Goal: Task Accomplishment & Management: Complete application form

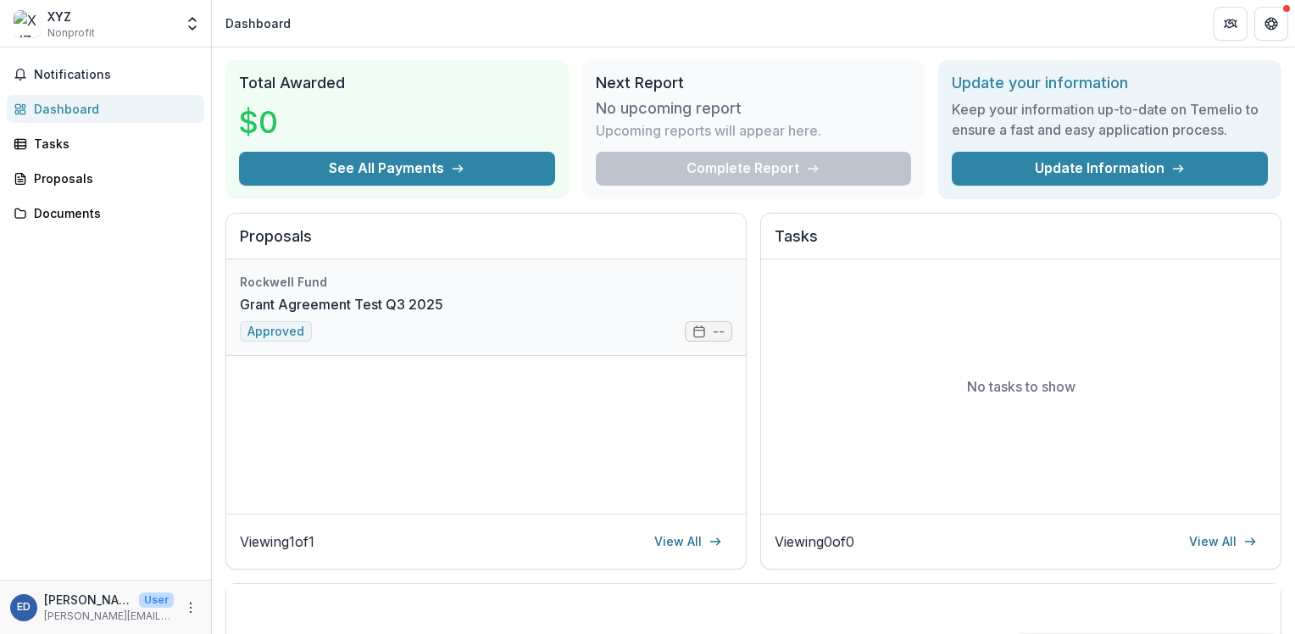
scroll to position [85, 0]
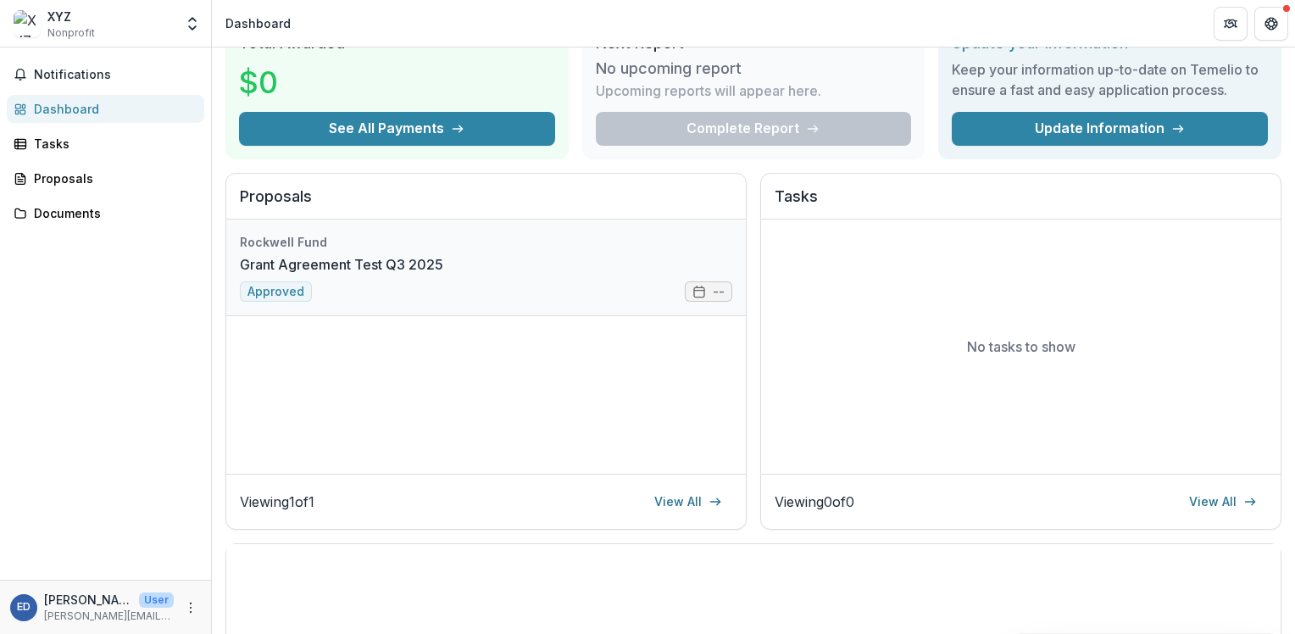
click at [367, 262] on link "Grant Agreement Test Q3 2025" at bounding box center [341, 264] width 203 height 20
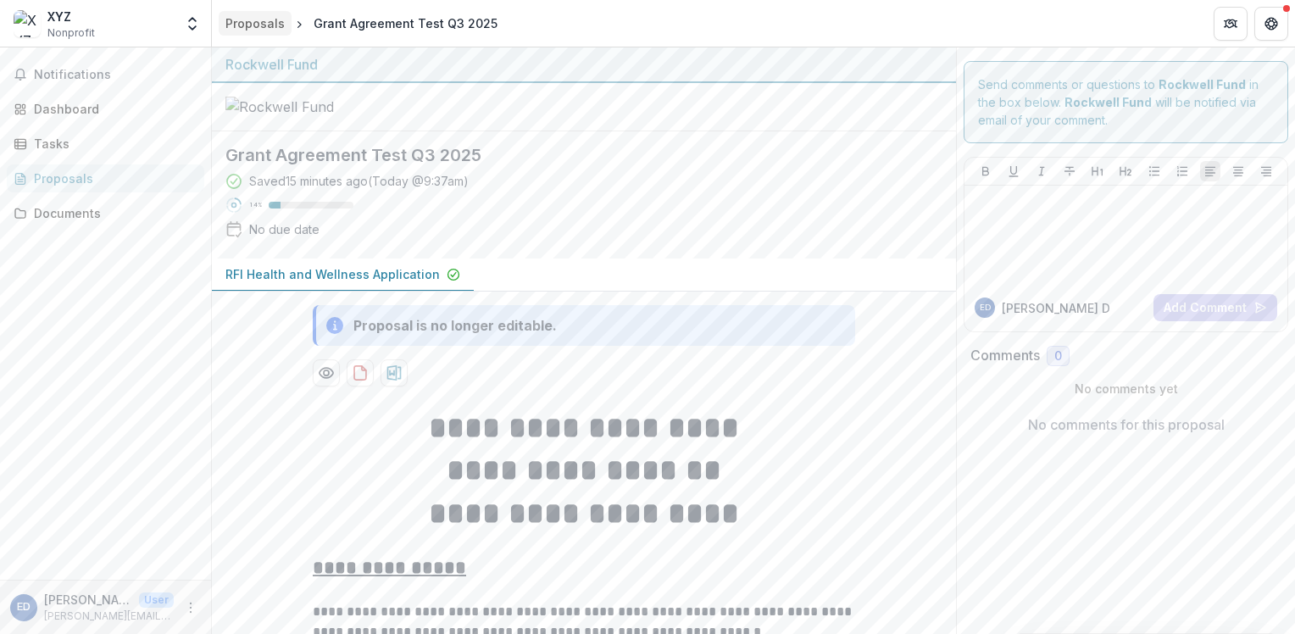
click at [261, 29] on div "Proposals" at bounding box center [254, 23] width 59 height 18
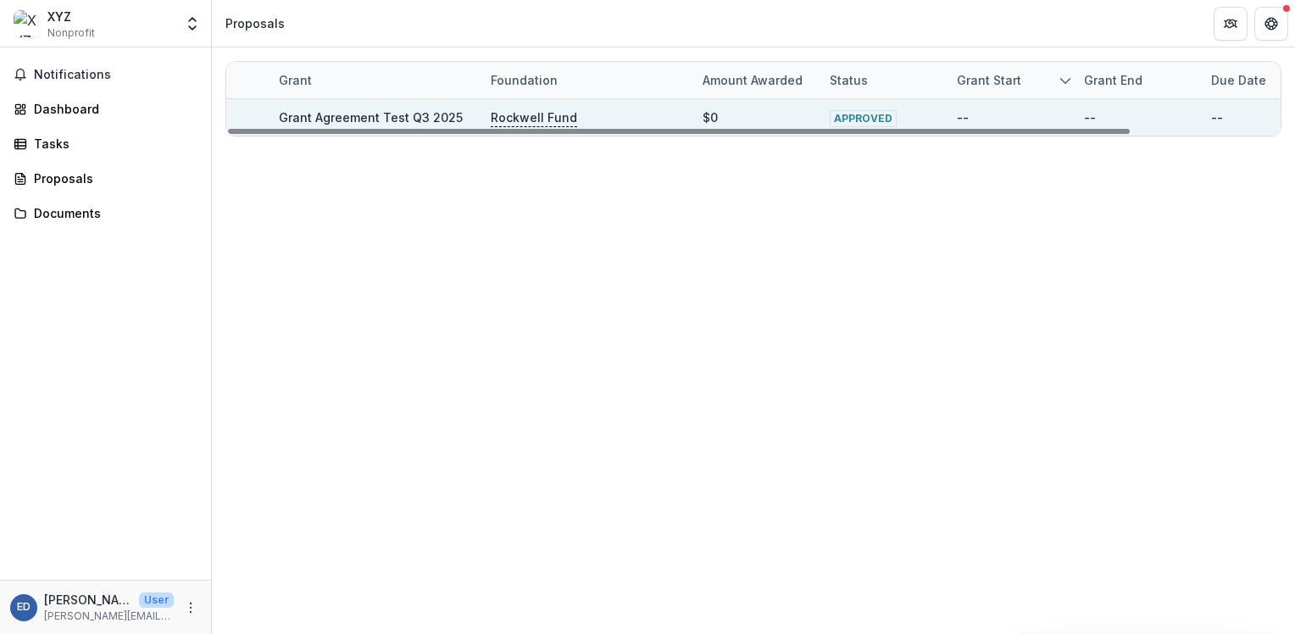
click at [383, 119] on link "Grant Agreement Test Q3 2025" at bounding box center [371, 117] width 184 height 14
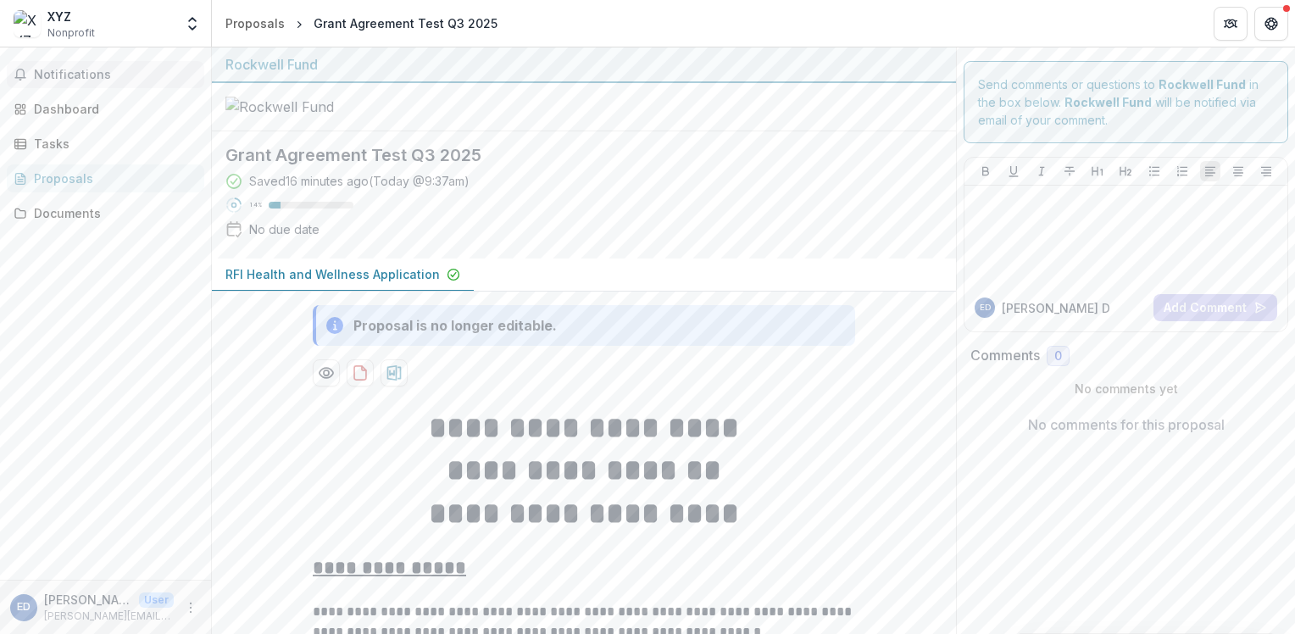
click at [88, 73] on span "Notifications" at bounding box center [116, 75] width 164 height 14
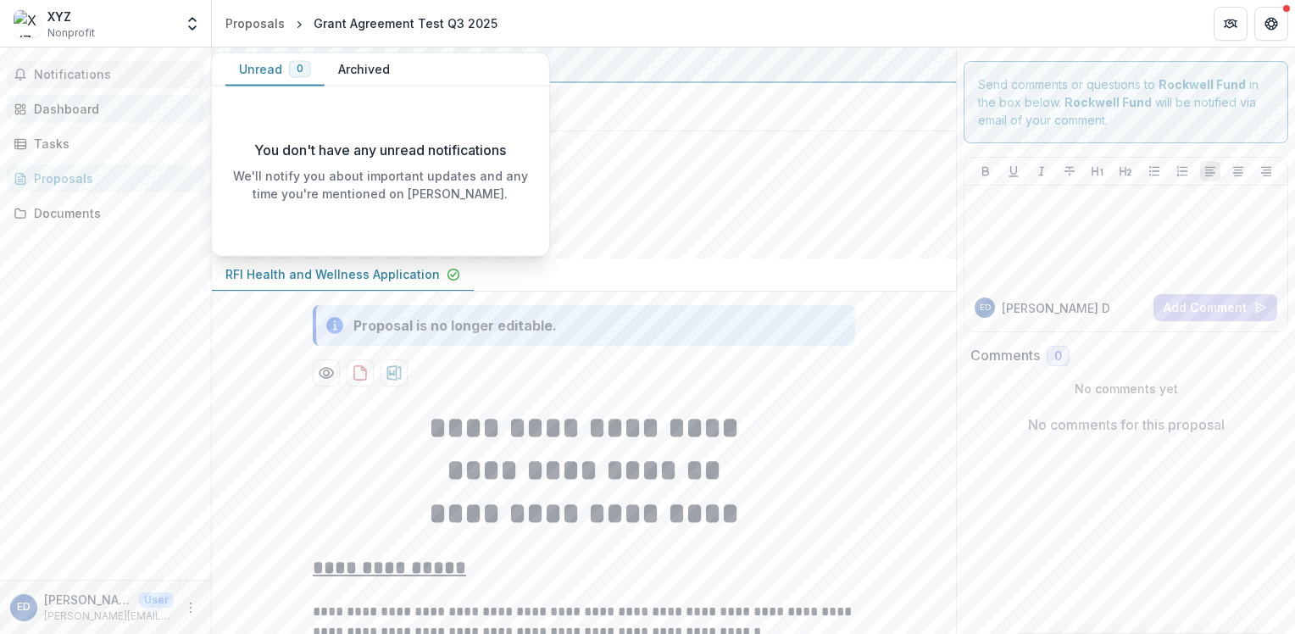
click at [75, 100] on div "Dashboard" at bounding box center [112, 109] width 157 height 18
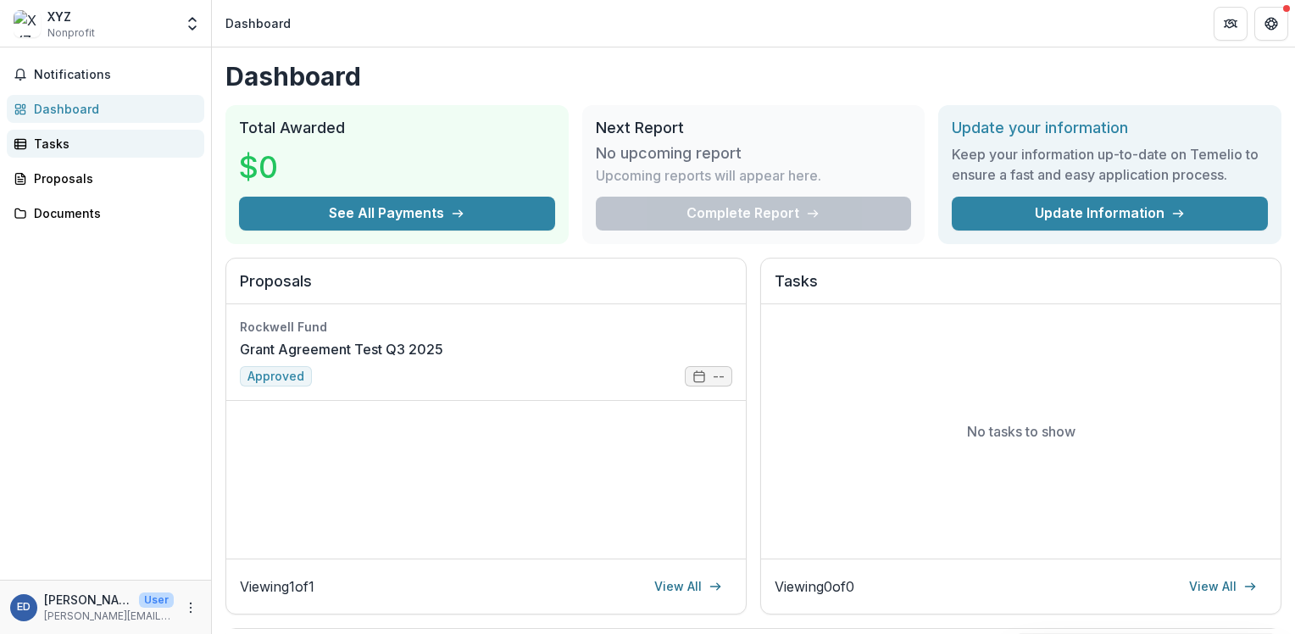
click at [50, 130] on link "Tasks" at bounding box center [105, 144] width 197 height 28
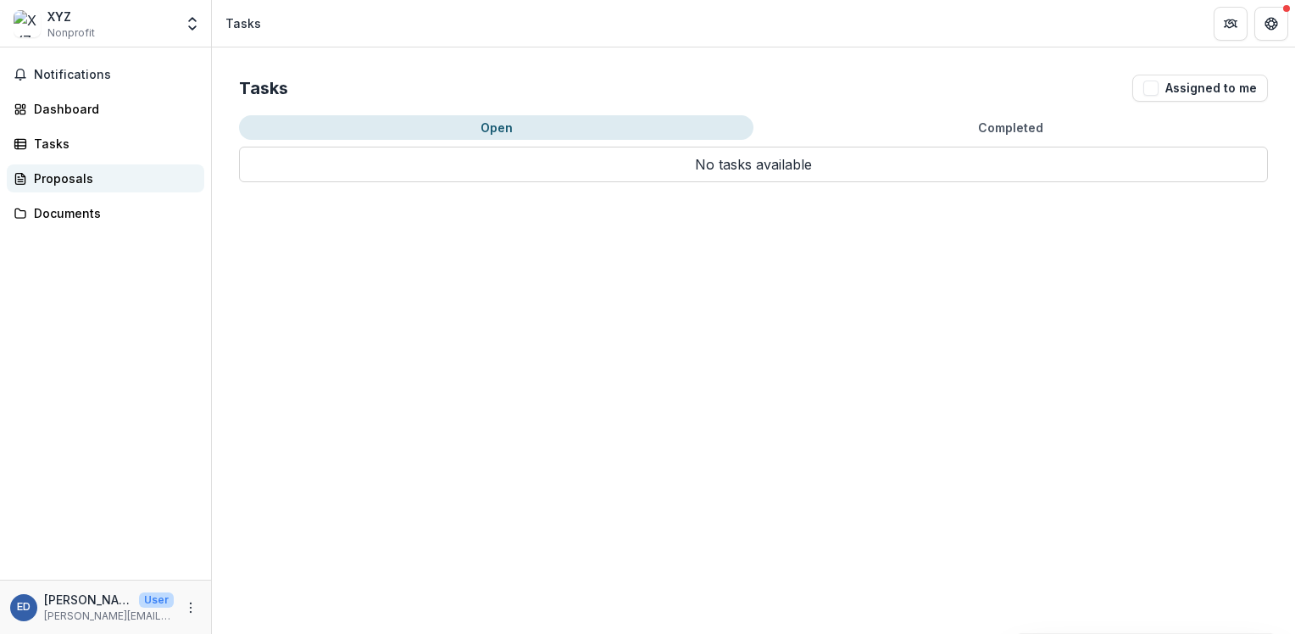
click at [42, 181] on div "Proposals" at bounding box center [112, 178] width 157 height 18
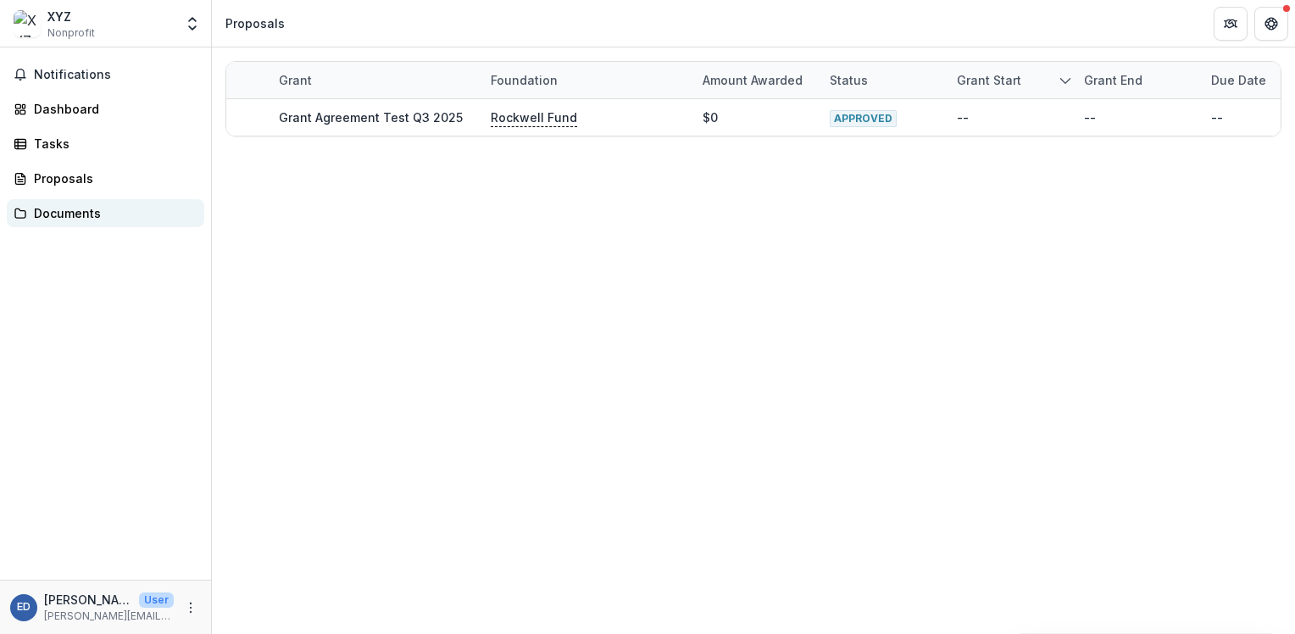
click at [51, 218] on div "Documents" at bounding box center [112, 213] width 157 height 18
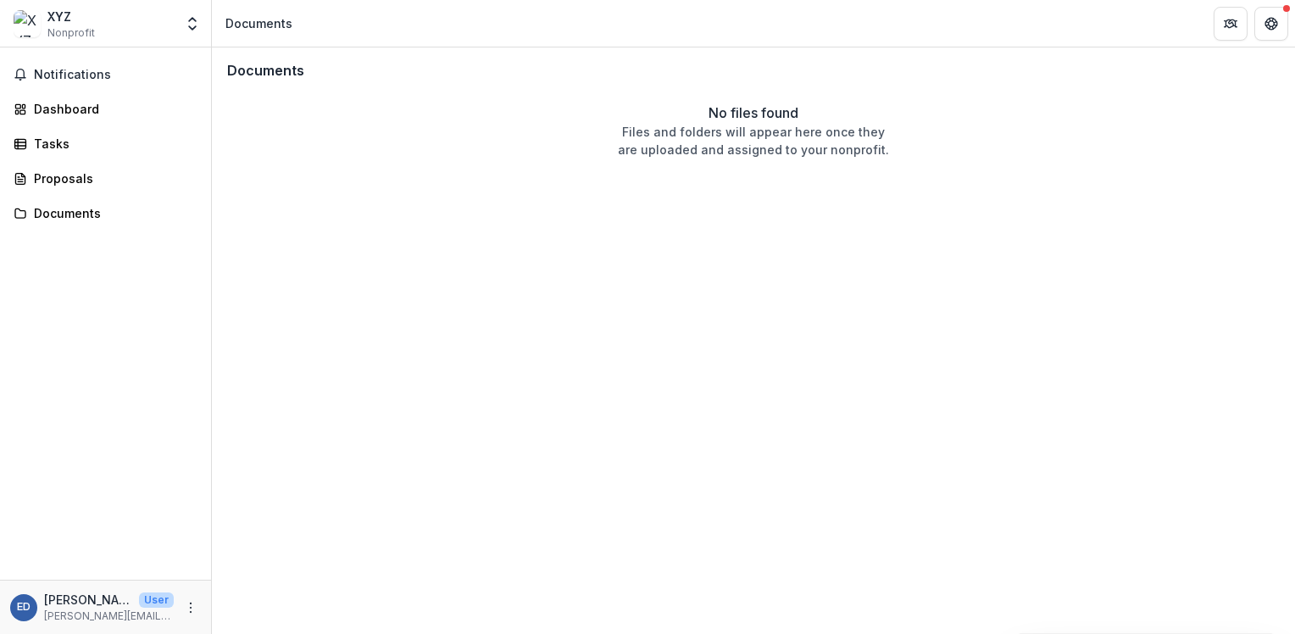
click at [69, 53] on div "Notifications Dashboard Tasks Proposals Documents" at bounding box center [105, 313] width 211 height 532
click at [64, 73] on span "Notifications" at bounding box center [116, 75] width 164 height 14
click at [59, 107] on div "Dashboard" at bounding box center [112, 109] width 157 height 18
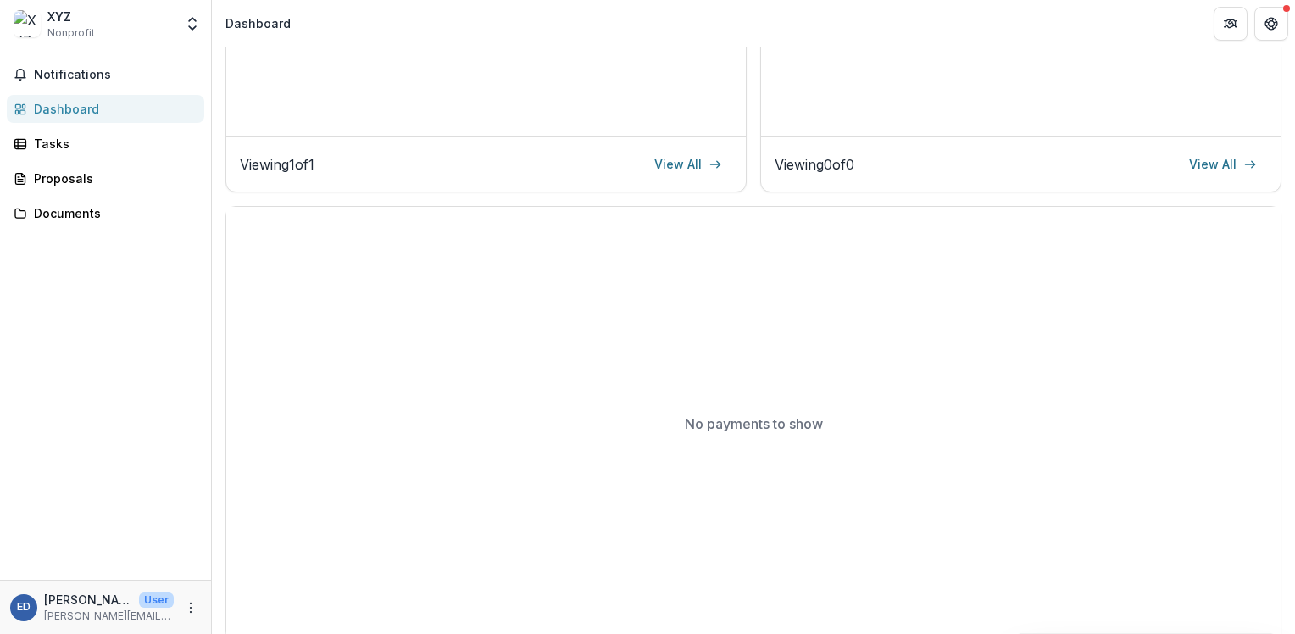
scroll to position [424, 0]
click at [697, 169] on link "View All" at bounding box center [688, 162] width 88 height 27
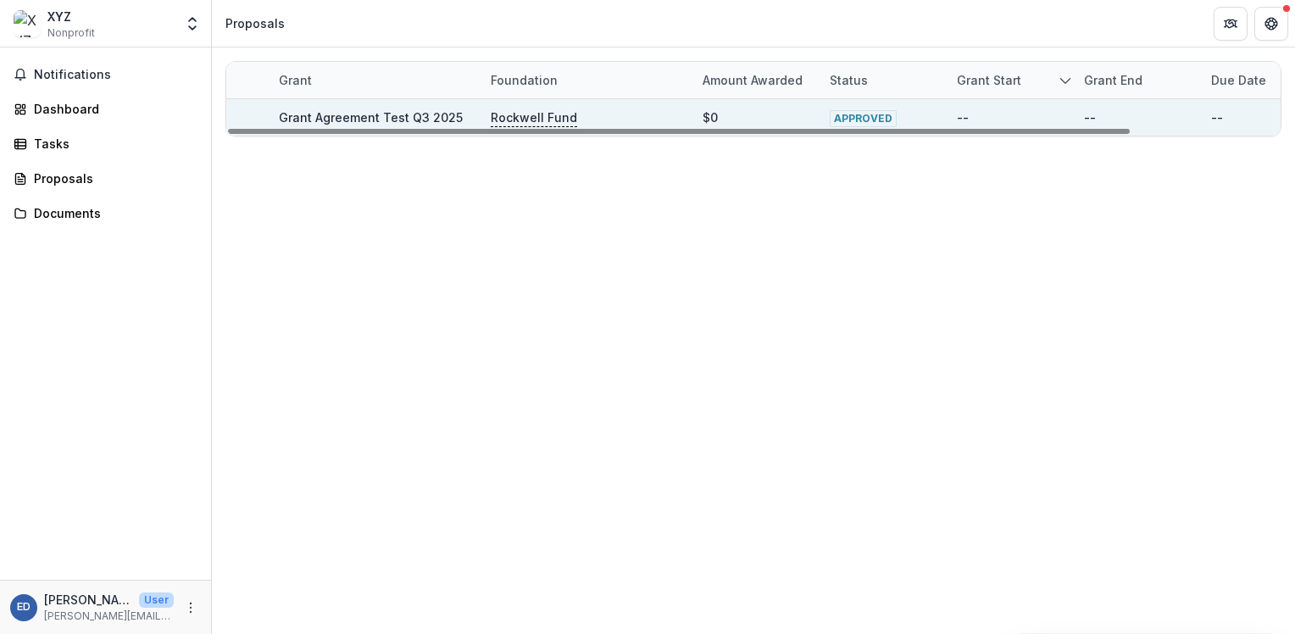
click at [740, 117] on div "$0" at bounding box center [755, 117] width 107 height 36
click at [959, 114] on div "--" at bounding box center [963, 117] width 12 height 18
click at [339, 117] on link "Grant Agreement Test Q3 2025" at bounding box center [371, 117] width 184 height 14
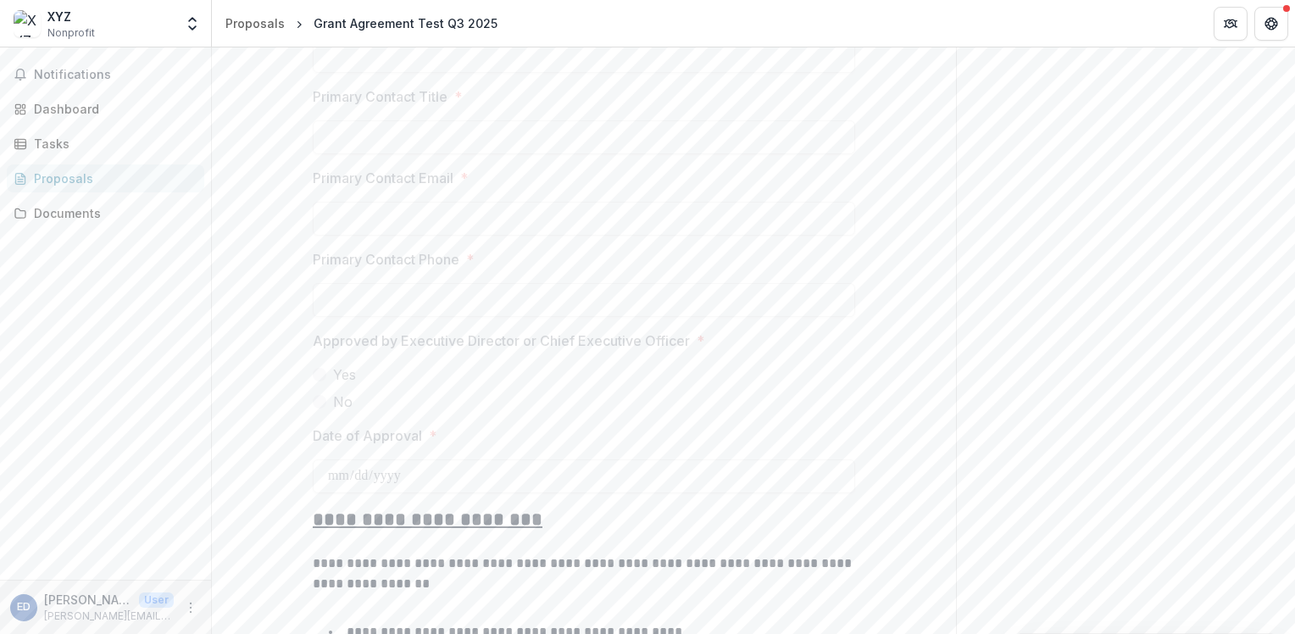
scroll to position [2786, 0]
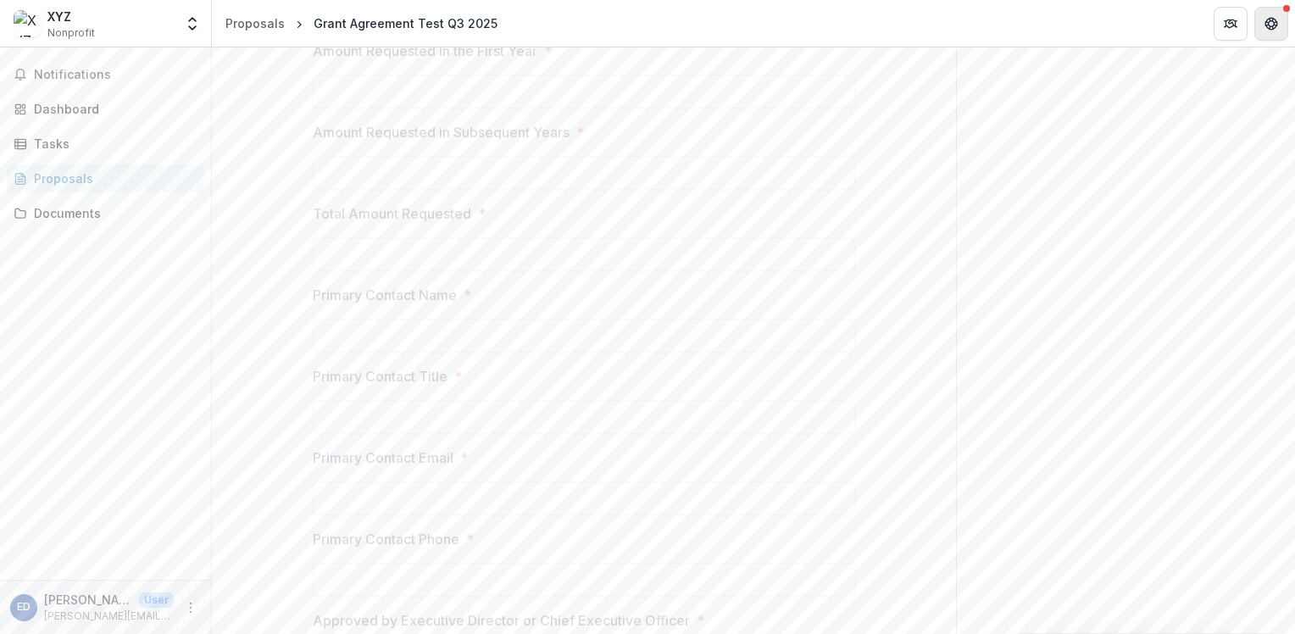
click at [1267, 21] on icon "Get Help" at bounding box center [1271, 24] width 14 height 14
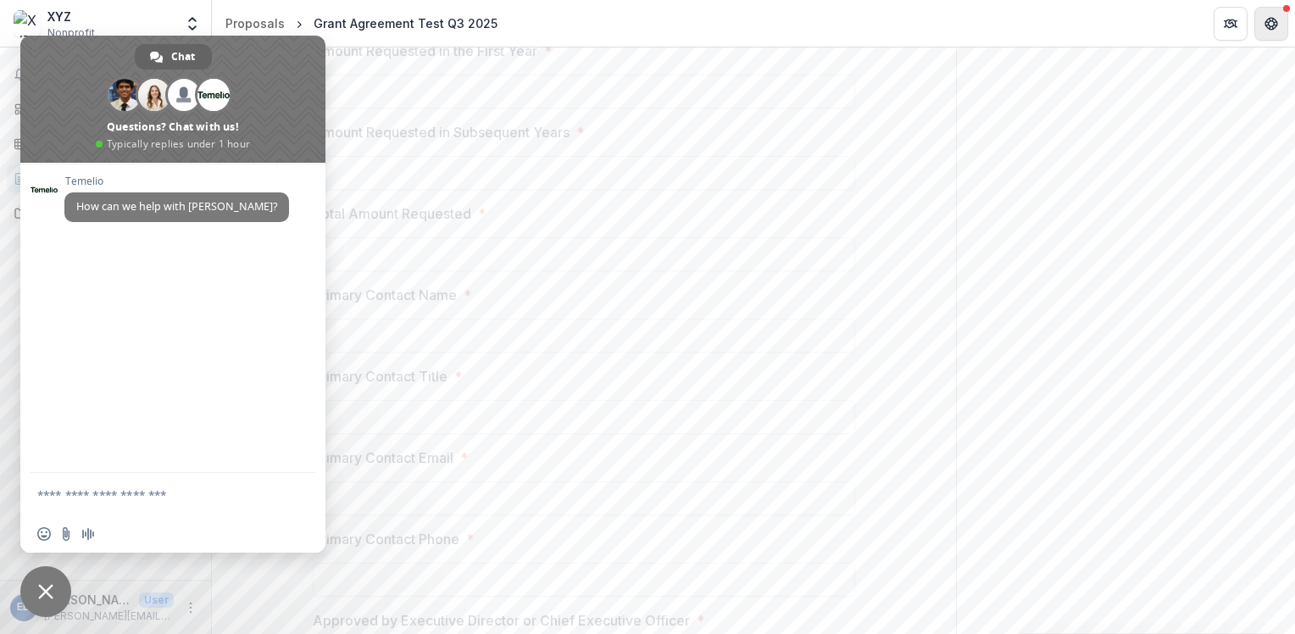
click at [1267, 22] on icon "Get Help" at bounding box center [1266, 23] width 3 height 4
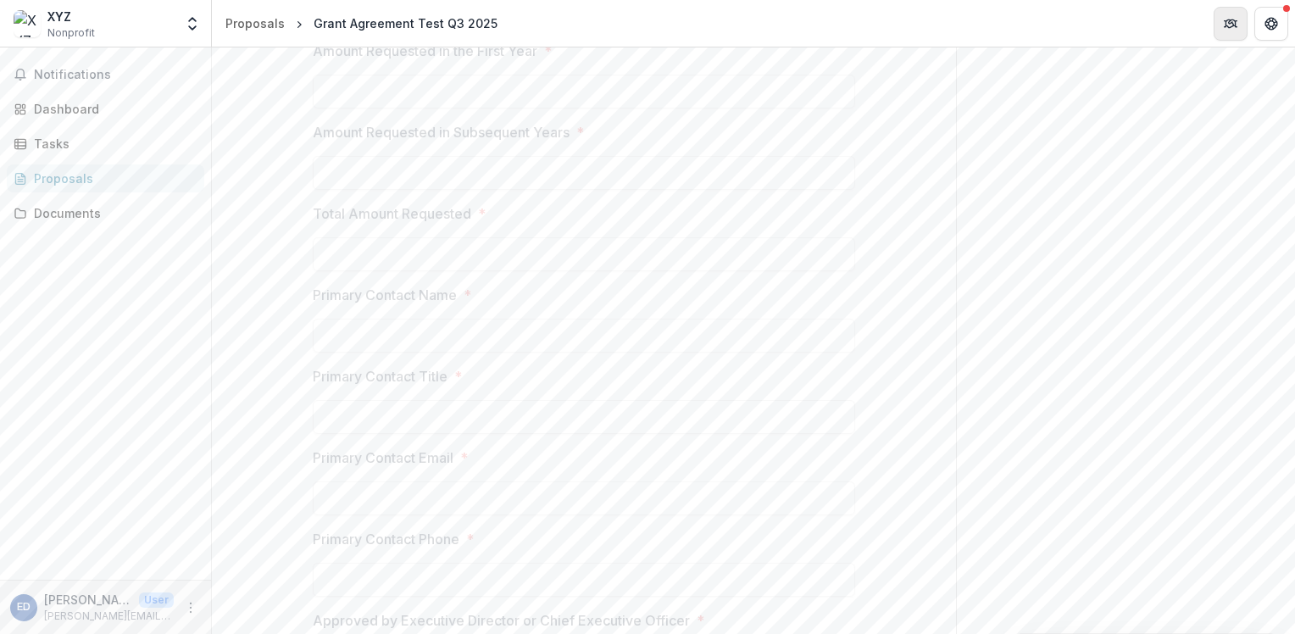
click at [1227, 19] on icon "Partners" at bounding box center [1230, 24] width 14 height 14
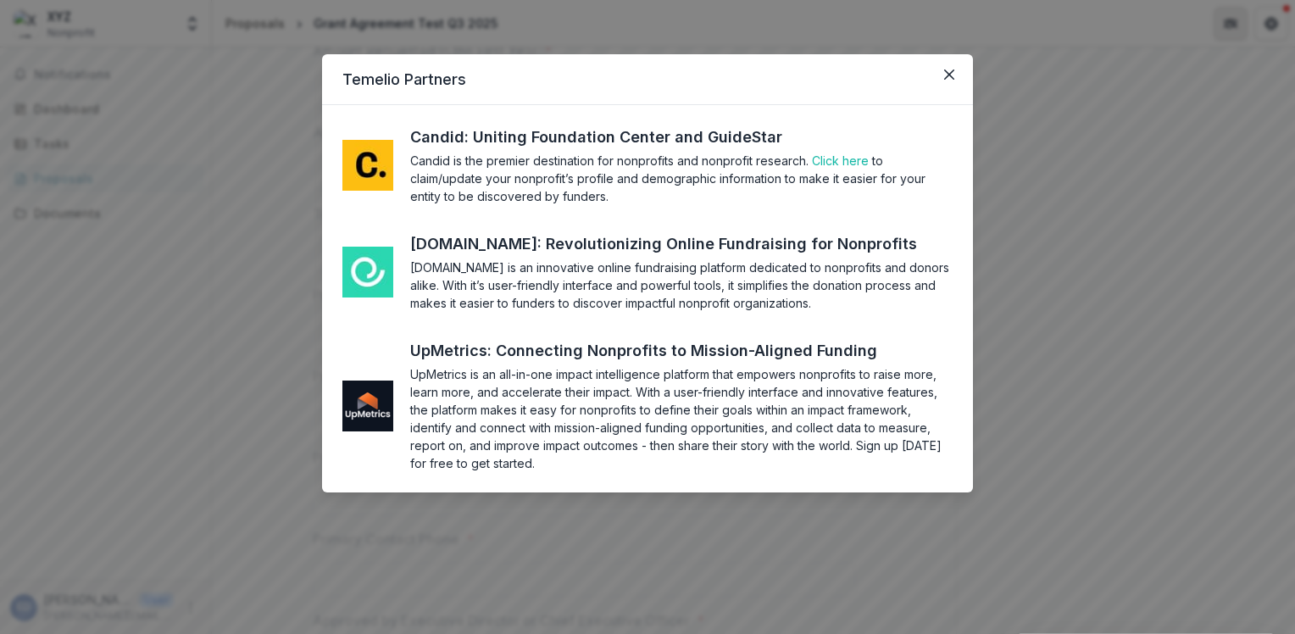
click at [1227, 19] on div "Temelio Partners Candid: Uniting Foundation Center and GuideStar Candid is the …" at bounding box center [647, 317] width 1295 height 634
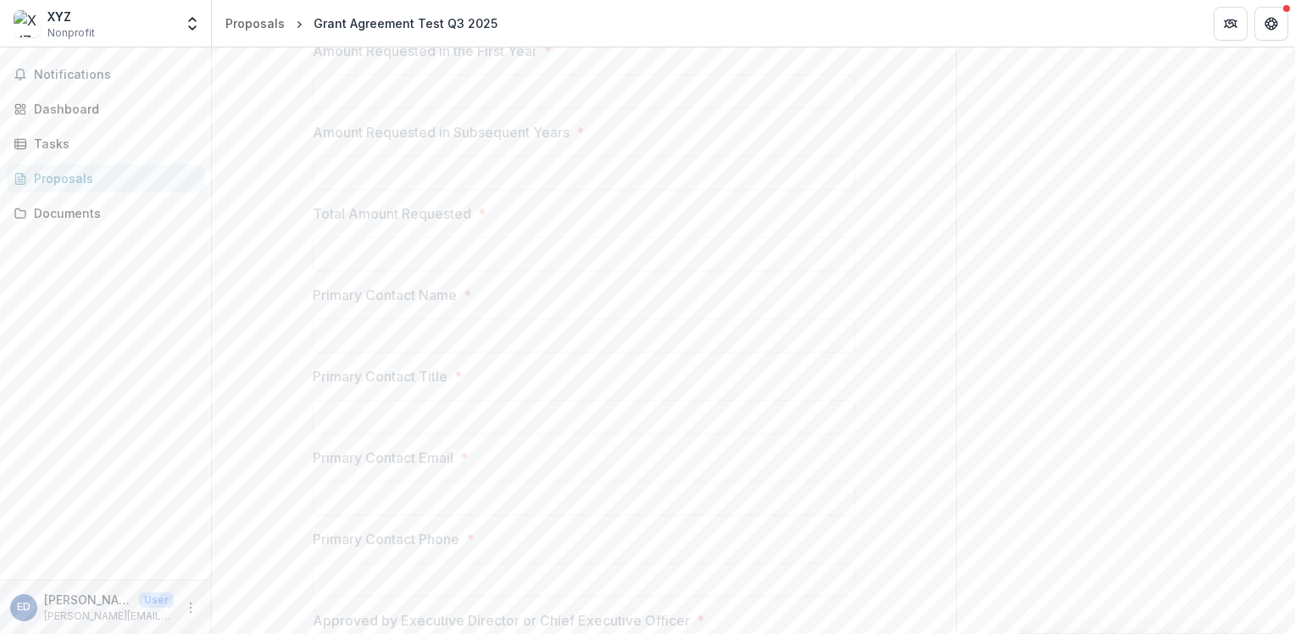
click at [50, 164] on link "Proposals" at bounding box center [105, 178] width 197 height 28
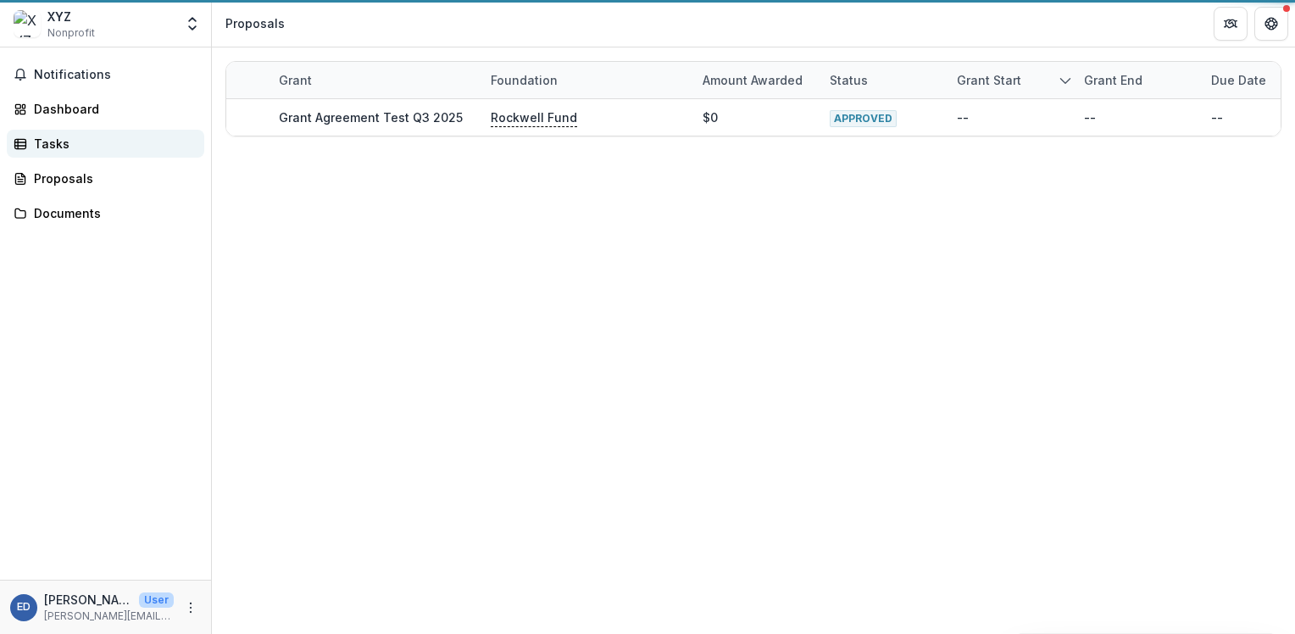
click at [51, 144] on div "Tasks" at bounding box center [112, 144] width 157 height 18
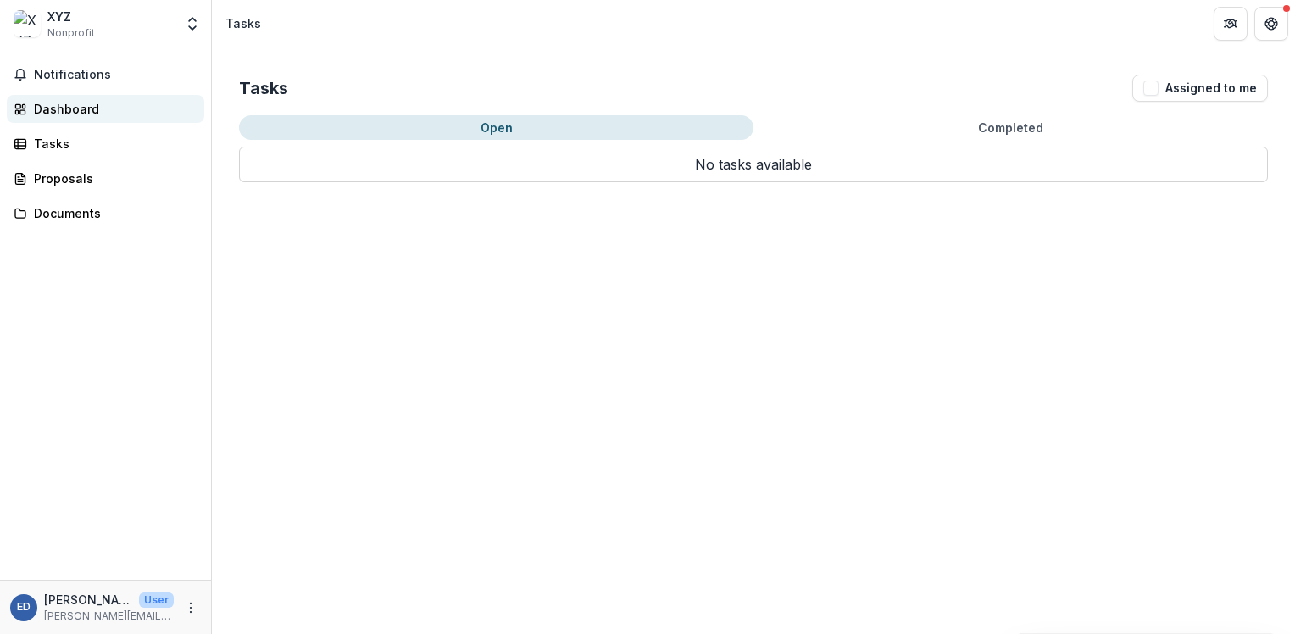
click at [53, 118] on link "Dashboard" at bounding box center [105, 109] width 197 height 28
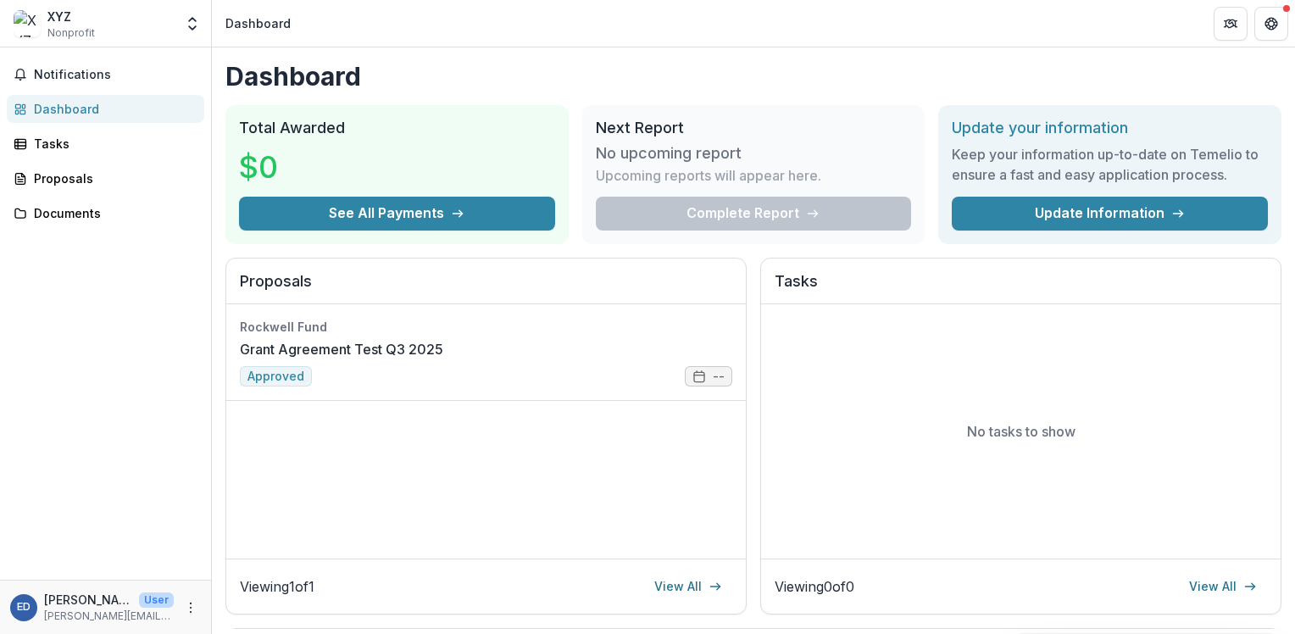
click at [66, 91] on div "Notifications Dashboard Tasks Proposals Documents" at bounding box center [105, 313] width 211 height 532
click at [67, 64] on button "Notifications" at bounding box center [105, 74] width 197 height 27
click at [156, 440] on div "Notifications Unread 0 Archived You don't have any unread notifications We'll n…" at bounding box center [105, 313] width 211 height 532
click at [92, 619] on p "[PERSON_NAME][EMAIL_ADDRESS][PERSON_NAME][DOMAIN_NAME]" at bounding box center [109, 615] width 130 height 15
click at [64, 81] on button "Notifications" at bounding box center [105, 74] width 197 height 27
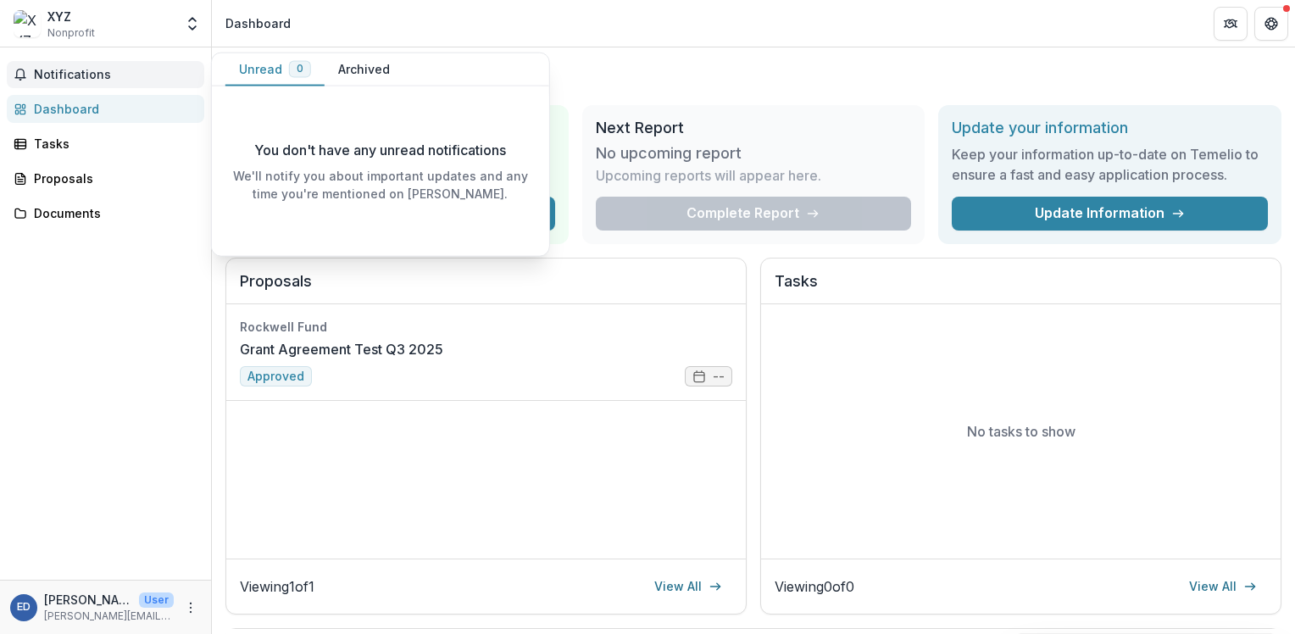
click at [48, 10] on div "XYZ" at bounding box center [70, 17] width 47 height 18
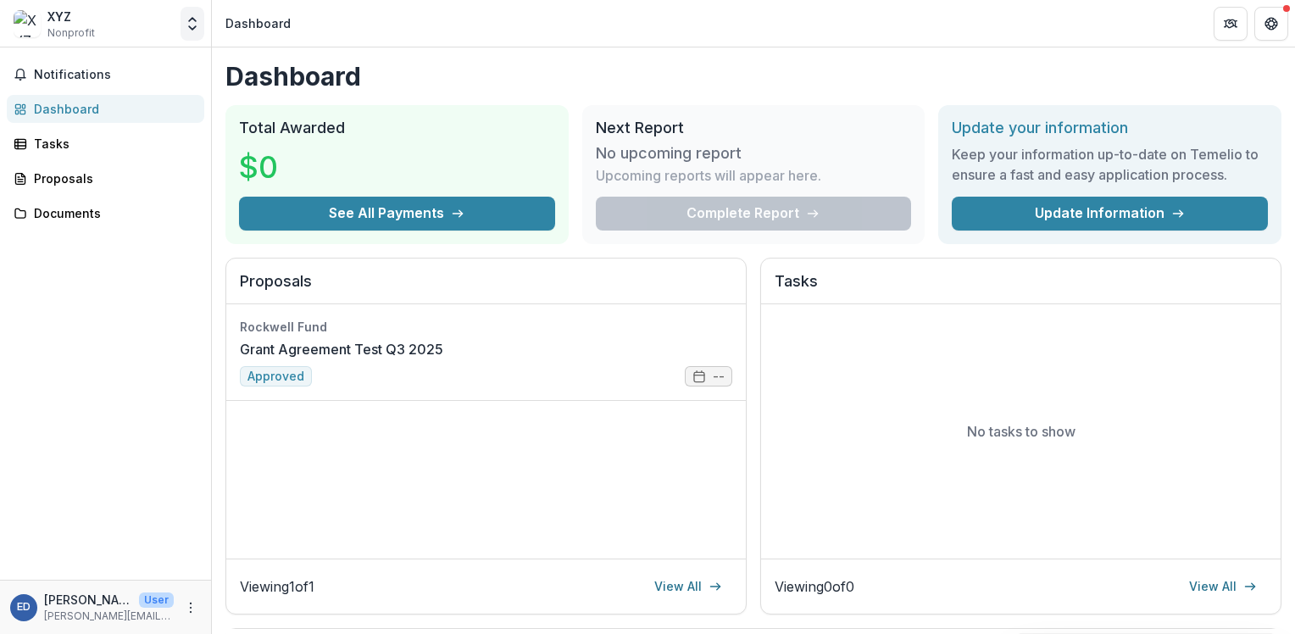
click at [185, 25] on icon "Open entity switcher" at bounding box center [192, 23] width 17 height 17
click at [443, 359] on link "Grant Agreement Test Q3 2025" at bounding box center [341, 349] width 203 height 20
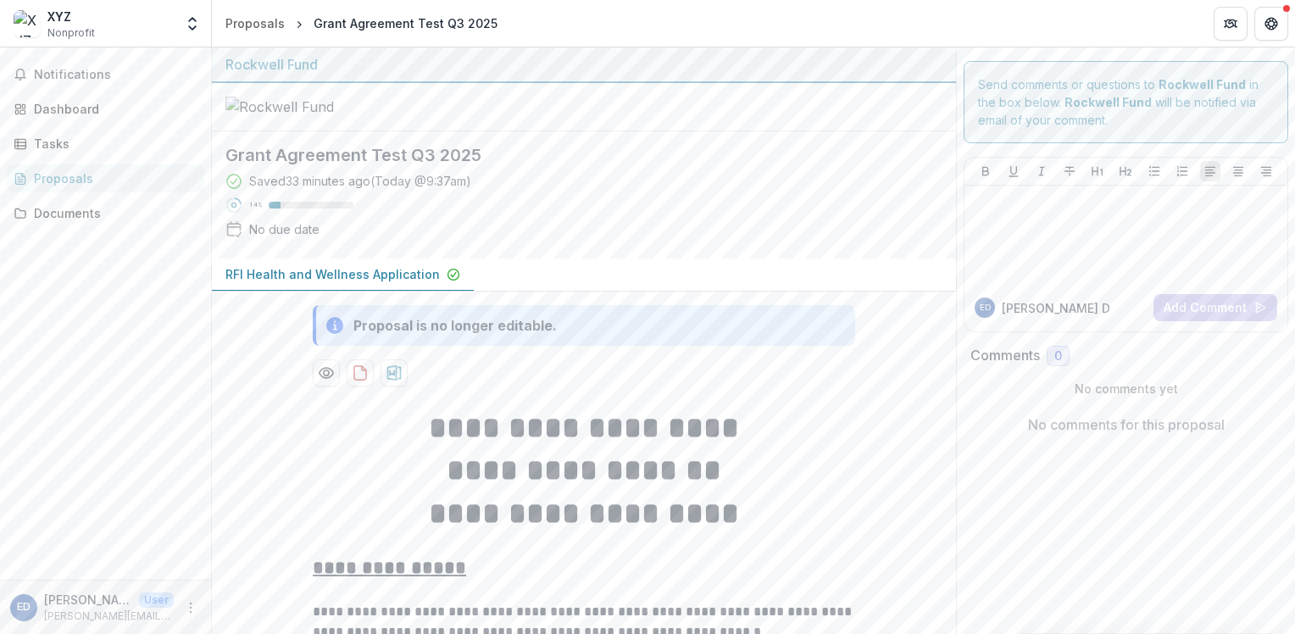
click at [49, 56] on div "Notifications Dashboard Tasks Proposals Documents" at bounding box center [105, 313] width 211 height 532
click at [51, 82] on button "Notifications" at bounding box center [105, 74] width 197 height 27
click at [83, 105] on div "Dashboard" at bounding box center [112, 109] width 157 height 18
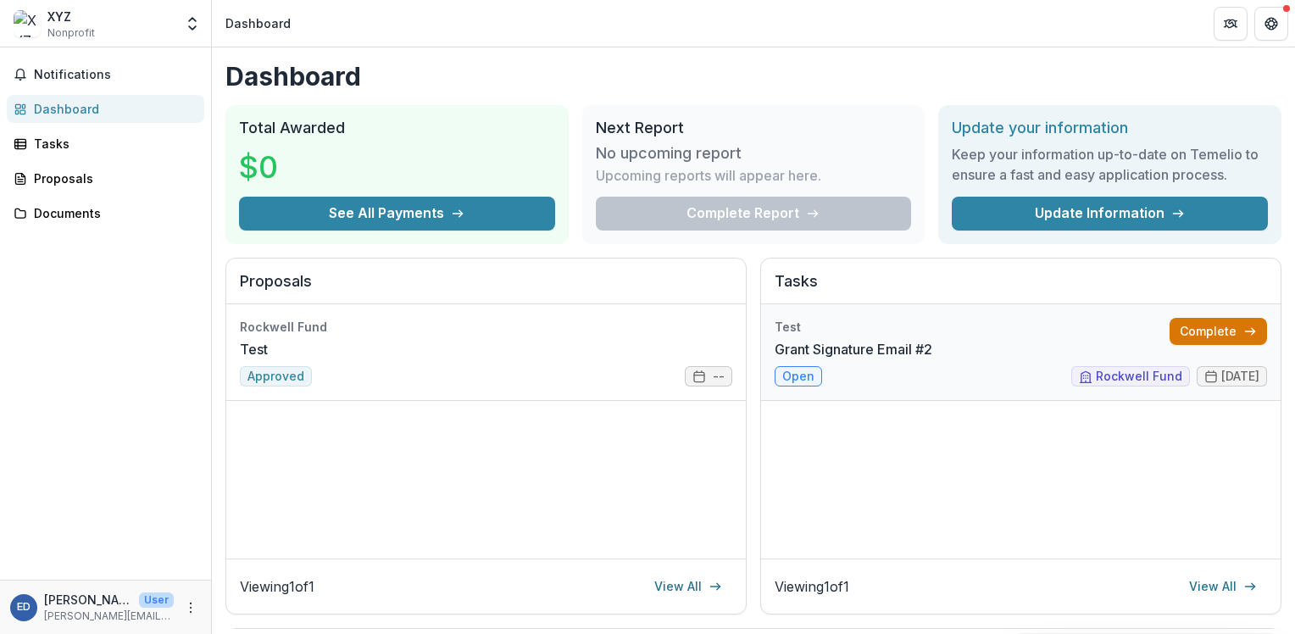
click at [1212, 320] on link "Complete" at bounding box center [1217, 331] width 97 height 27
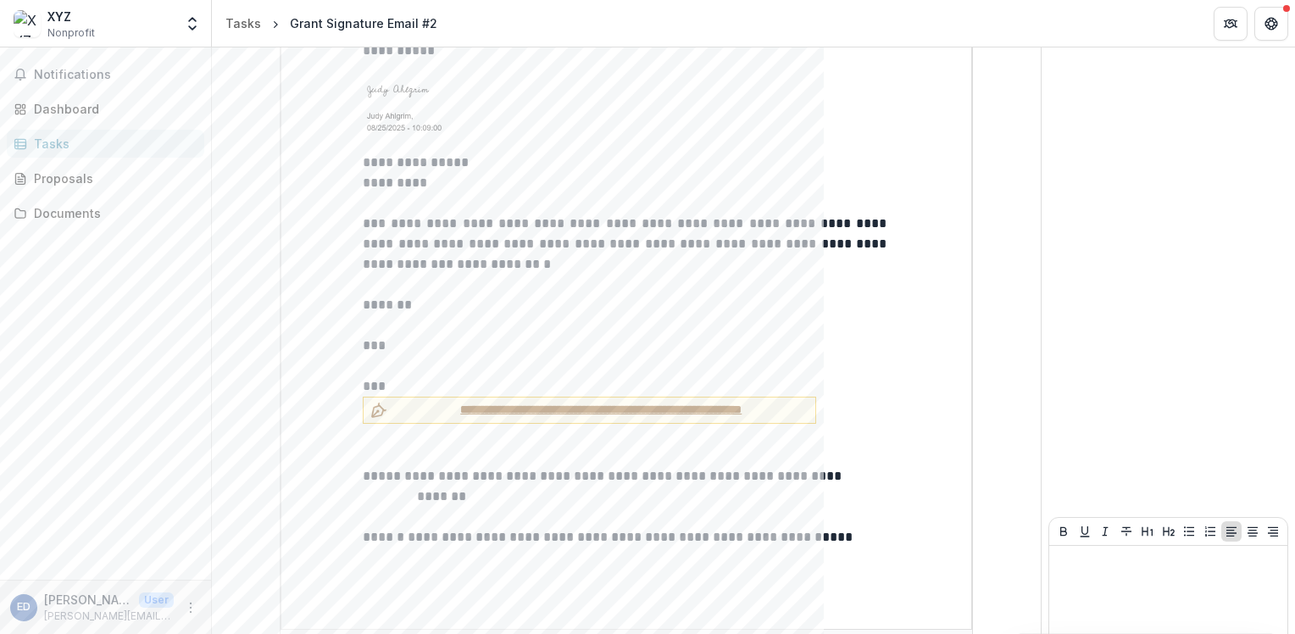
scroll to position [1810, 0]
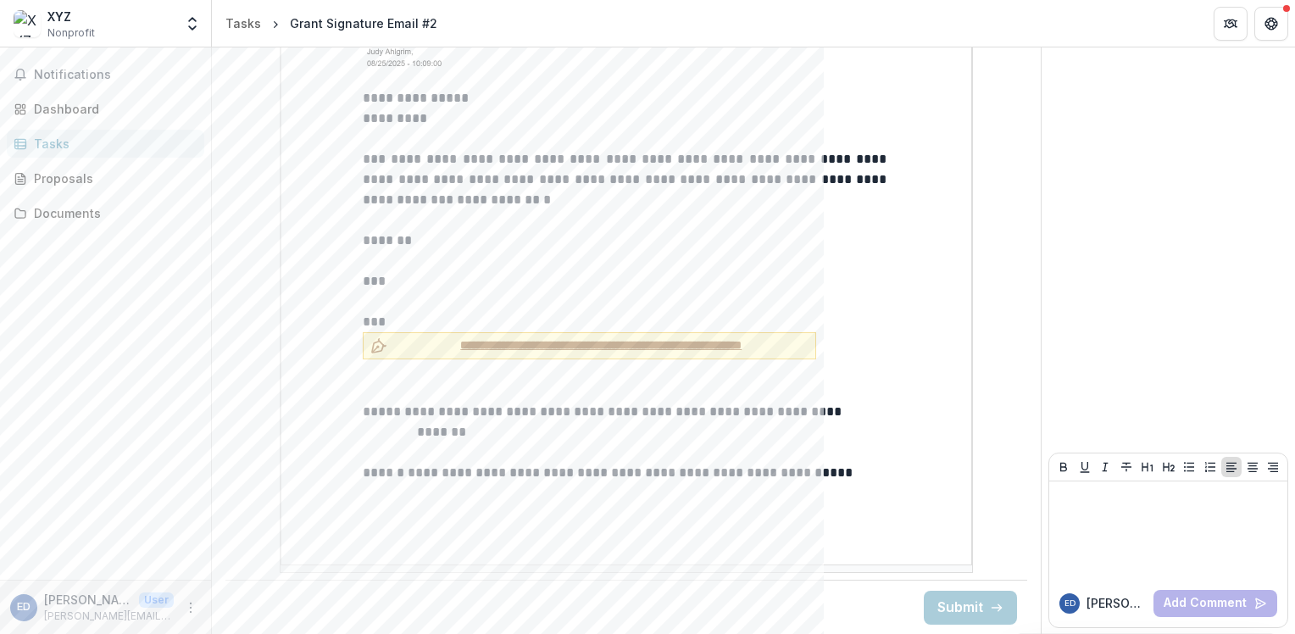
click at [505, 345] on span "**********" at bounding box center [601, 345] width 414 height 18
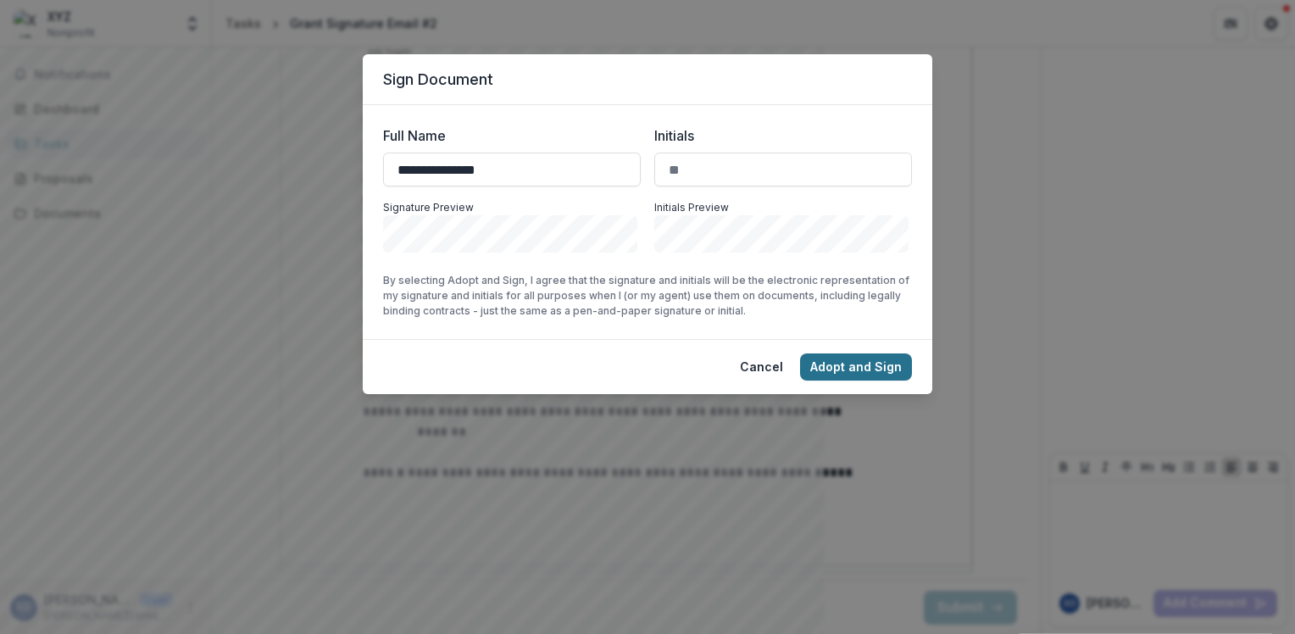
type input "**********"
click at [894, 378] on button "Adopt and Sign" at bounding box center [856, 366] width 112 height 27
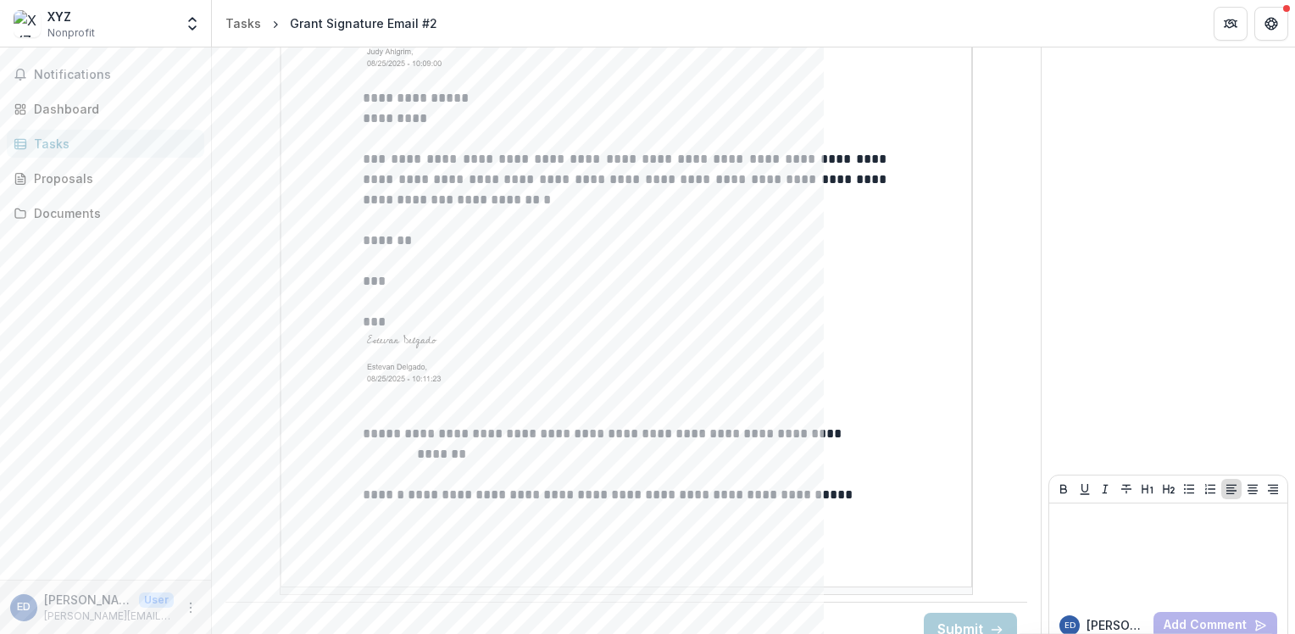
click at [887, 371] on div at bounding box center [626, 357] width 527 height 51
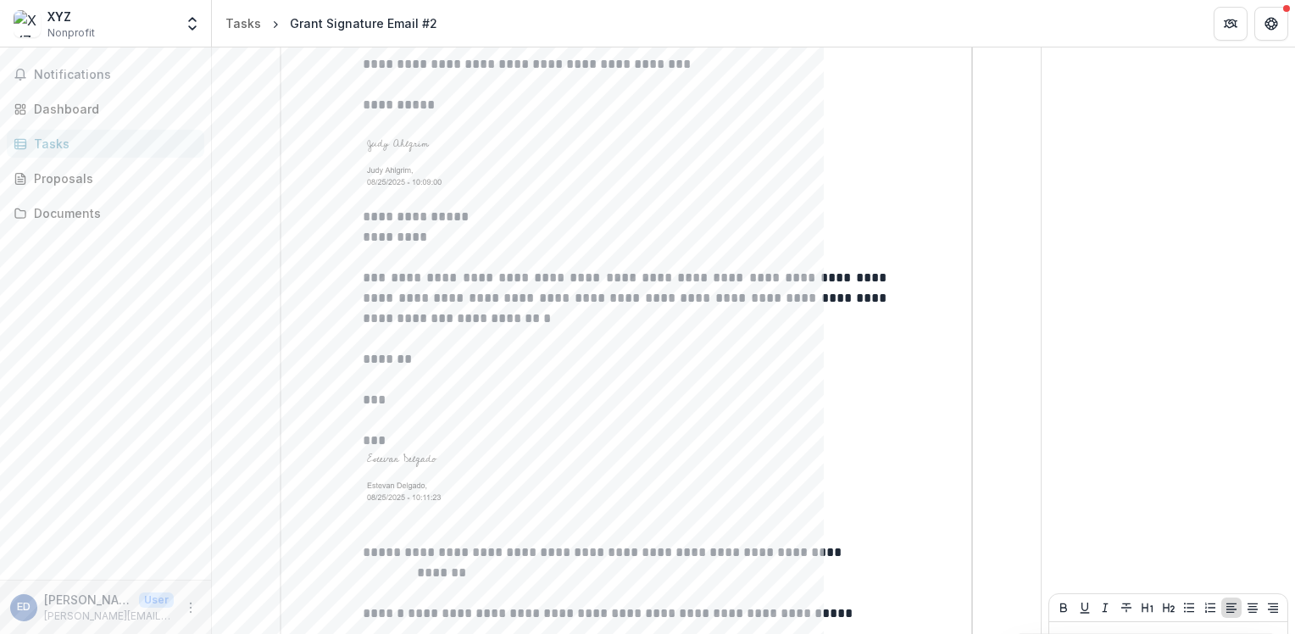
scroll to position [1833, 0]
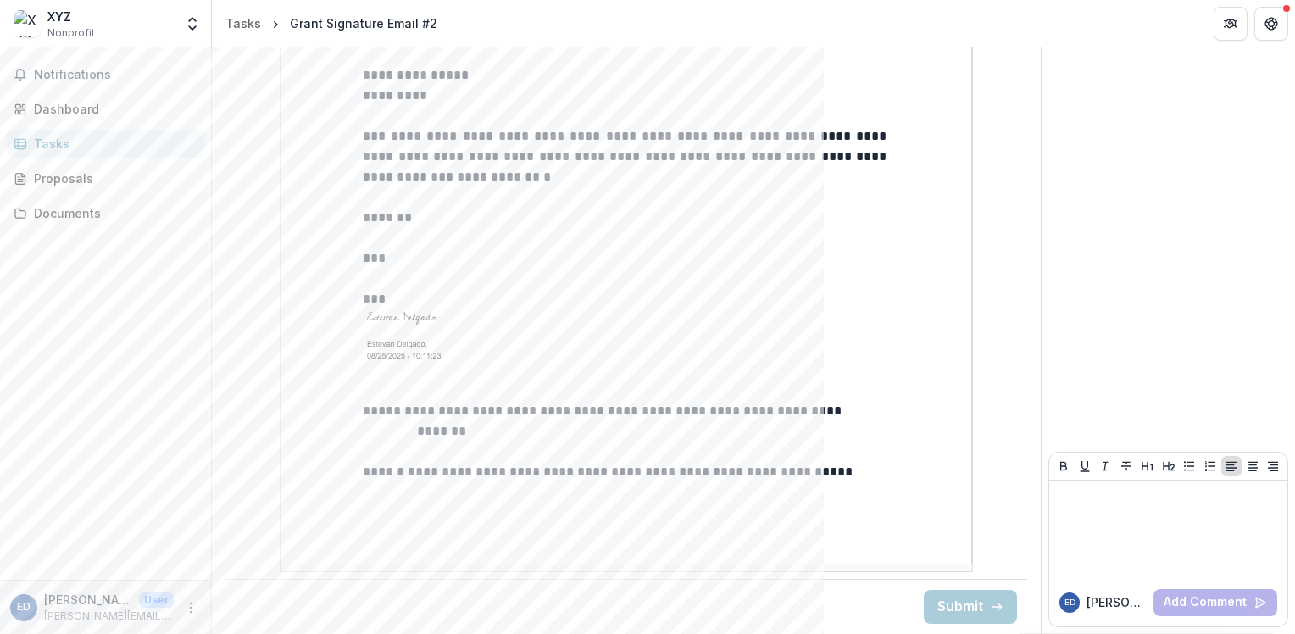
click at [407, 328] on img at bounding box center [426, 334] width 127 height 51
click at [415, 412] on p "**********" at bounding box center [626, 411] width 527 height 20
drag, startPoint x: 415, startPoint y: 412, endPoint x: 798, endPoint y: 317, distance: 394.5
click at [798, 317] on div at bounding box center [626, 334] width 527 height 51
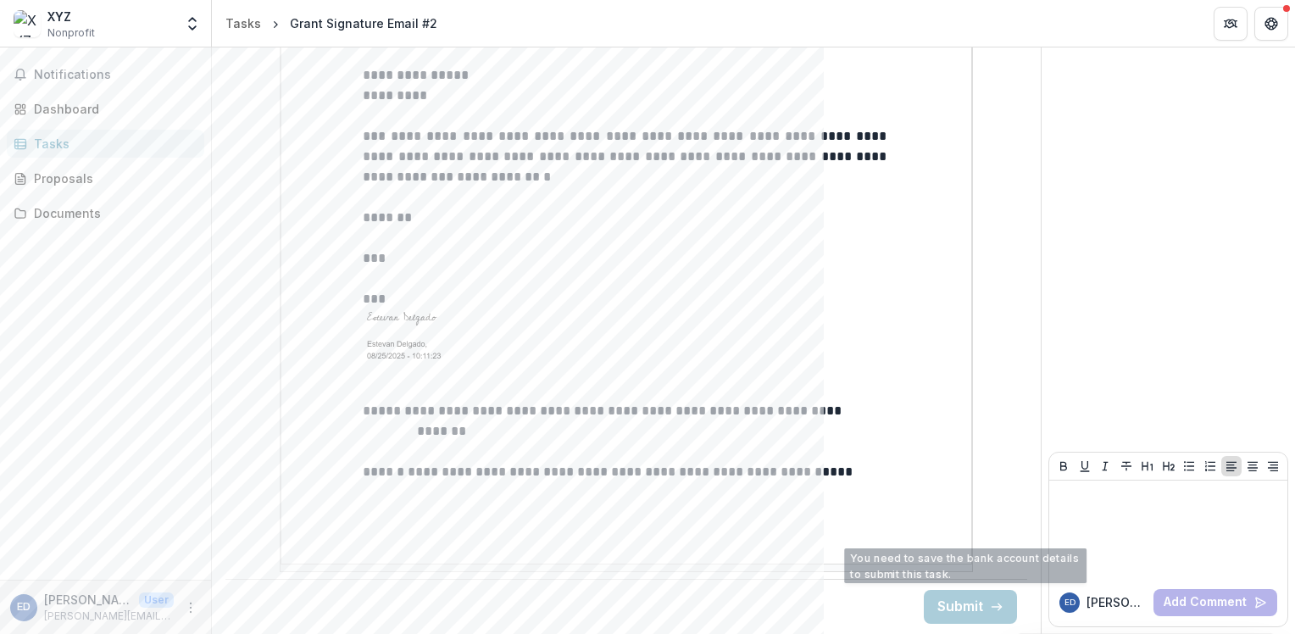
click at [946, 633] on div "Submit" at bounding box center [625, 606] width 801 height 55
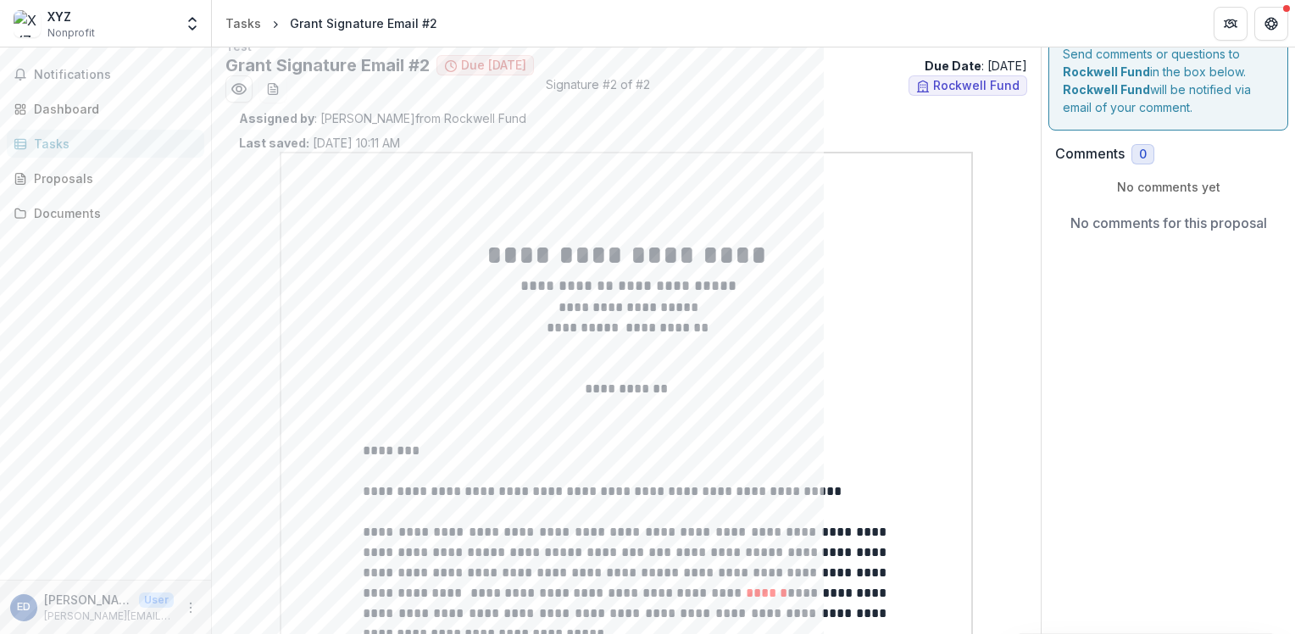
scroll to position [0, 0]
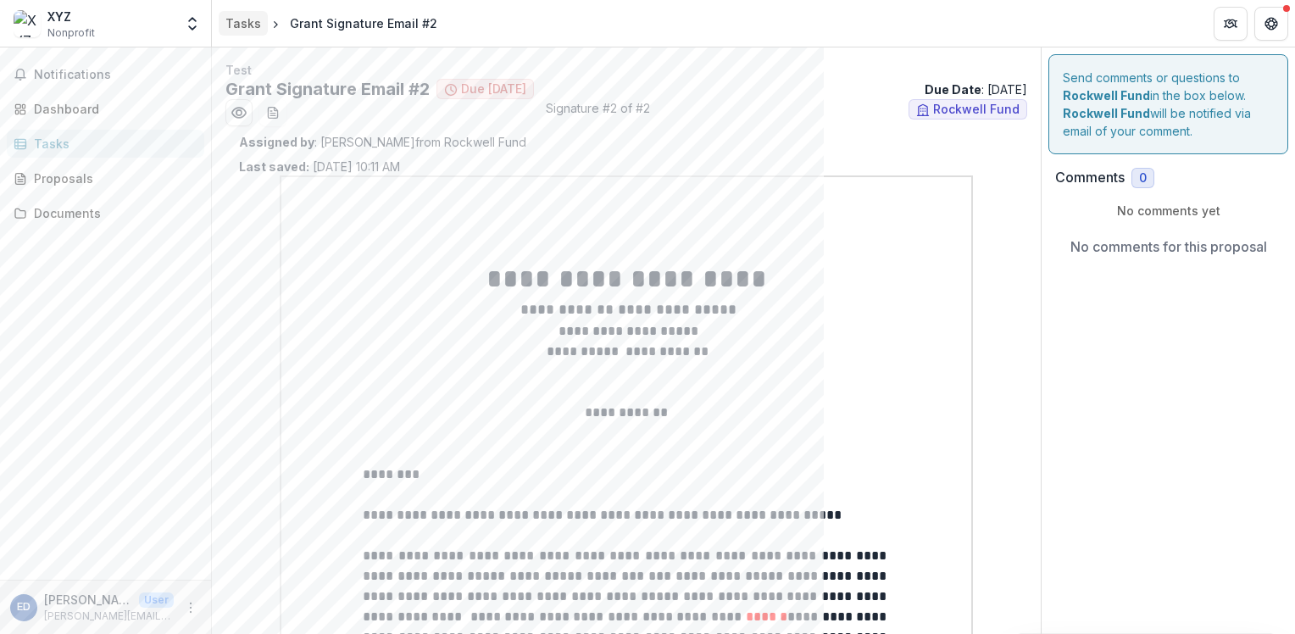
click at [242, 19] on div "Tasks" at bounding box center [243, 23] width 36 height 18
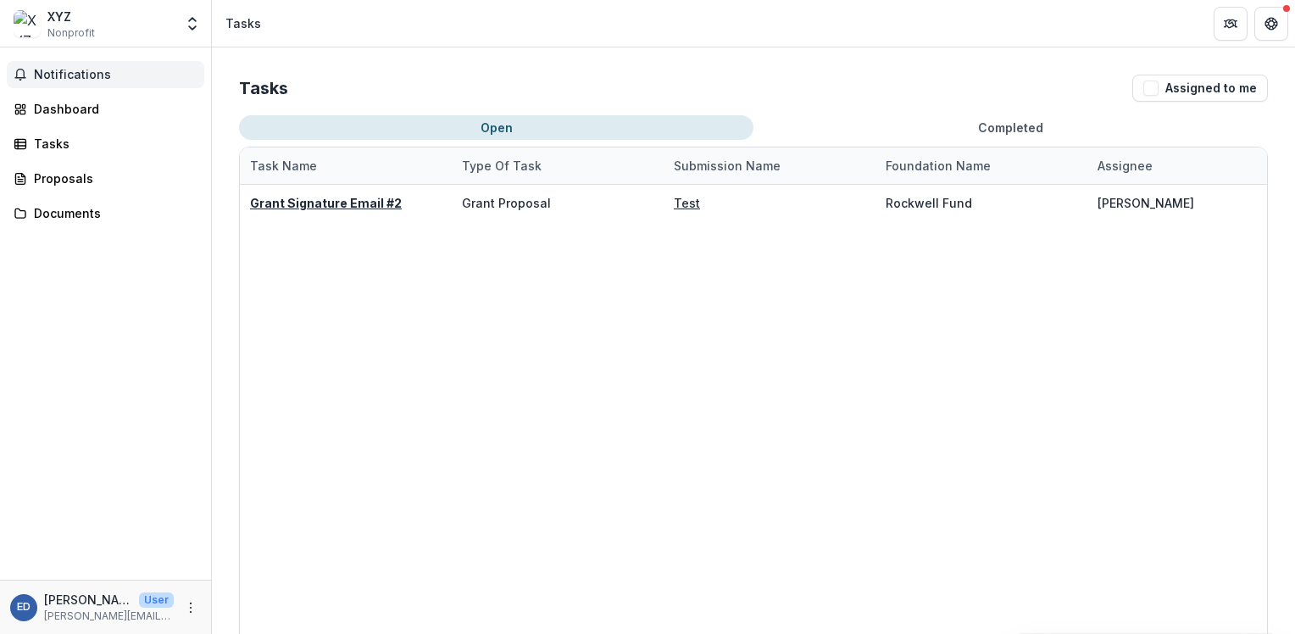
click at [52, 63] on button "Notifications" at bounding box center [105, 74] width 197 height 27
click at [53, 102] on div "Dashboard" at bounding box center [112, 109] width 157 height 18
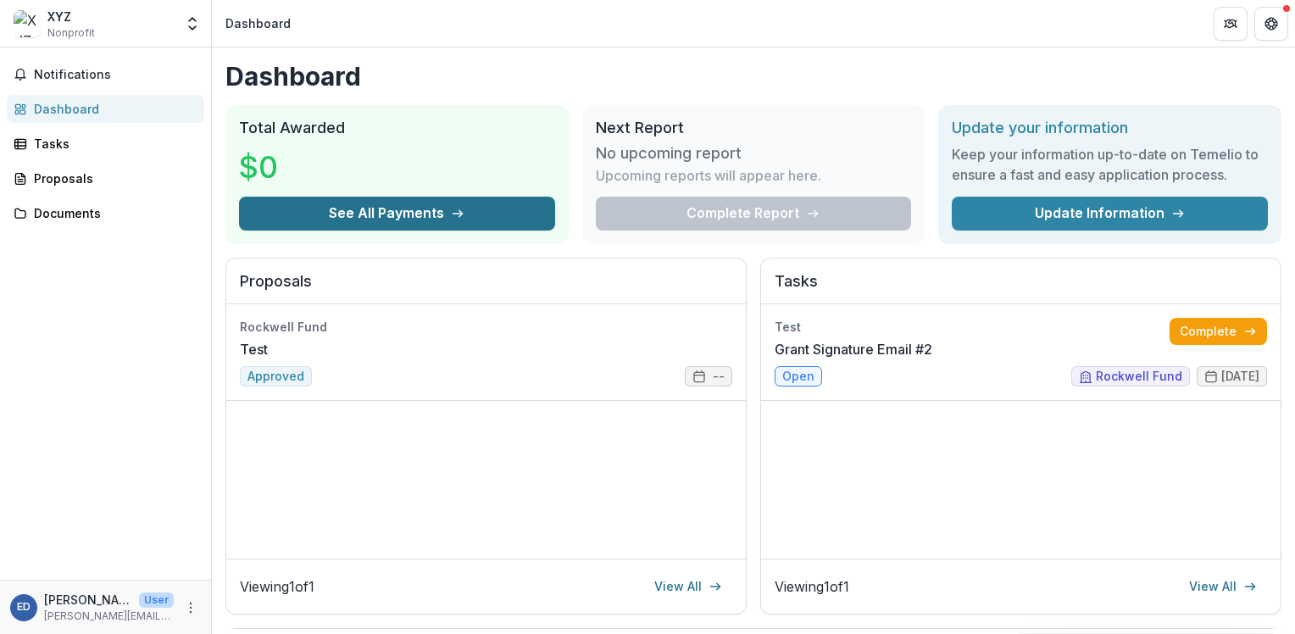
click at [410, 205] on button "See All Payments" at bounding box center [397, 214] width 316 height 34
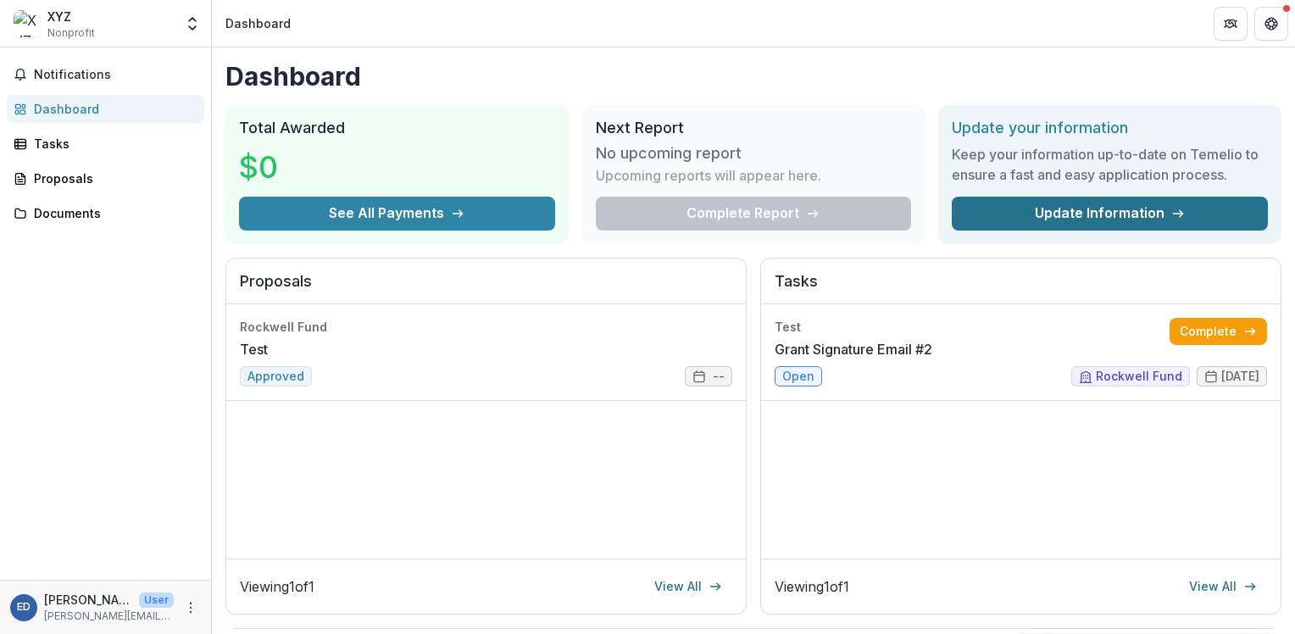
click at [1135, 225] on link "Update Information" at bounding box center [1109, 214] width 316 height 34
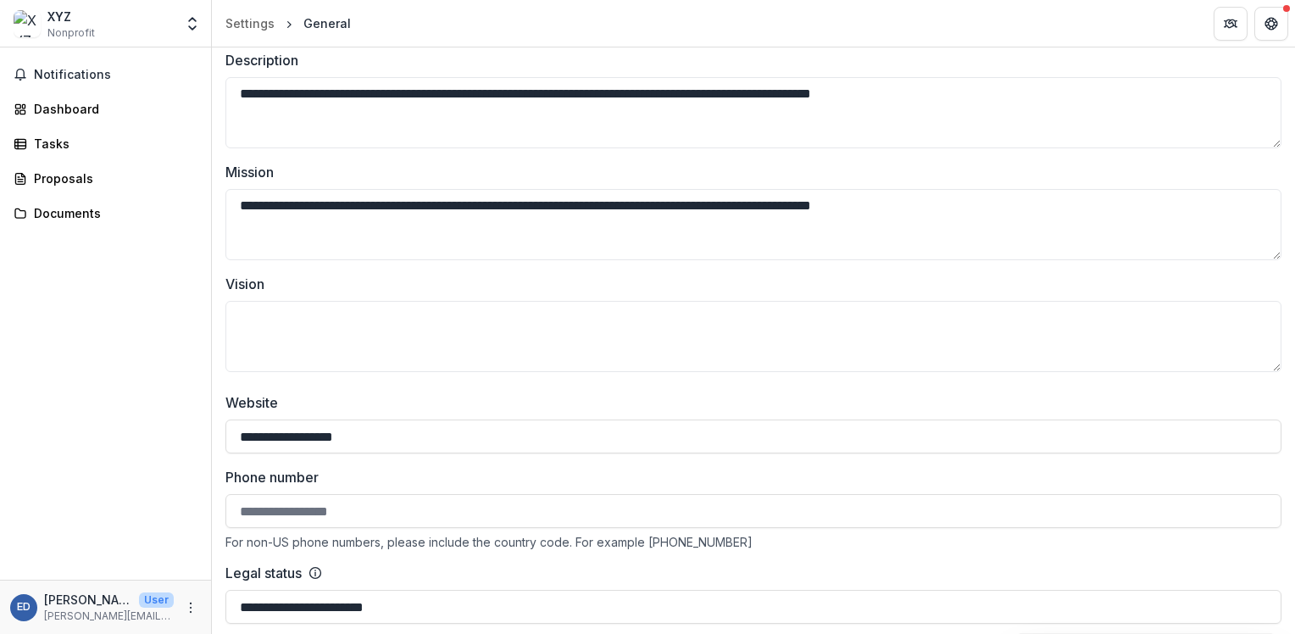
scroll to position [142, 0]
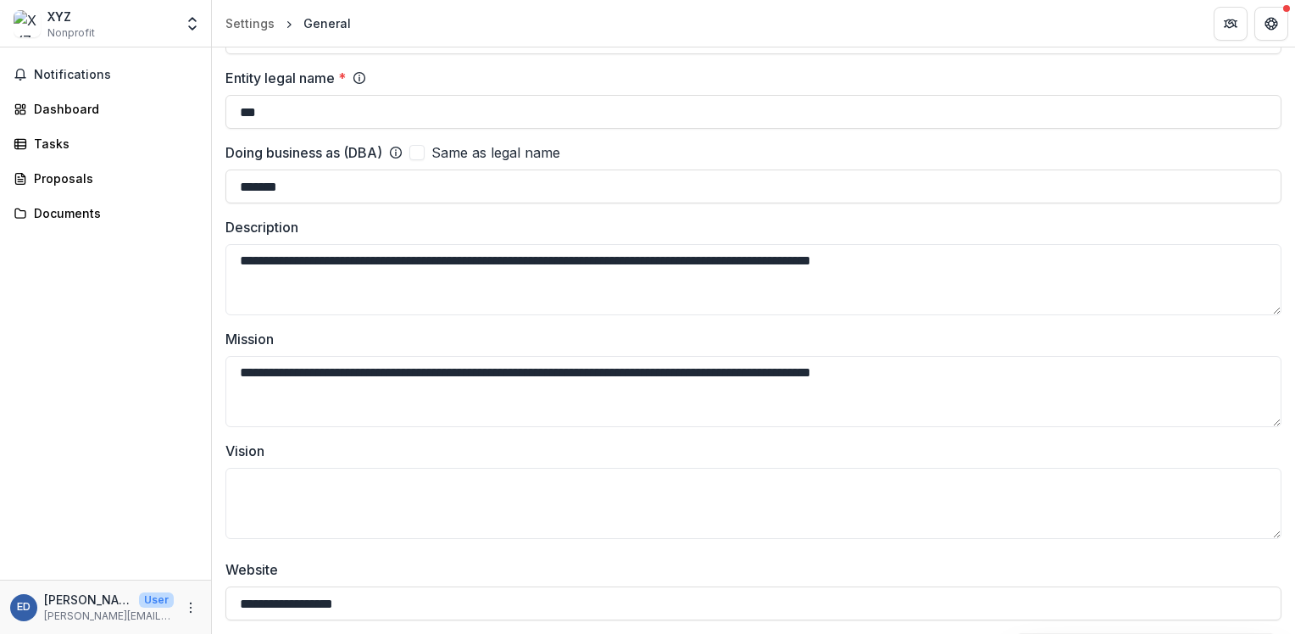
click at [313, 19] on div "General" at bounding box center [326, 23] width 47 height 18
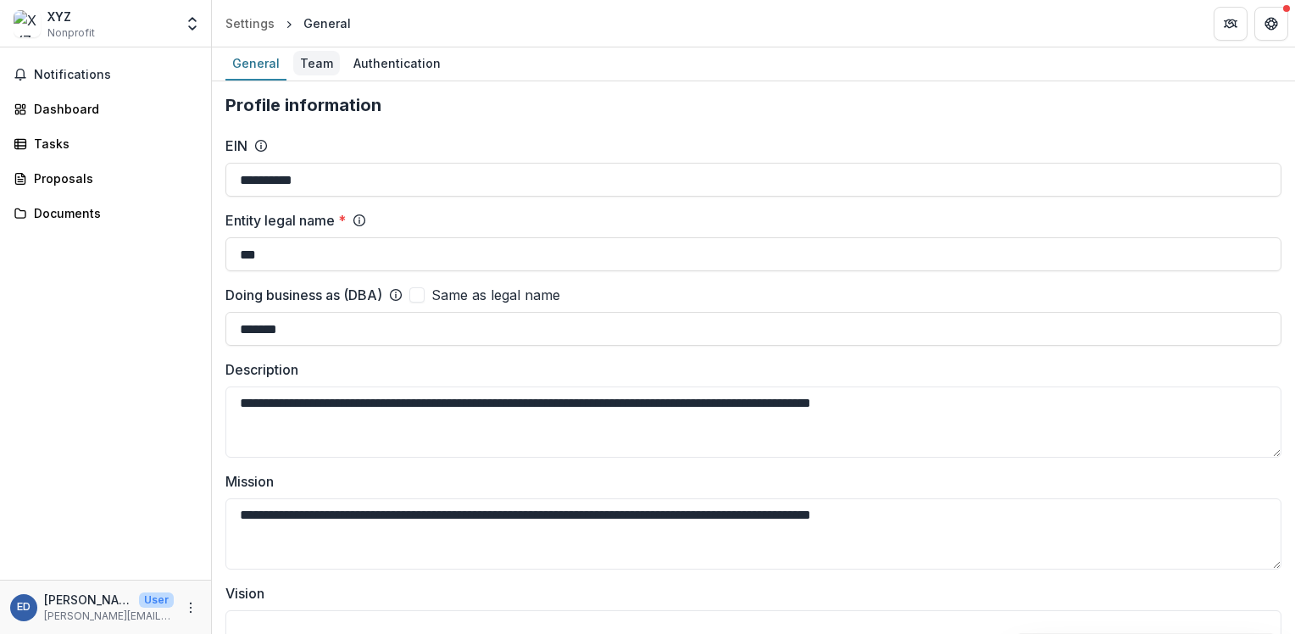
click at [302, 69] on div "Team" at bounding box center [316, 63] width 47 height 25
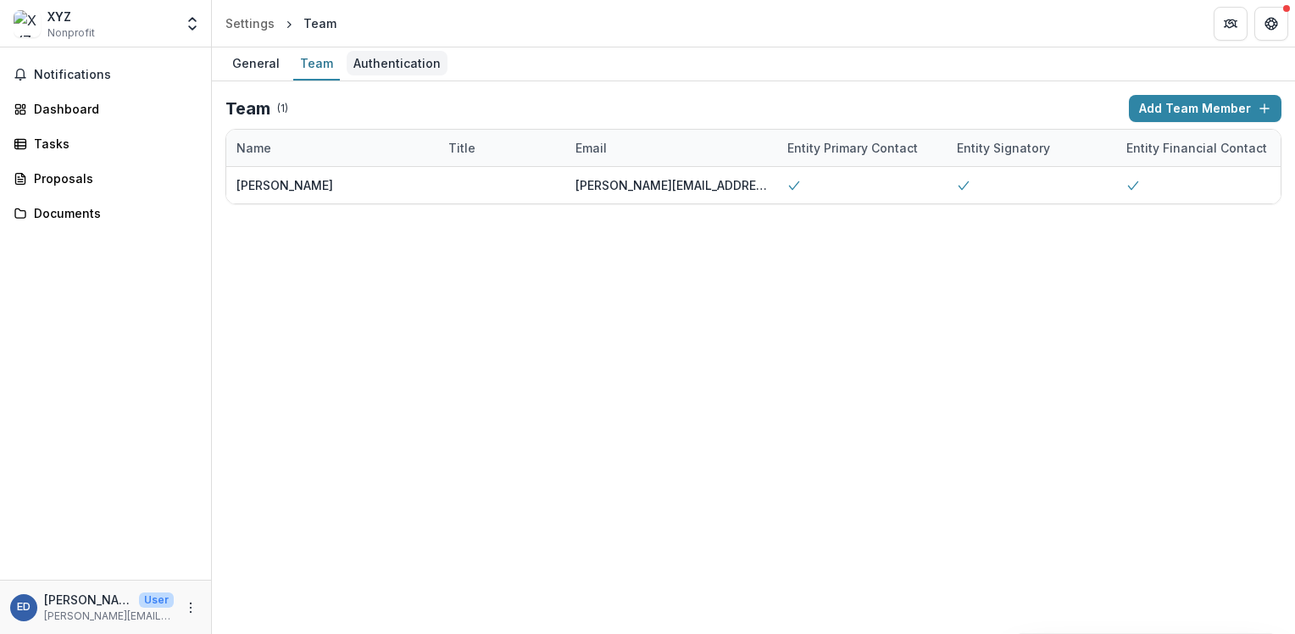
click at [378, 60] on div "Authentication" at bounding box center [397, 63] width 101 height 25
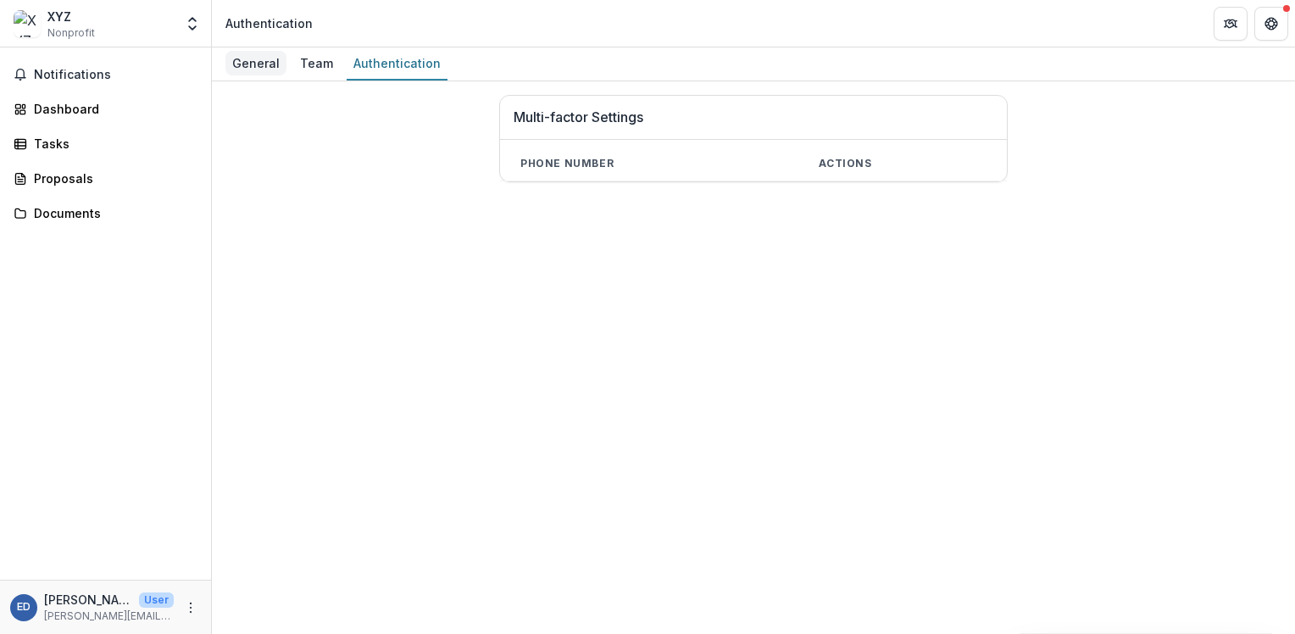
drag, startPoint x: 247, startPoint y: 44, endPoint x: 250, endPoint y: 71, distance: 27.2
click at [247, 46] on header "Authentication" at bounding box center [753, 23] width 1083 height 47
click at [252, 77] on link "General" at bounding box center [255, 63] width 61 height 33
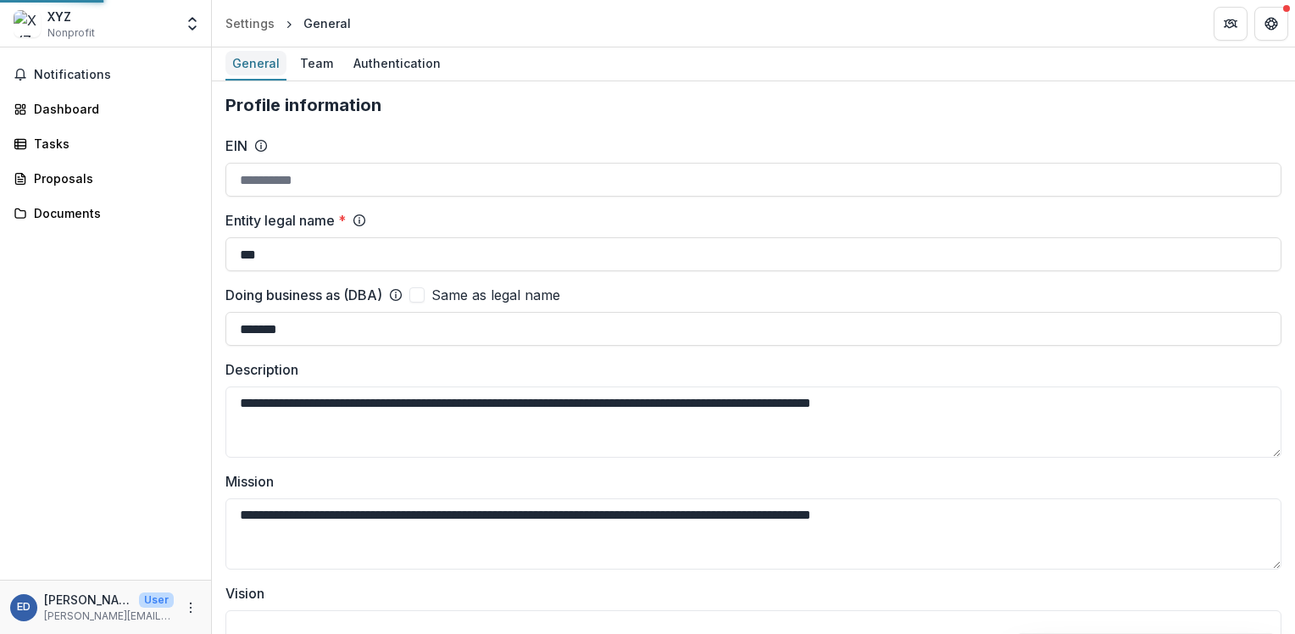
type input "**********"
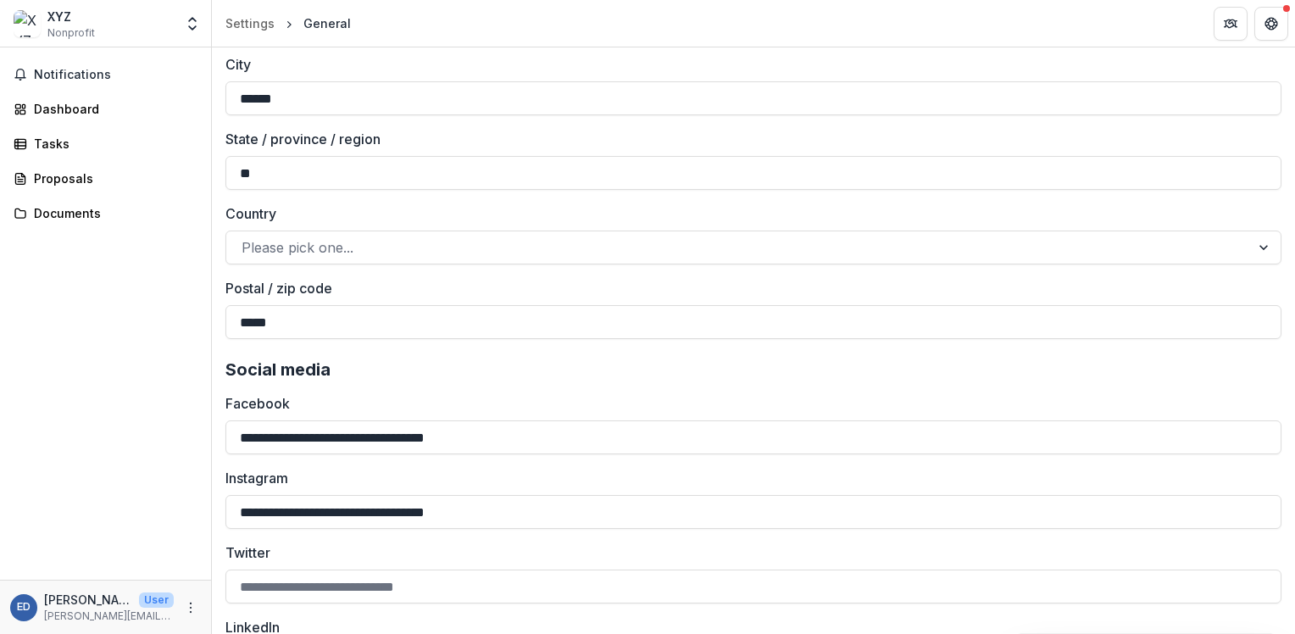
scroll to position [2345, 0]
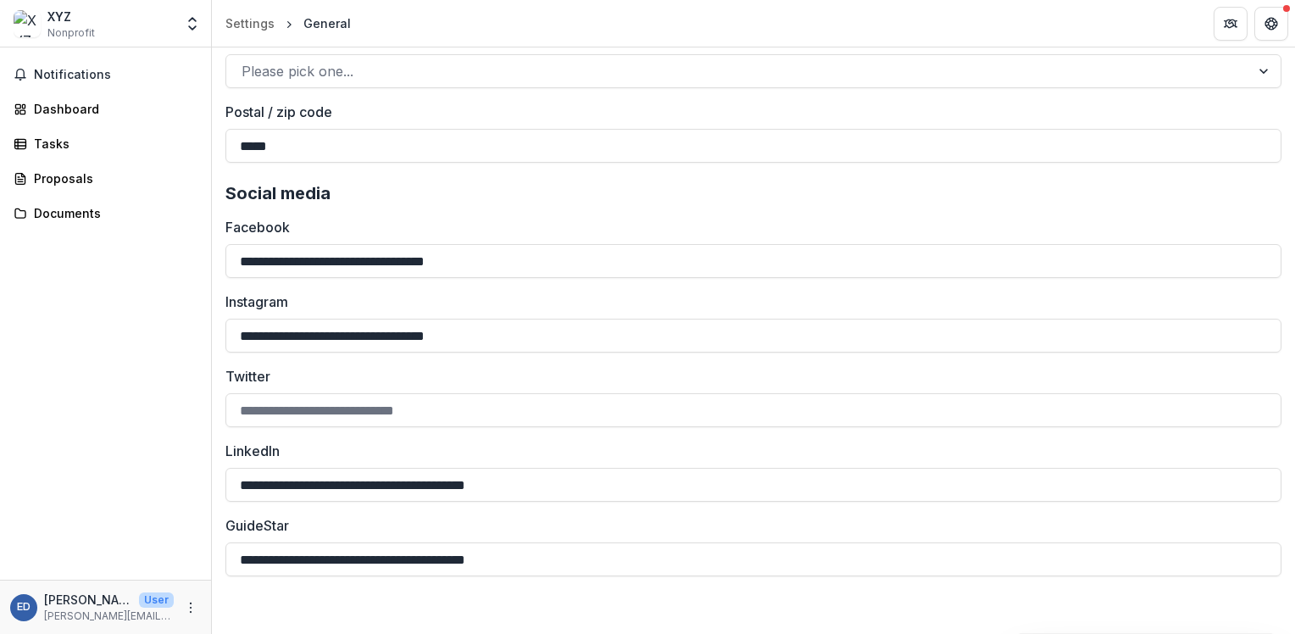
click at [200, 616] on div "ED [PERSON_NAME] User [PERSON_NAME][EMAIL_ADDRESS][PERSON_NAME][DOMAIN_NAME]" at bounding box center [105, 607] width 191 height 33
click at [193, 612] on icon "More" at bounding box center [191, 608] width 14 height 14
click at [272, 580] on link "Settings" at bounding box center [302, 571] width 181 height 28
click at [186, 607] on icon "More" at bounding box center [191, 608] width 14 height 14
click at [232, 574] on icon at bounding box center [229, 574] width 8 height 5
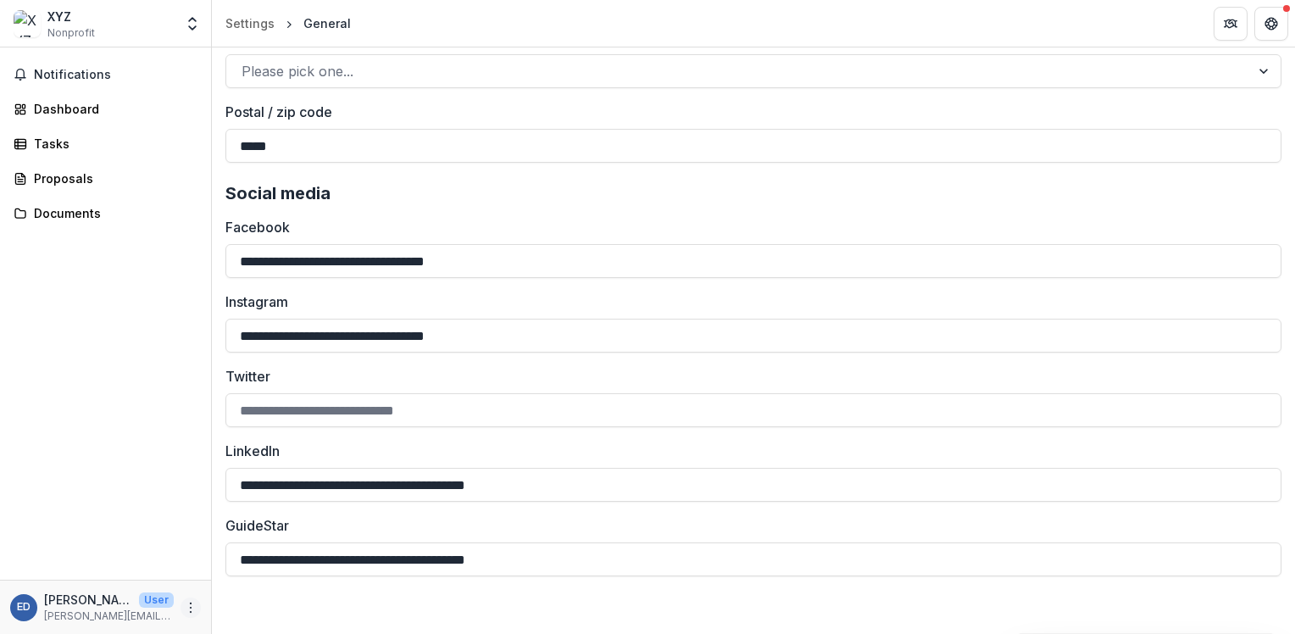
click at [189, 613] on icon "More" at bounding box center [191, 608] width 14 height 14
click at [56, 56] on div "Notifications Dashboard Tasks Proposals Documents" at bounding box center [105, 313] width 211 height 532
click at [59, 66] on button "Notifications" at bounding box center [105, 74] width 197 height 27
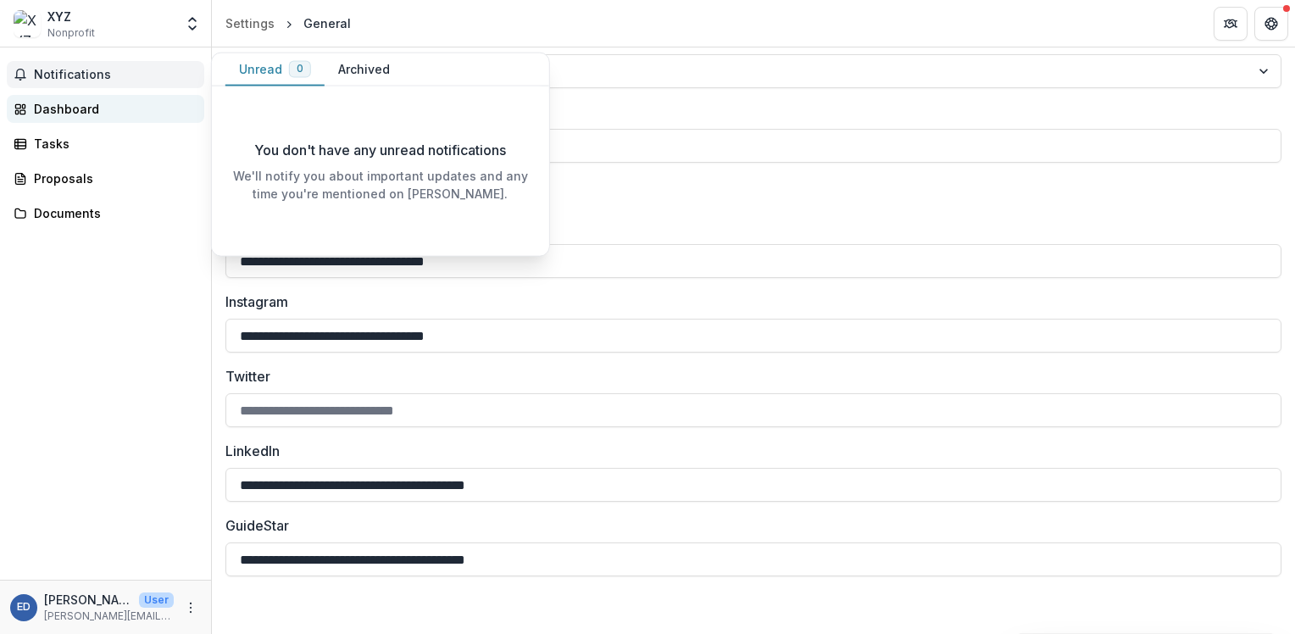
click at [47, 108] on div "Dashboard" at bounding box center [112, 109] width 157 height 18
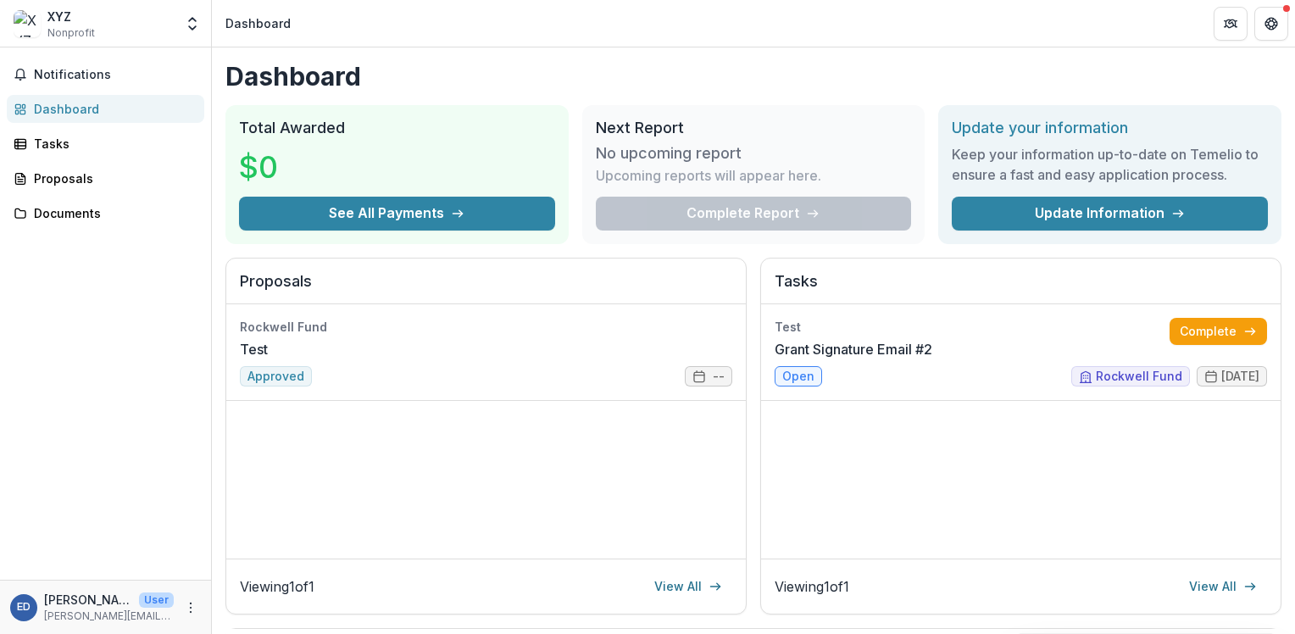
click at [424, 194] on div "$0" at bounding box center [397, 166] width 316 height 59
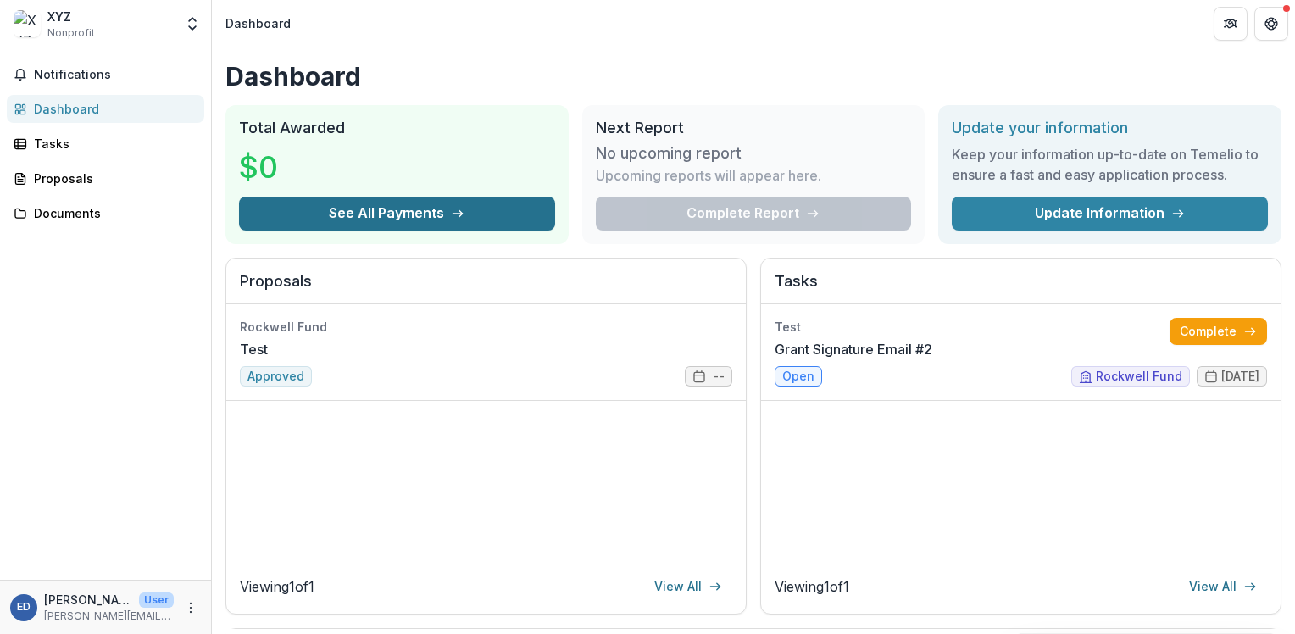
click at [424, 205] on button "See All Payments" at bounding box center [397, 214] width 316 height 34
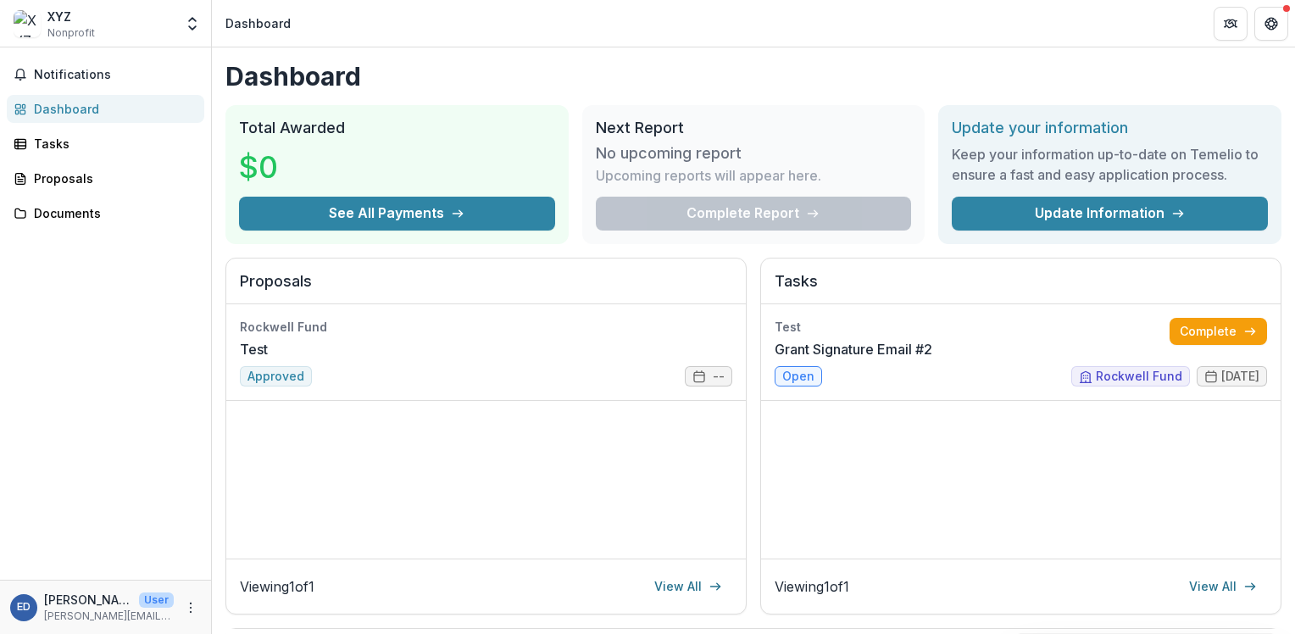
click at [667, 204] on div "Complete Report" at bounding box center [754, 214] width 316 height 34
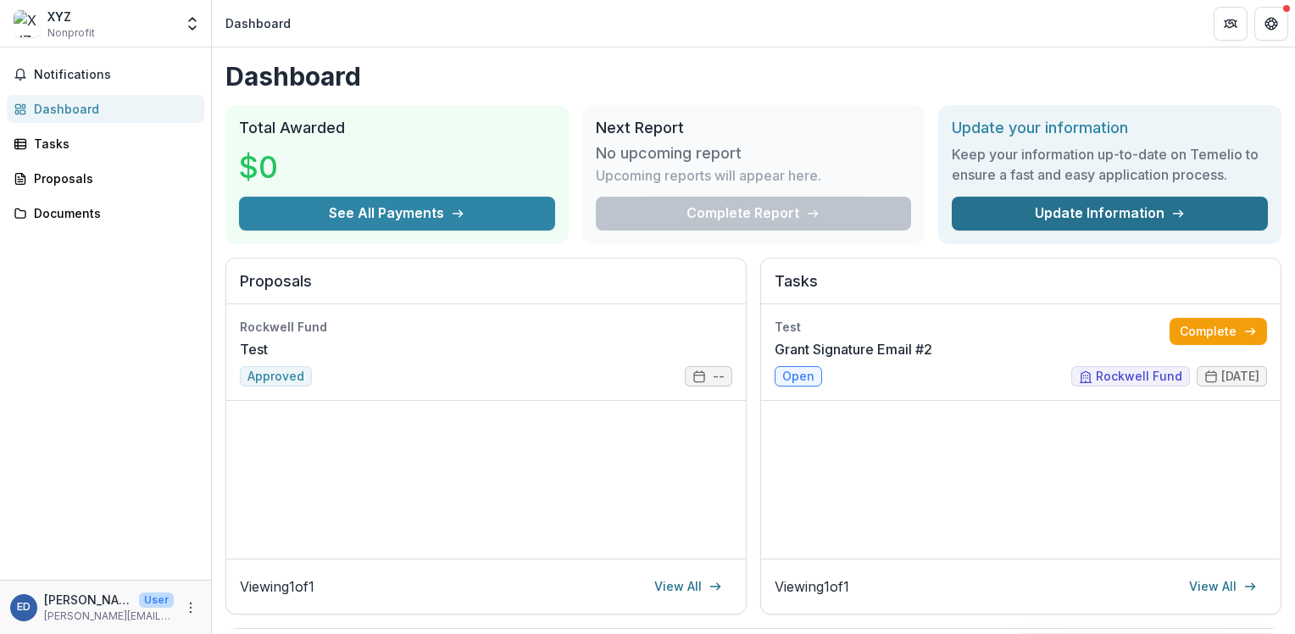
click at [1139, 214] on link "Update Information" at bounding box center [1109, 214] width 316 height 34
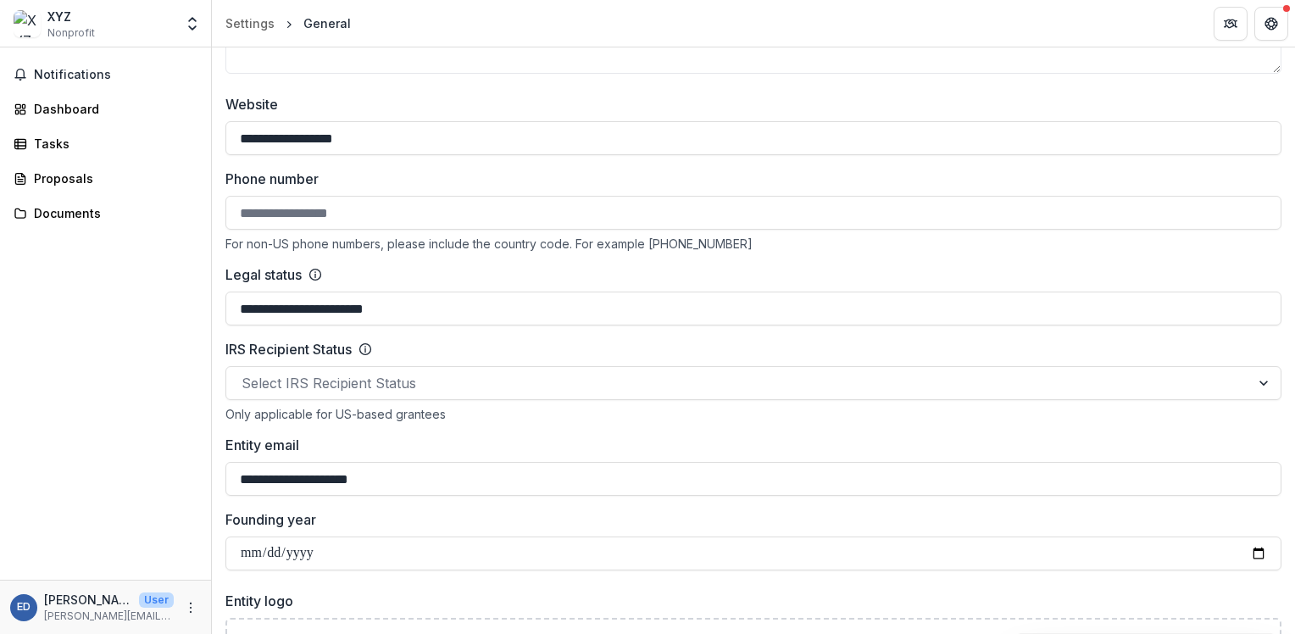
scroll to position [763, 0]
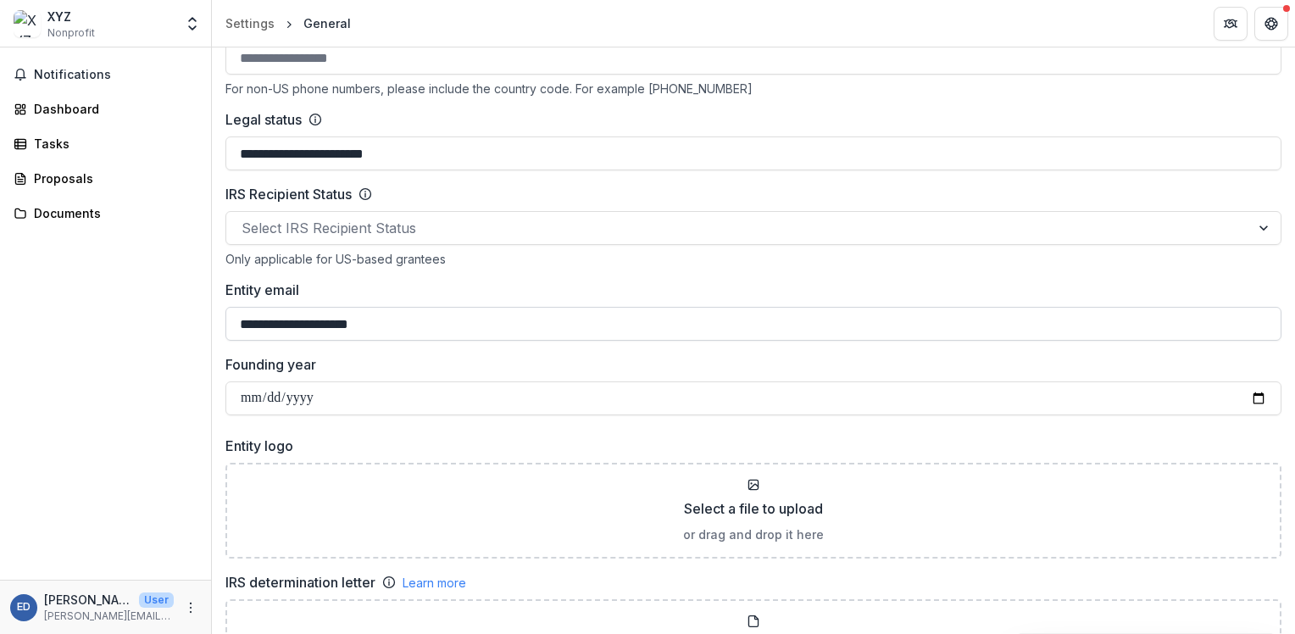
click at [347, 324] on input "**********" at bounding box center [753, 324] width 1056 height 34
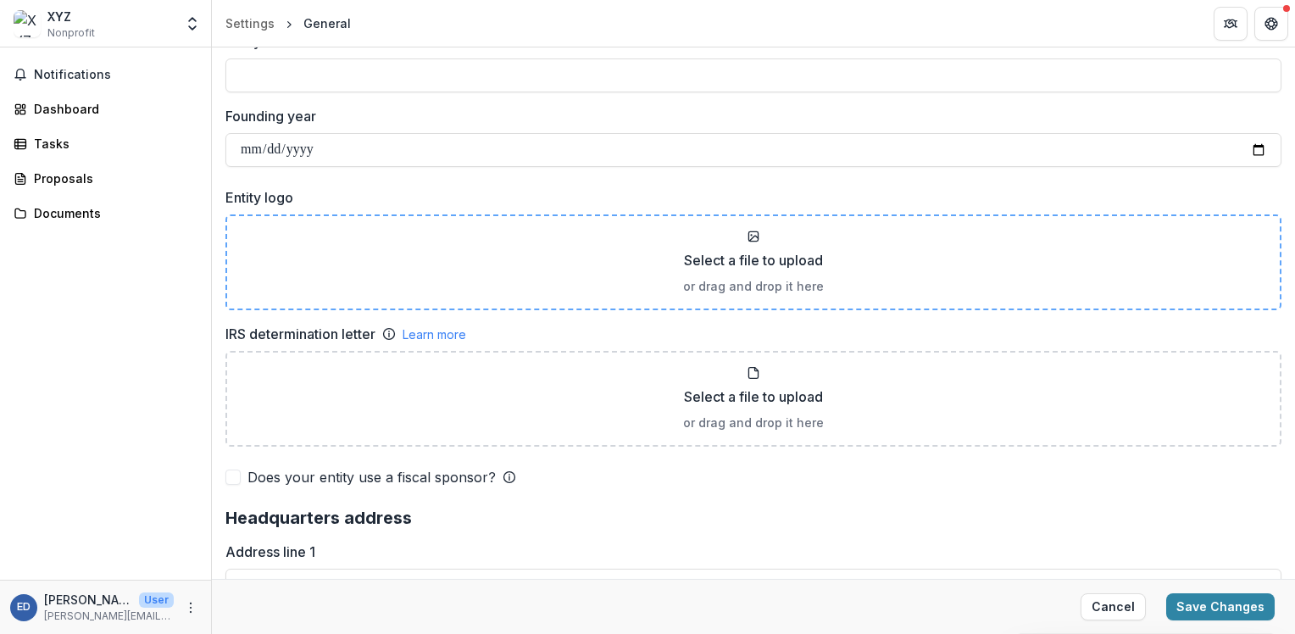
scroll to position [1017, 0]
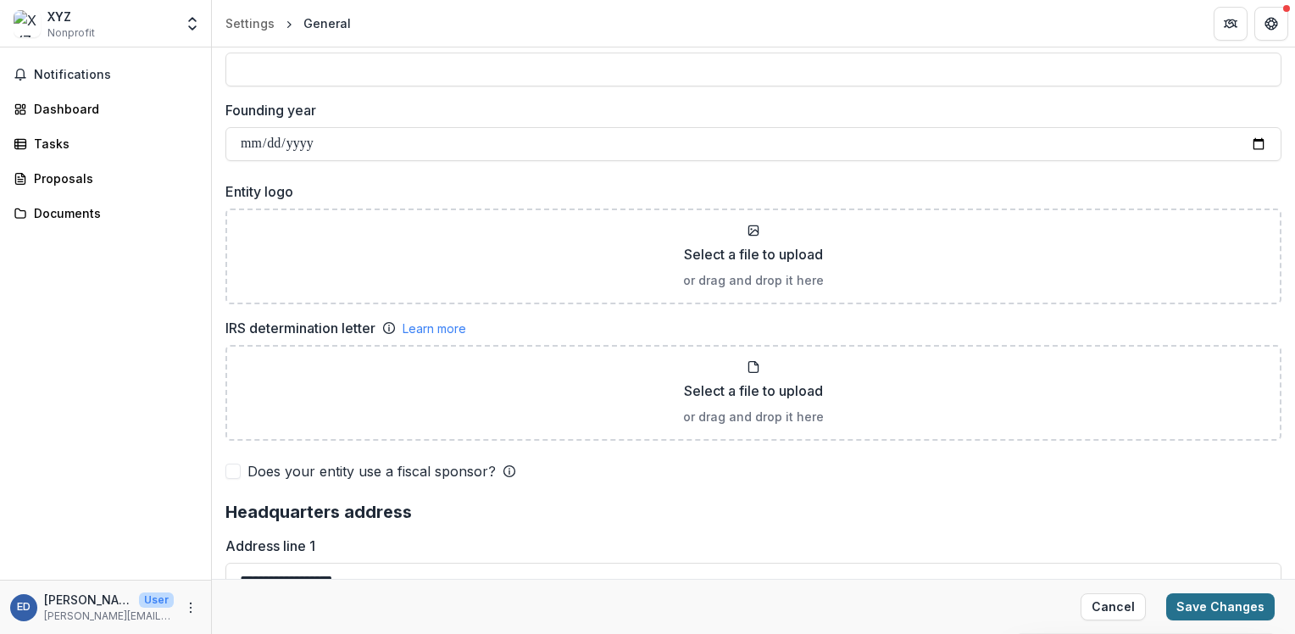
click at [1201, 609] on button "Save Changes" at bounding box center [1220, 606] width 108 height 27
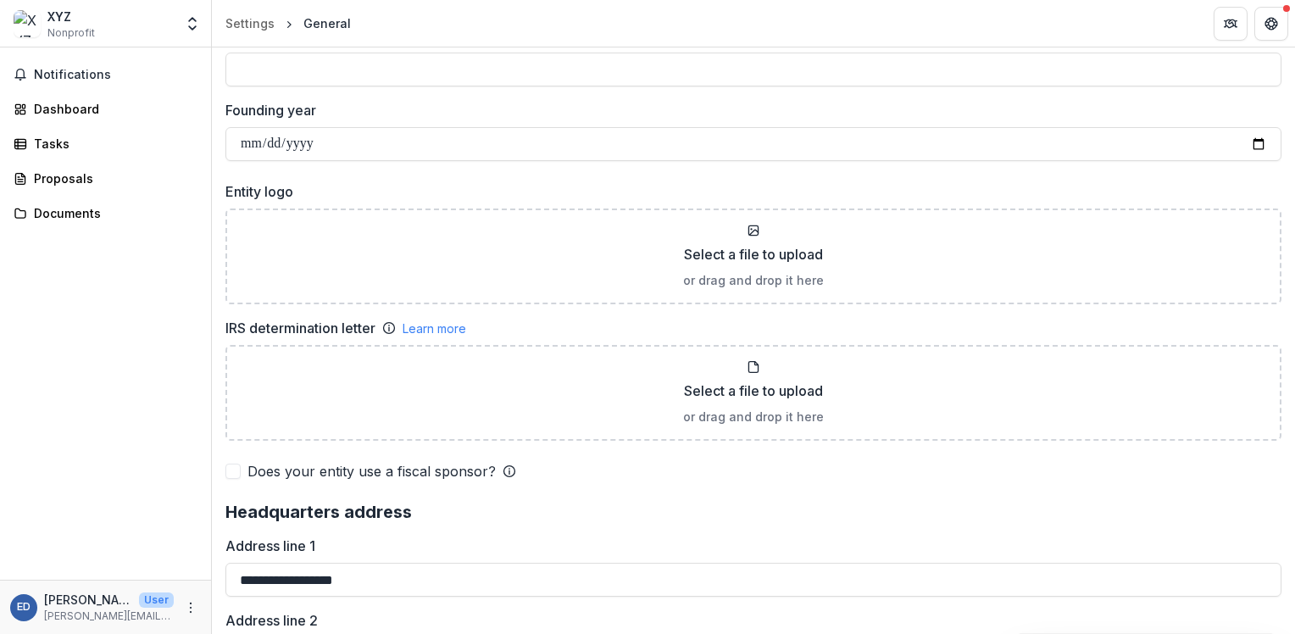
type input "**********"
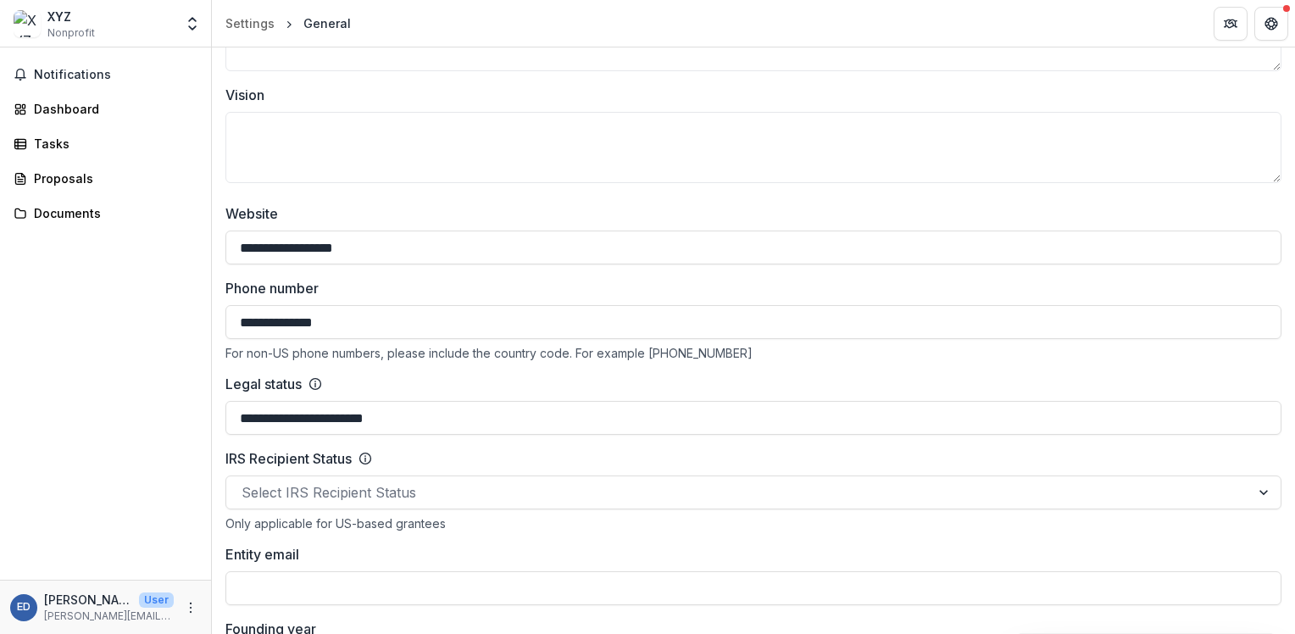
scroll to position [651, 0]
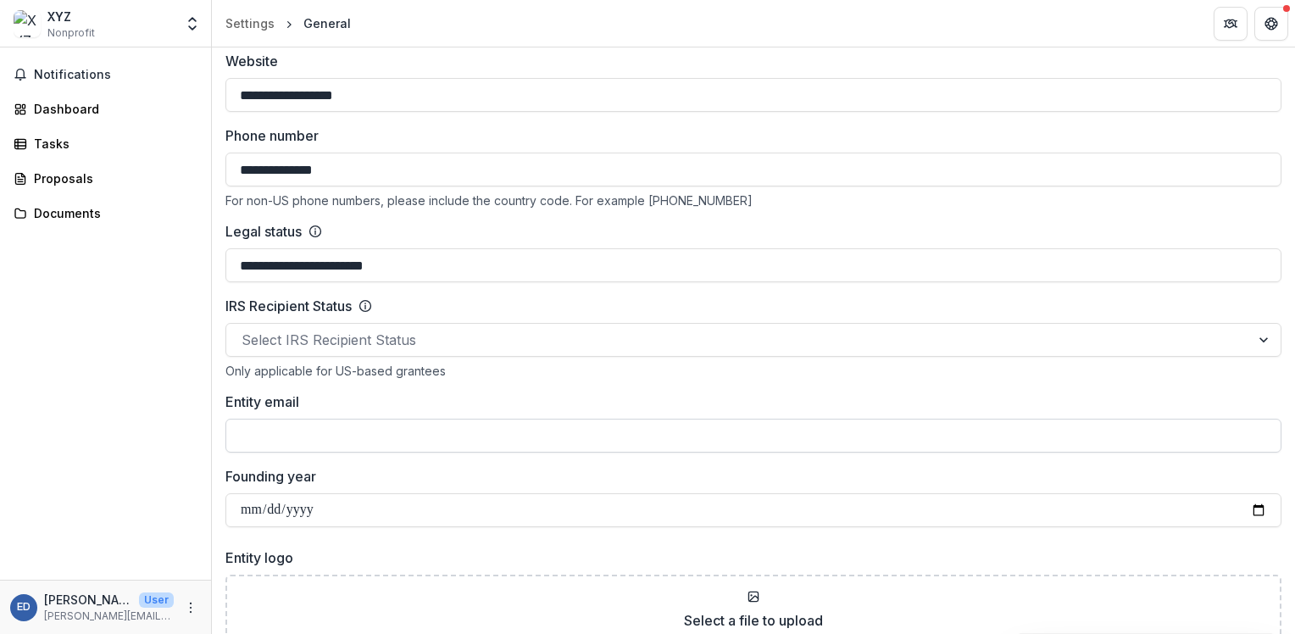
click at [305, 435] on input "Entity email" at bounding box center [753, 436] width 1056 height 34
type input "**********"
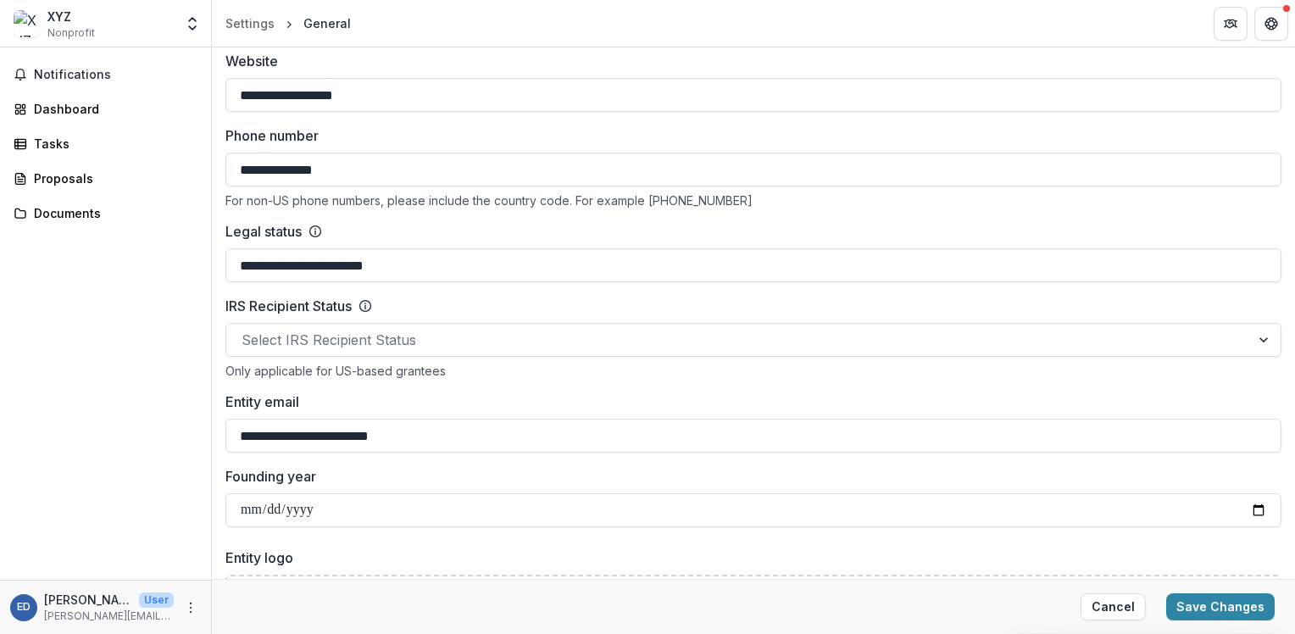
click at [1232, 623] on div "Cancel Save Changes" at bounding box center [753, 606] width 1083 height 55
click at [1220, 602] on button "Save Changes" at bounding box center [1220, 606] width 108 height 27
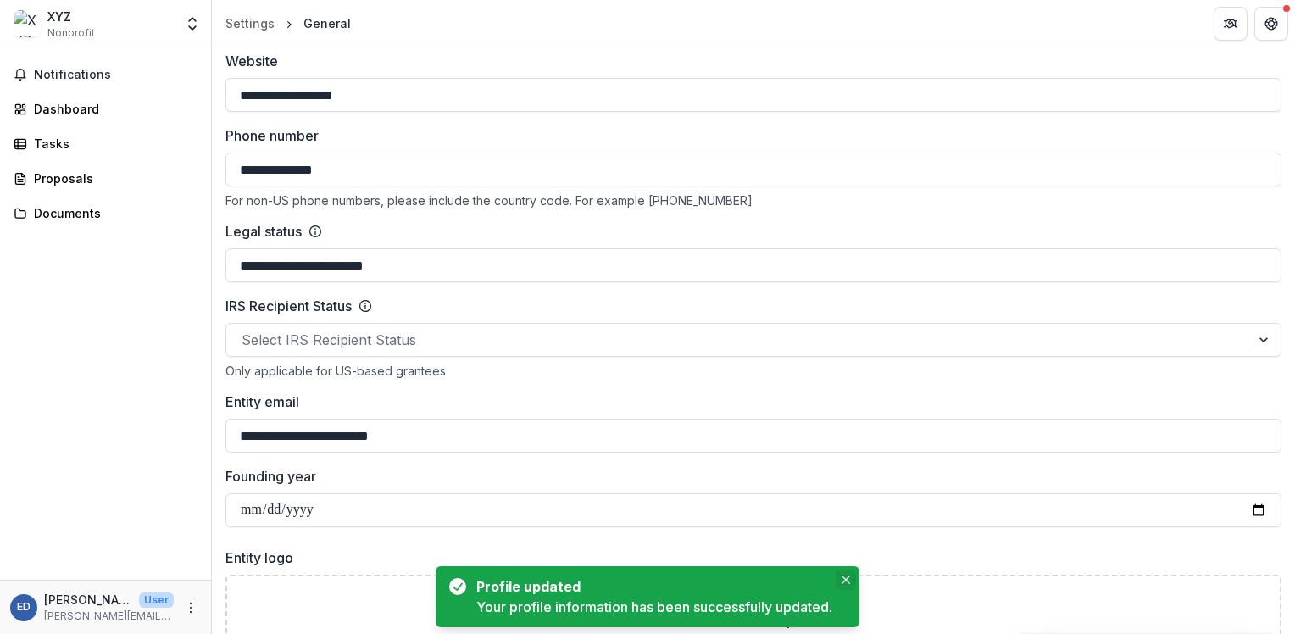
click at [849, 575] on icon "Close" at bounding box center [845, 579] width 8 height 8
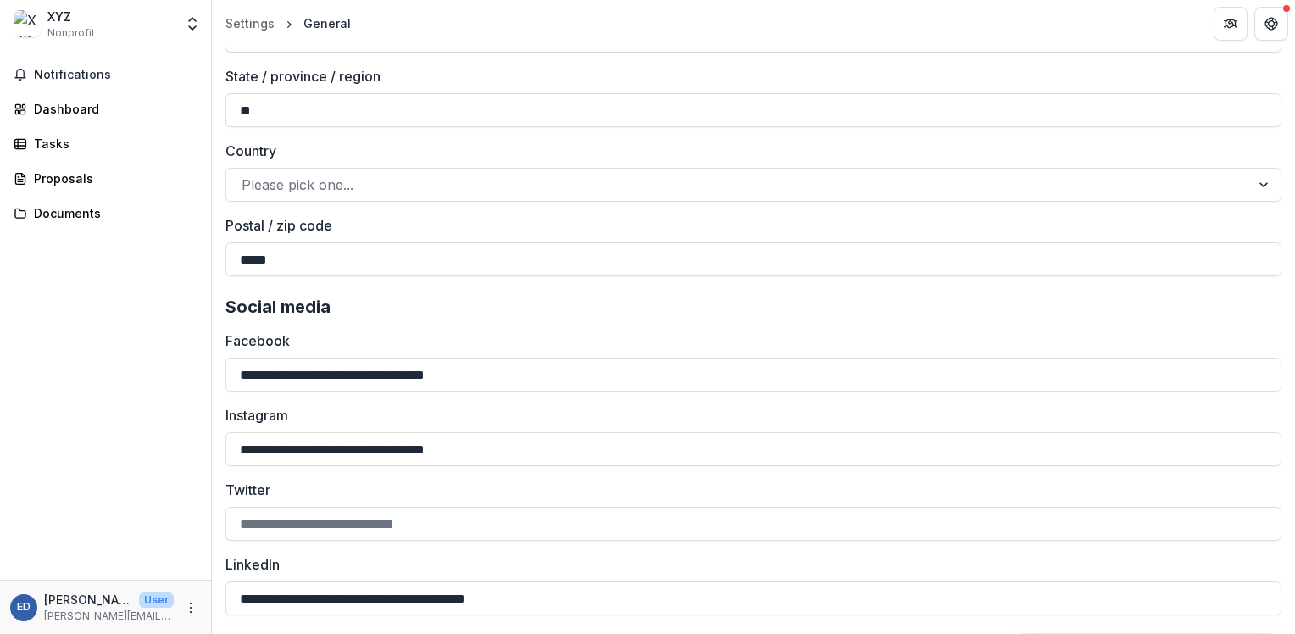
scroll to position [2345, 0]
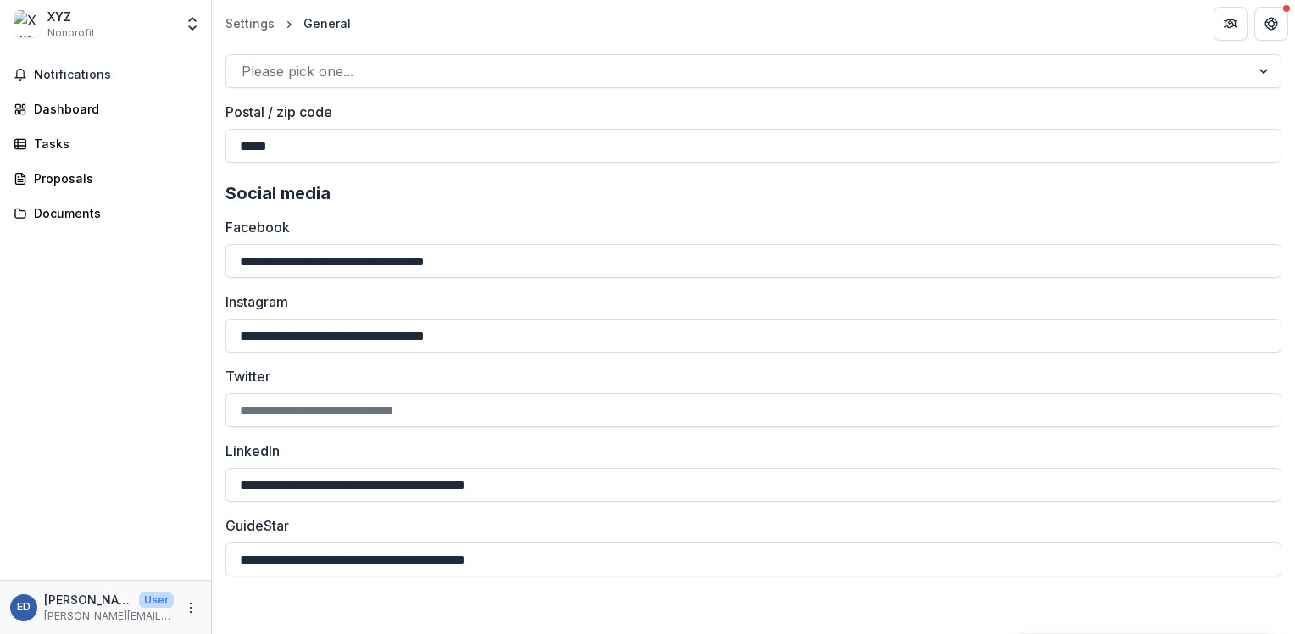
click at [120, 8] on div "XYZ Nonprofit" at bounding box center [94, 24] width 160 height 33
click at [201, 24] on button "Open entity switcher" at bounding box center [192, 24] width 24 height 34
click at [75, 103] on link "Settings" at bounding box center [105, 94] width 203 height 28
click at [188, 27] on icon "Open entity switcher" at bounding box center [192, 23] width 17 height 17
click at [64, 94] on link "Settings" at bounding box center [105, 94] width 203 height 28
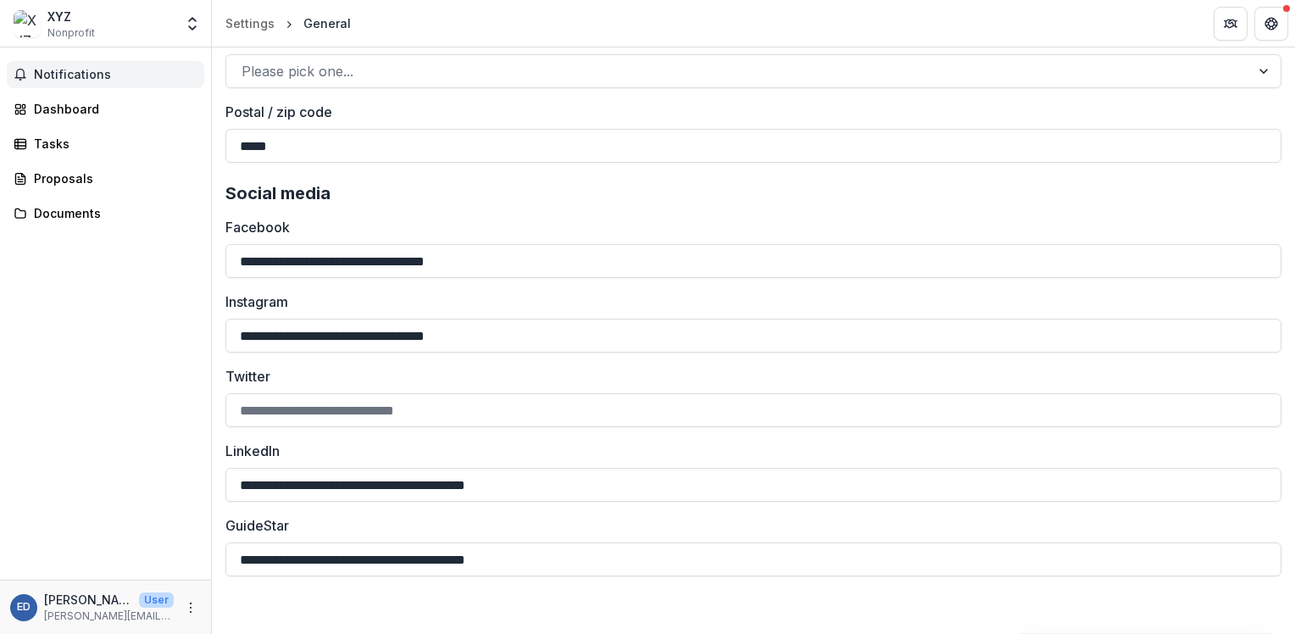
click at [73, 73] on span "Notifications" at bounding box center [116, 75] width 164 height 14
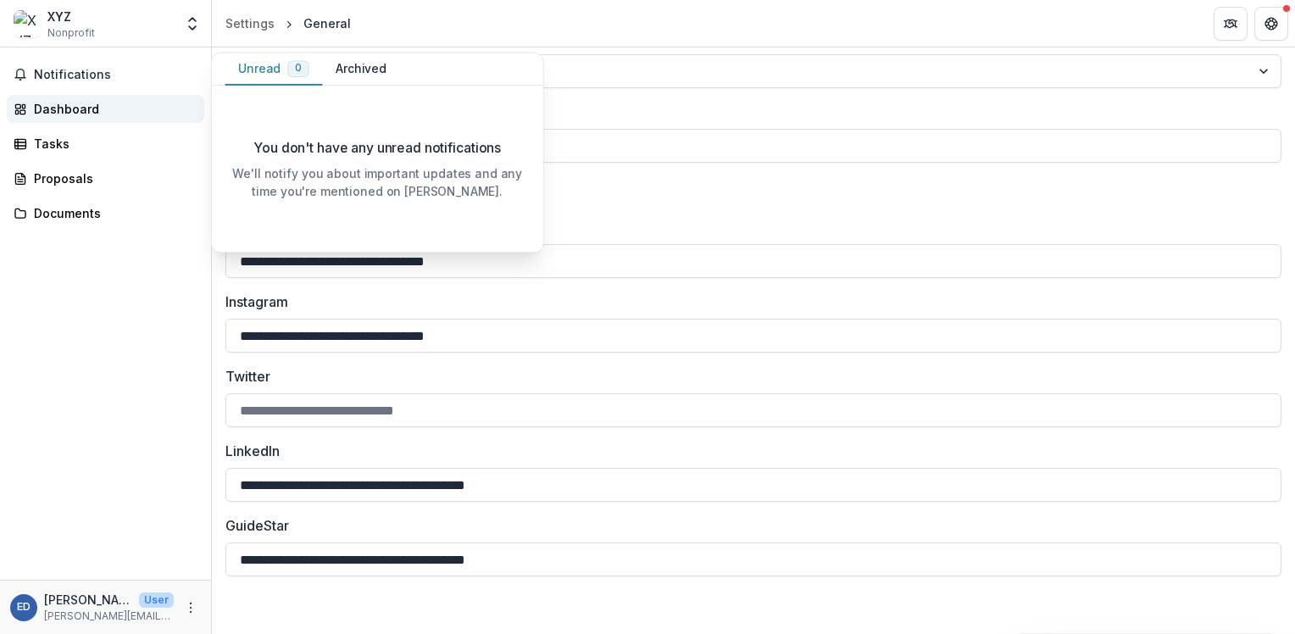
click at [60, 108] on div "Dashboard" at bounding box center [112, 109] width 157 height 18
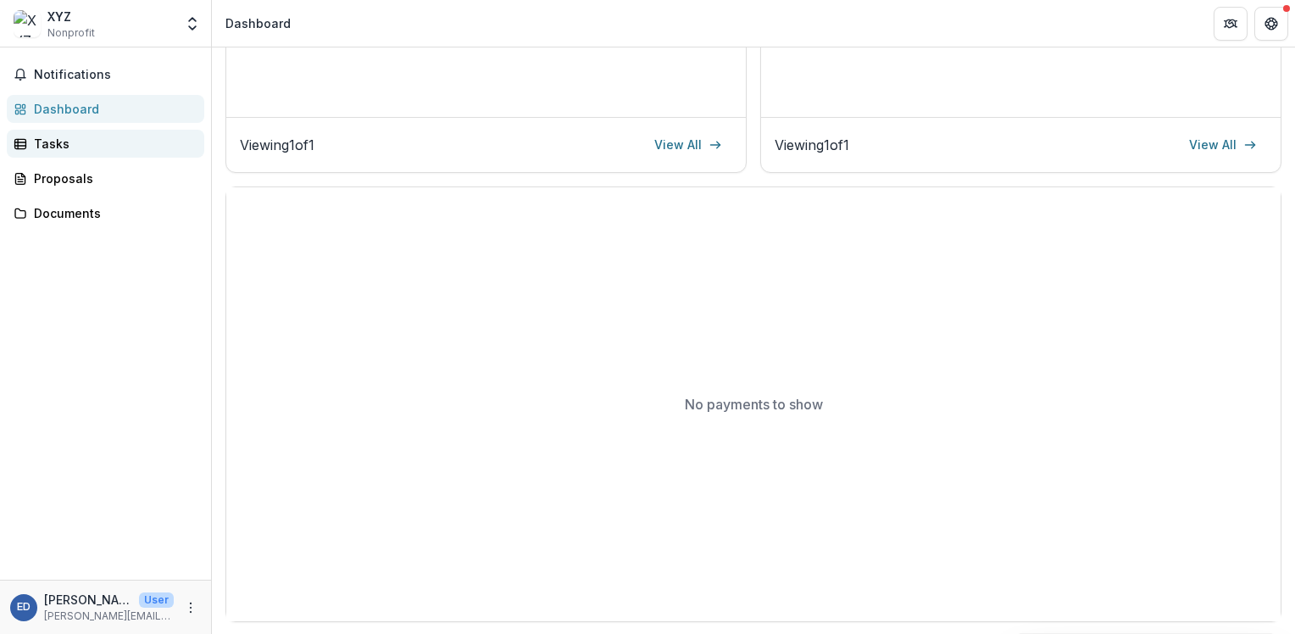
click at [62, 141] on div "Tasks" at bounding box center [112, 144] width 157 height 18
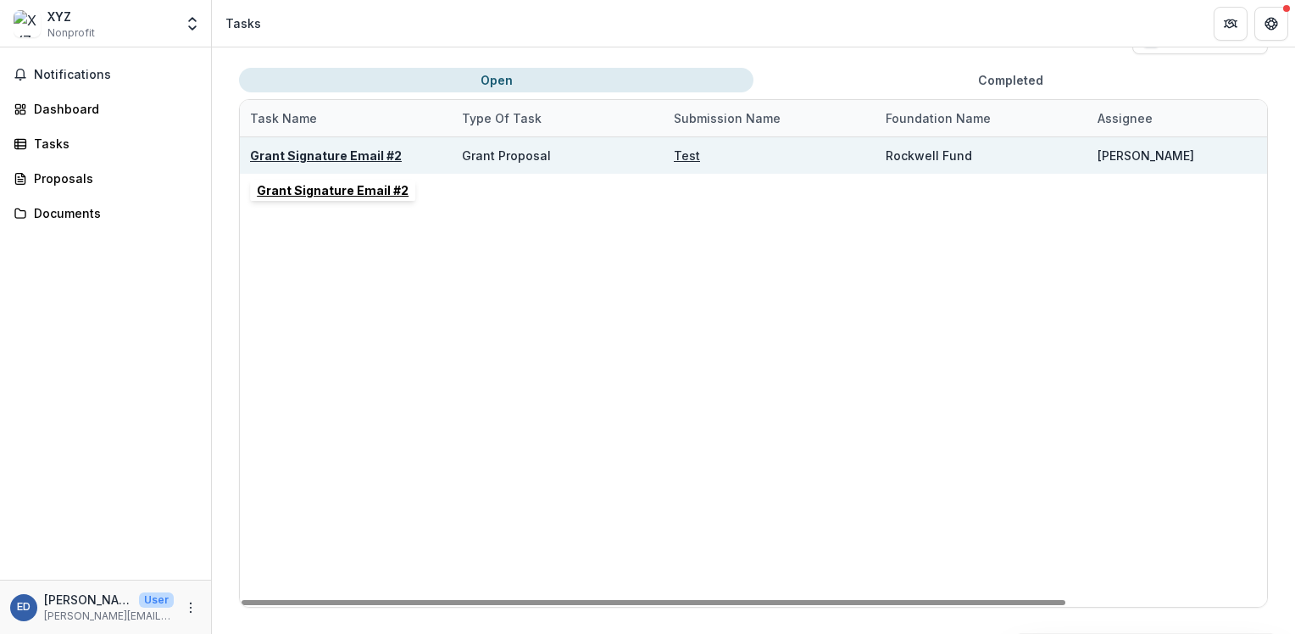
click at [295, 152] on u "Grant Signature Email #2" at bounding box center [326, 155] width 152 height 14
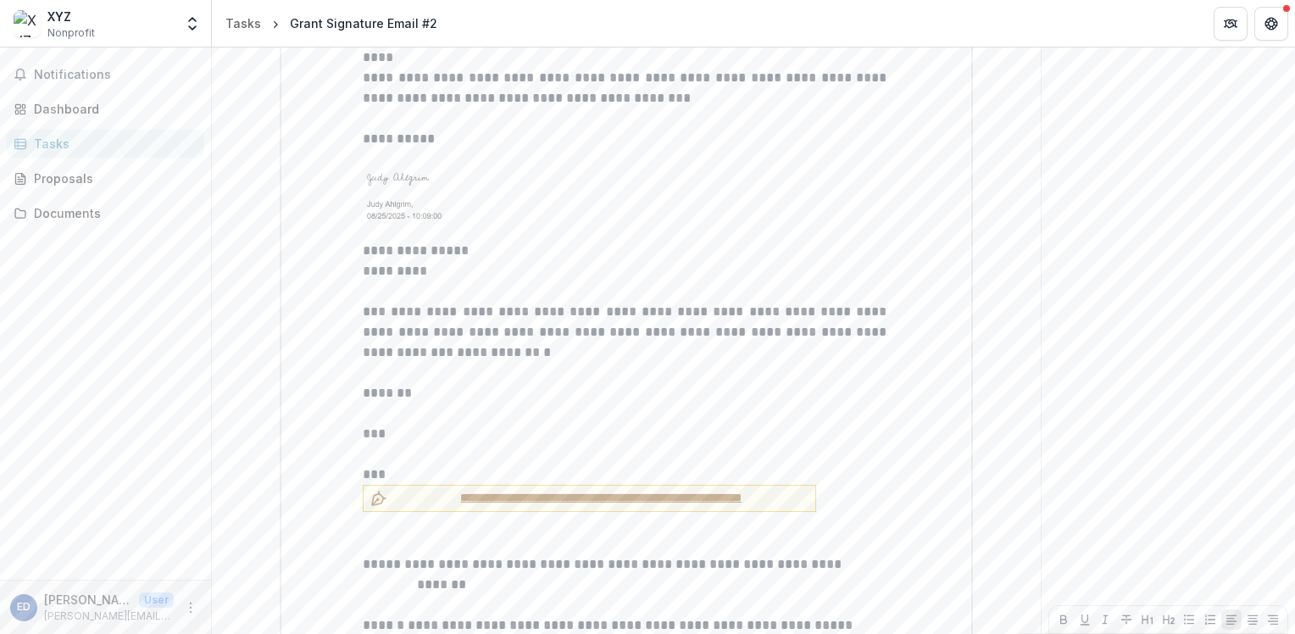
scroll to position [1810, 0]
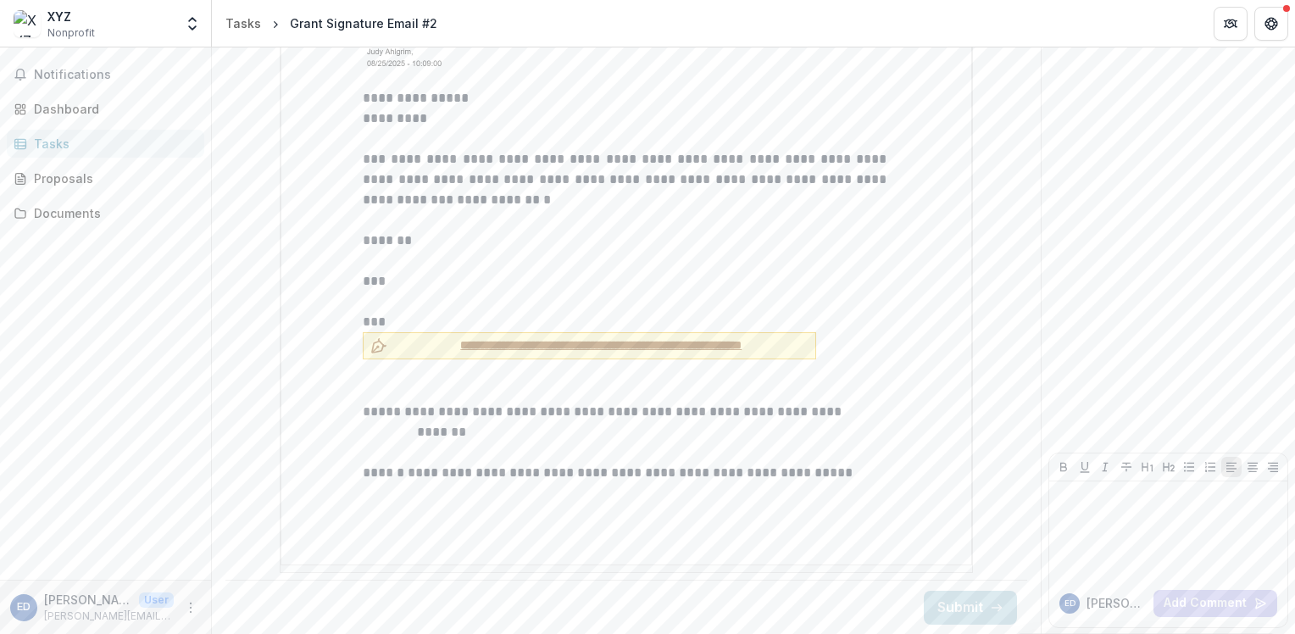
click at [498, 349] on span "**********" at bounding box center [601, 345] width 414 height 18
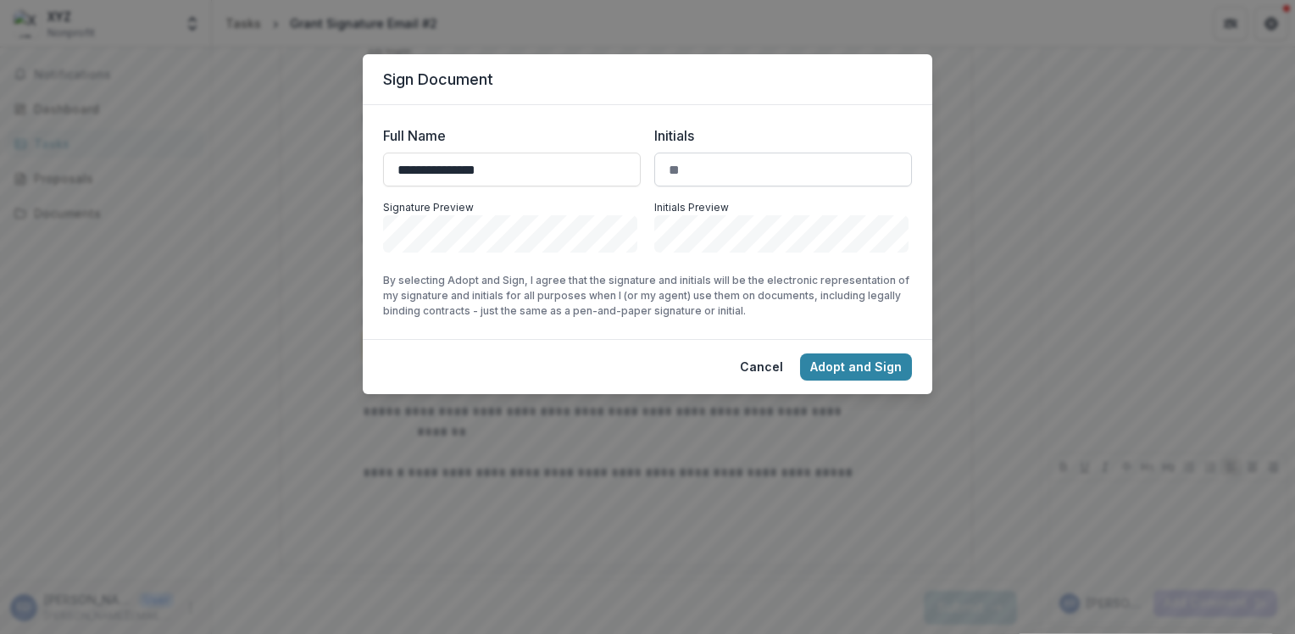
type input "**********"
click at [738, 170] on input "Initials" at bounding box center [783, 170] width 258 height 34
type input "**"
click at [837, 357] on button "Adopt and Sign" at bounding box center [856, 366] width 112 height 27
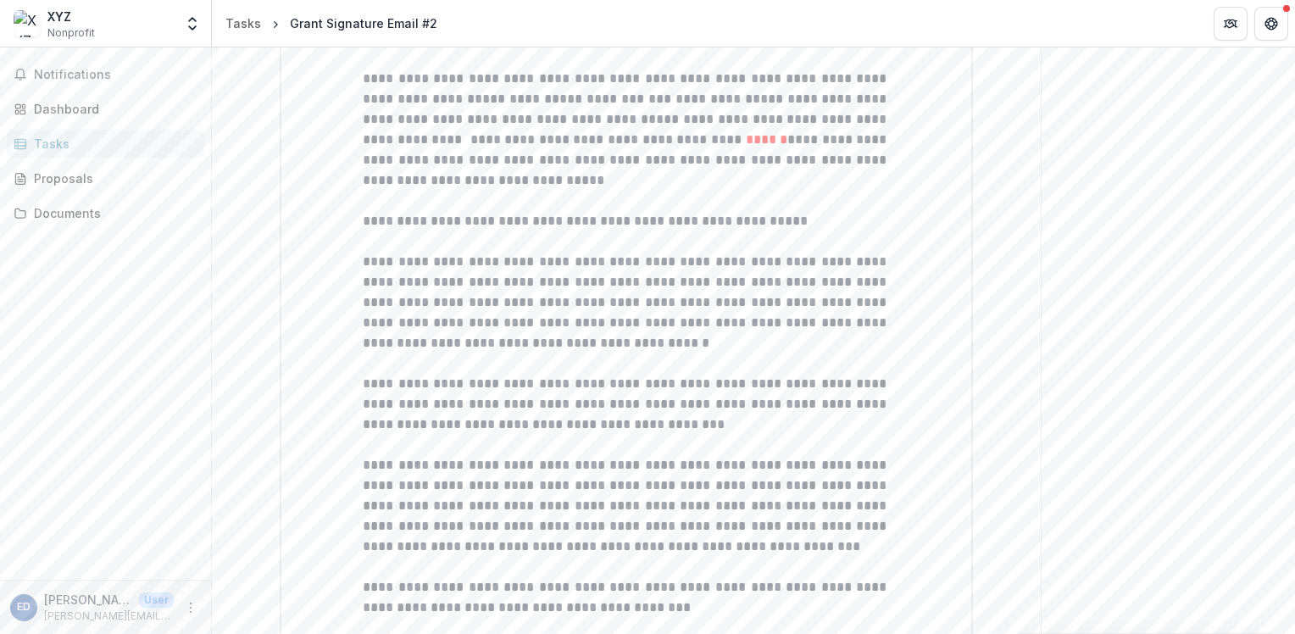
scroll to position [0, 0]
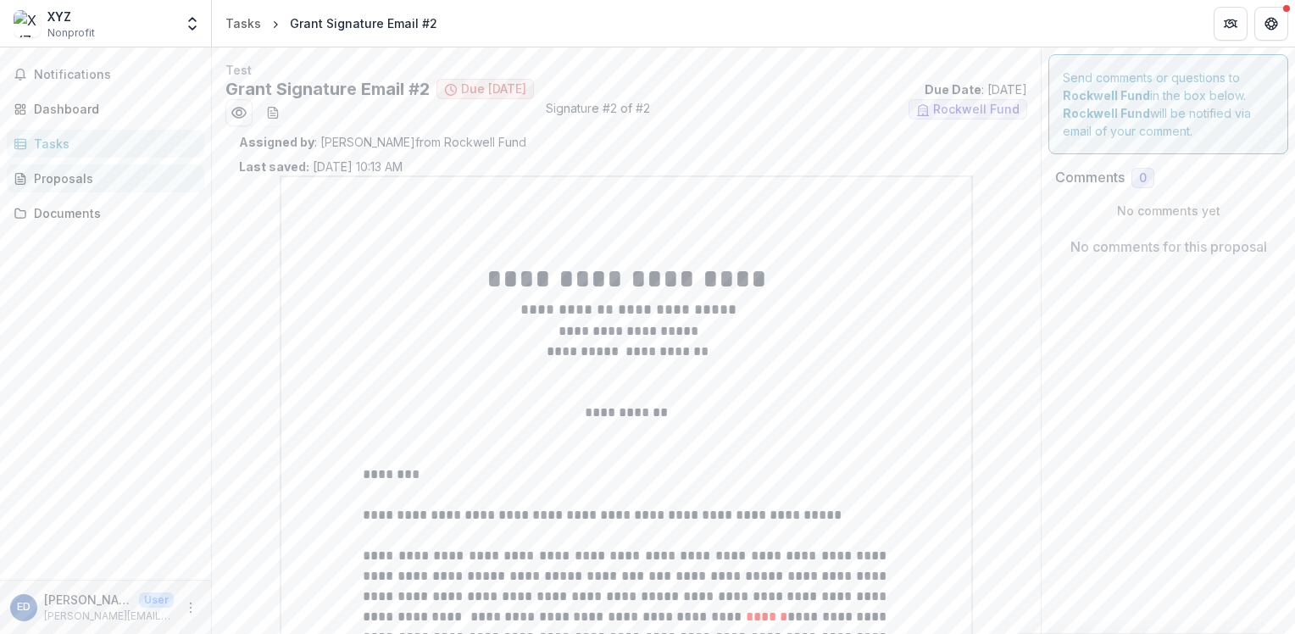
click at [47, 187] on link "Proposals" at bounding box center [105, 178] width 197 height 28
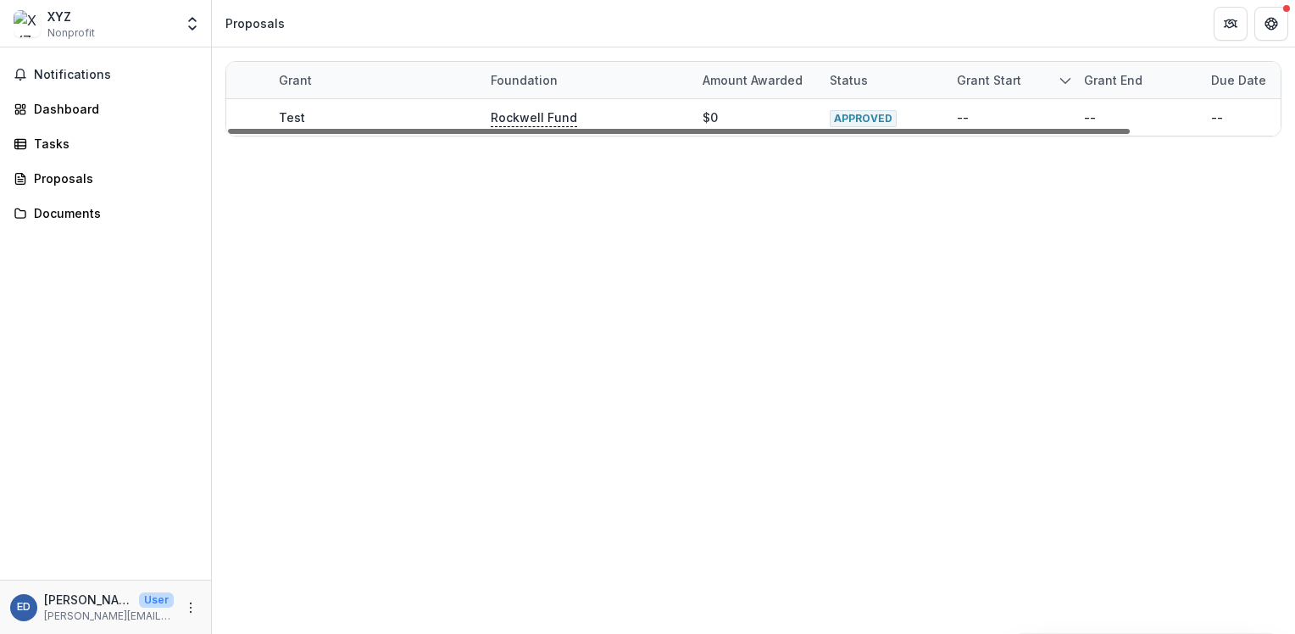
click at [539, 129] on div at bounding box center [678, 131] width 901 height 5
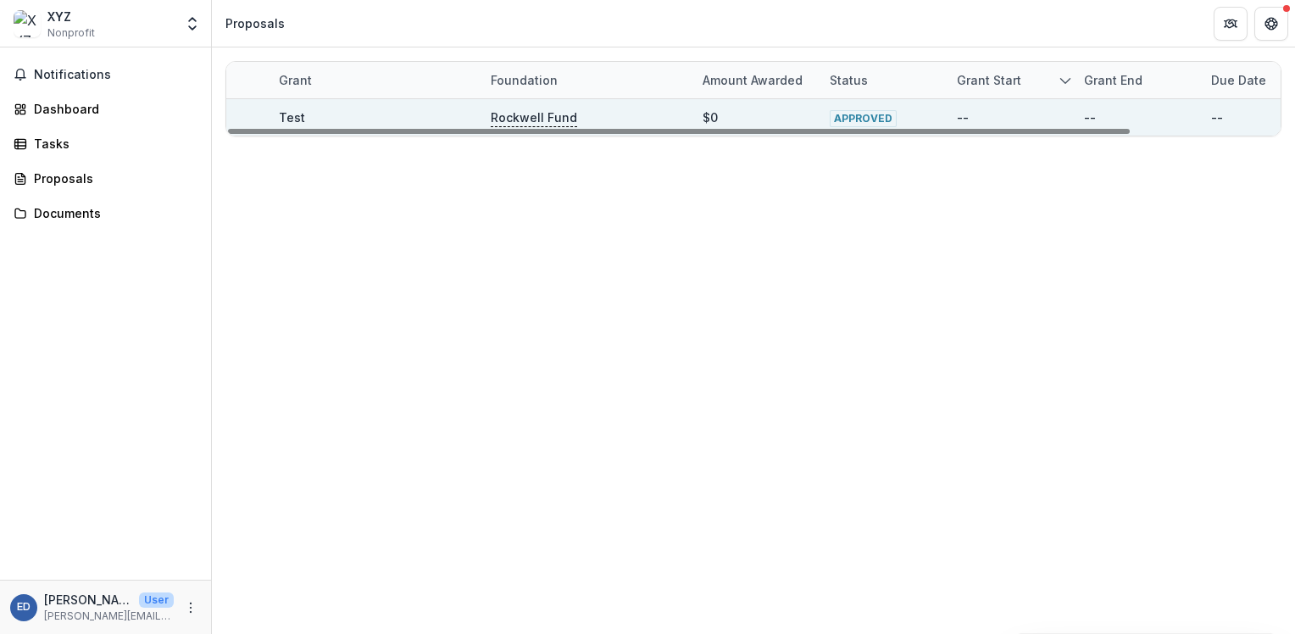
click at [875, 108] on div "APPROVED" at bounding box center [862, 117] width 67 height 19
click at [862, 115] on span "APPROVED" at bounding box center [862, 118] width 67 height 17
click at [713, 110] on div "$0" at bounding box center [709, 117] width 15 height 18
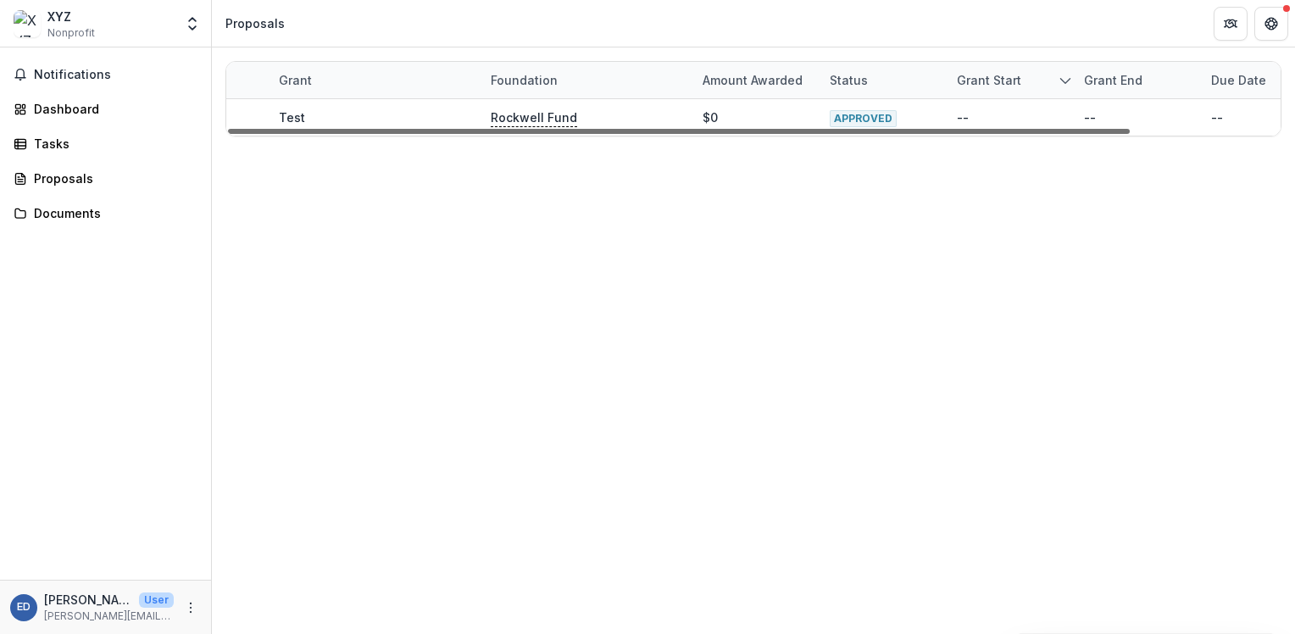
drag, startPoint x: 596, startPoint y: 124, endPoint x: 403, endPoint y: 123, distance: 193.2
click at [522, 130] on div at bounding box center [678, 131] width 901 height 5
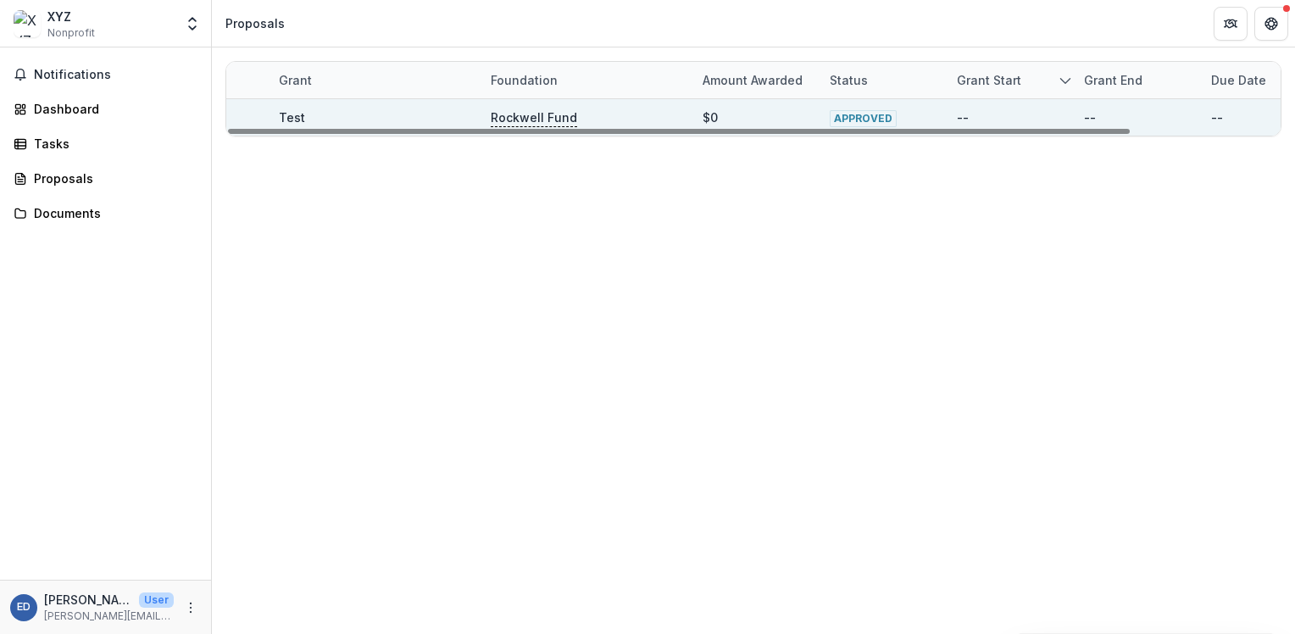
click at [513, 104] on div "Rockwell Fund" at bounding box center [586, 117] width 191 height 36
click at [515, 112] on p "Rockwell Fund" at bounding box center [534, 117] width 86 height 19
click at [515, 114] on p "Rockwell Fund" at bounding box center [534, 117] width 86 height 19
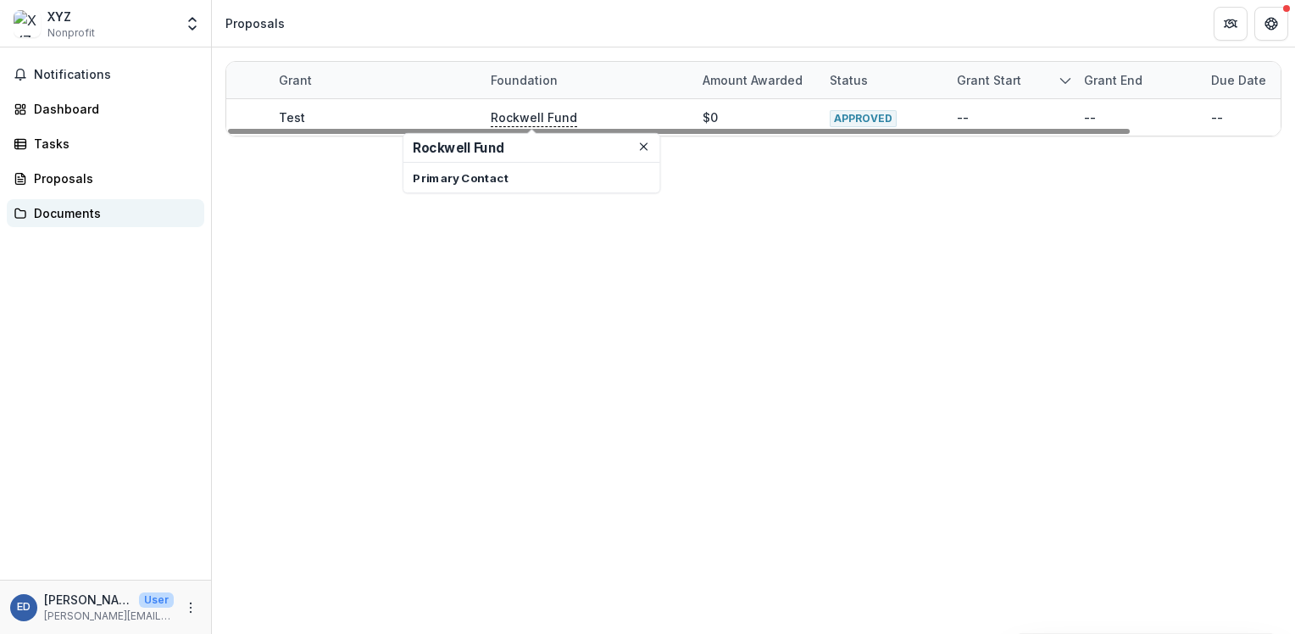
click at [41, 219] on div "Documents" at bounding box center [112, 213] width 157 height 18
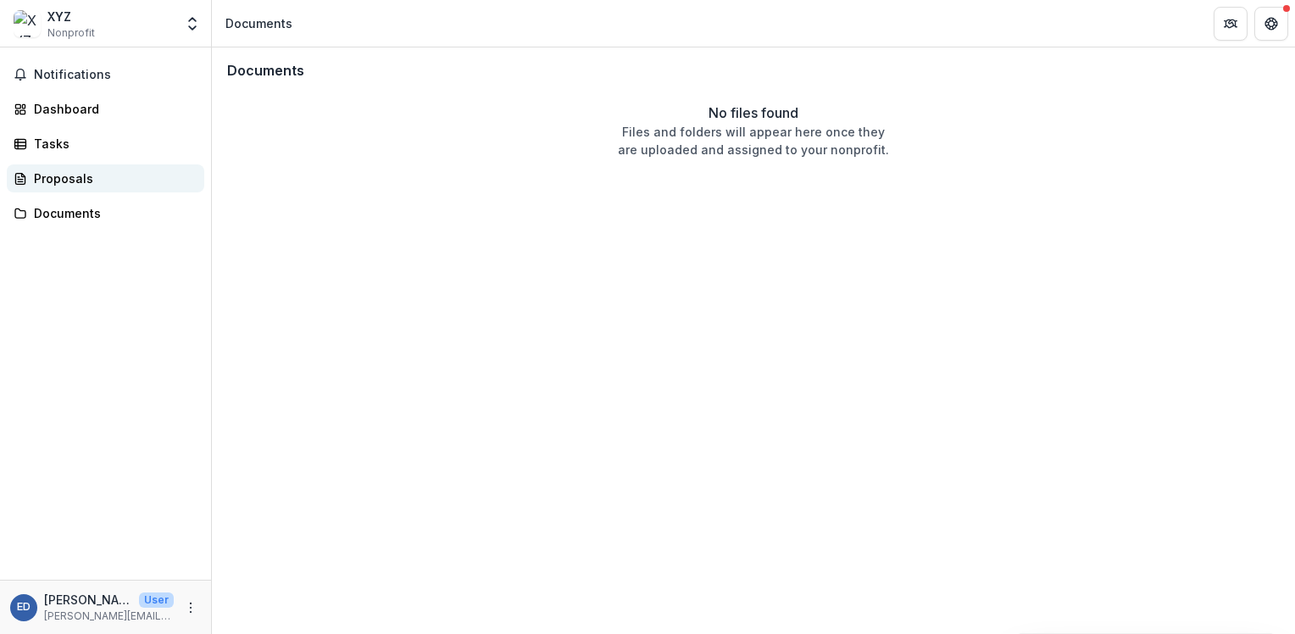
click at [53, 168] on link "Proposals" at bounding box center [105, 178] width 197 height 28
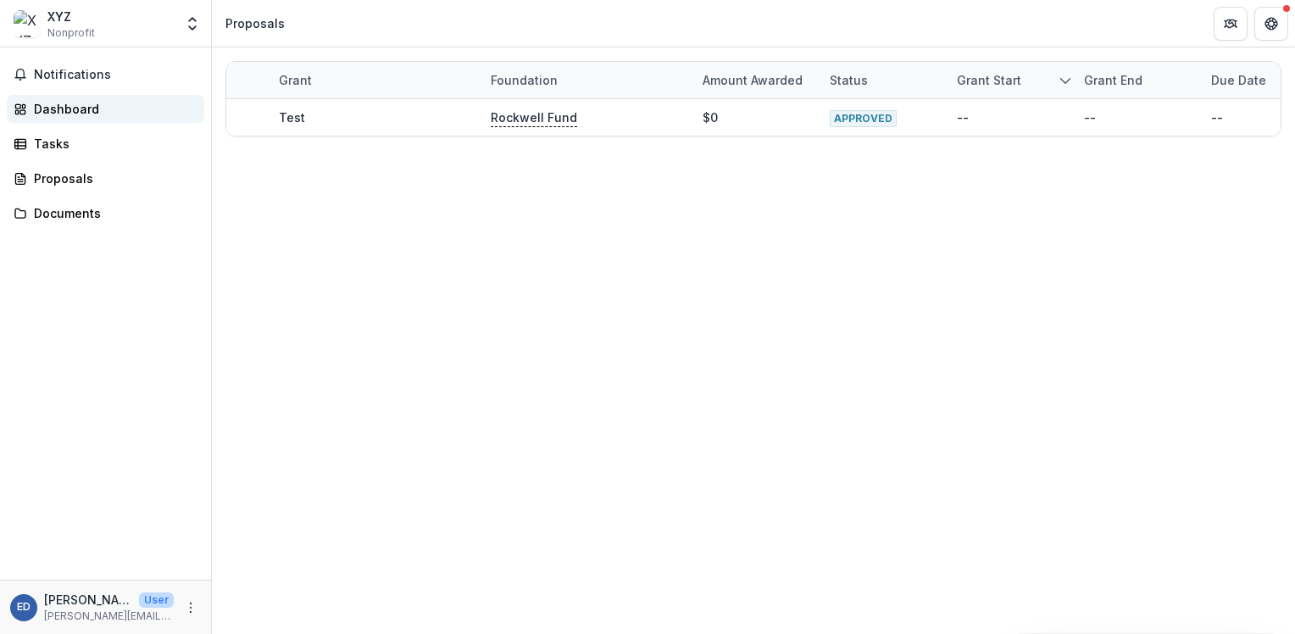
click at [49, 122] on link "Dashboard" at bounding box center [105, 109] width 197 height 28
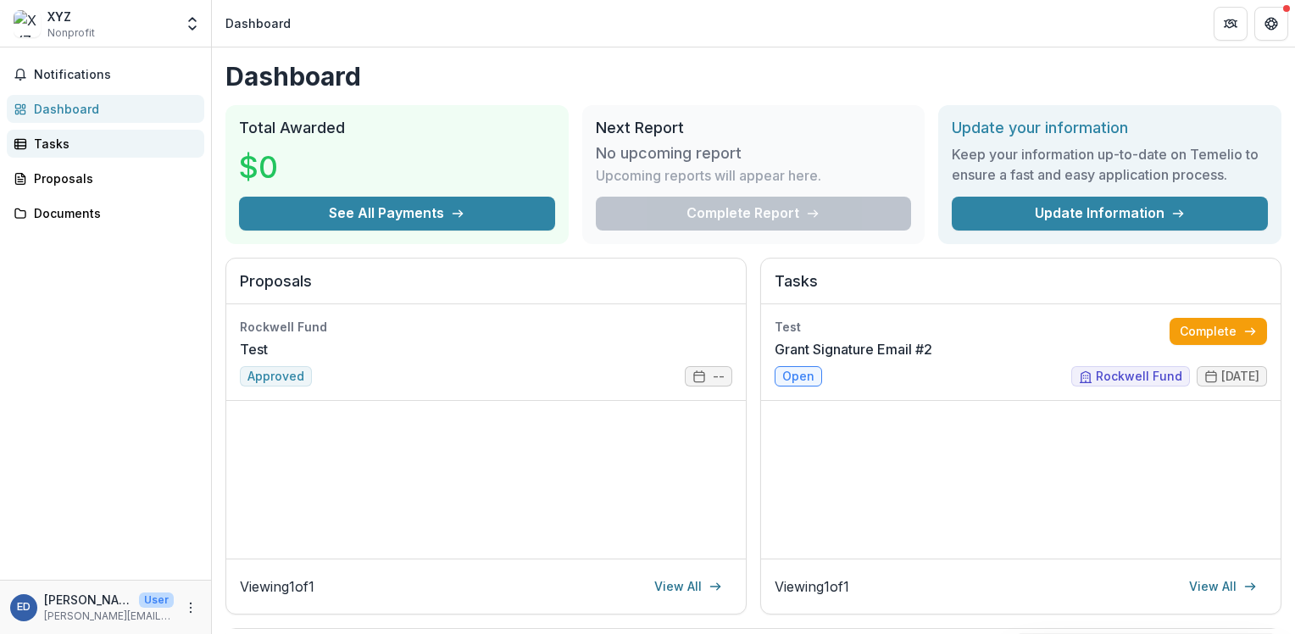
click at [49, 143] on div "Tasks" at bounding box center [112, 144] width 157 height 18
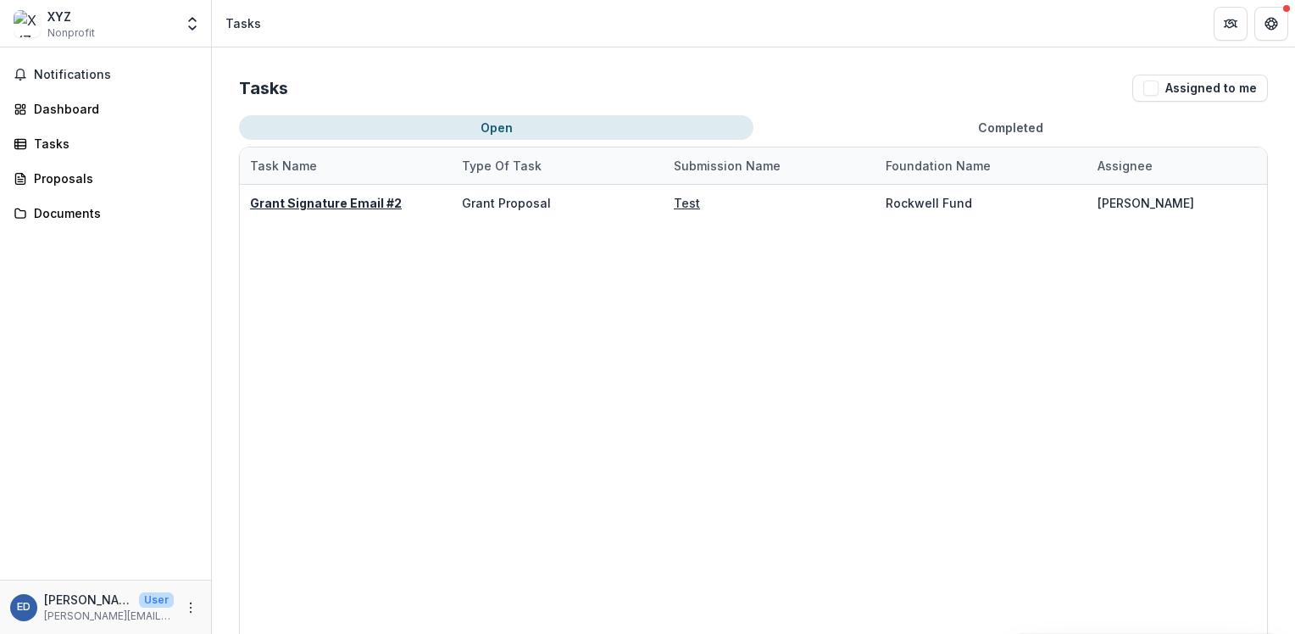
click at [53, 93] on div "Notifications Dashboard Tasks Proposals Documents" at bounding box center [105, 313] width 211 height 532
click at [53, 107] on div "Dashboard" at bounding box center [112, 109] width 157 height 18
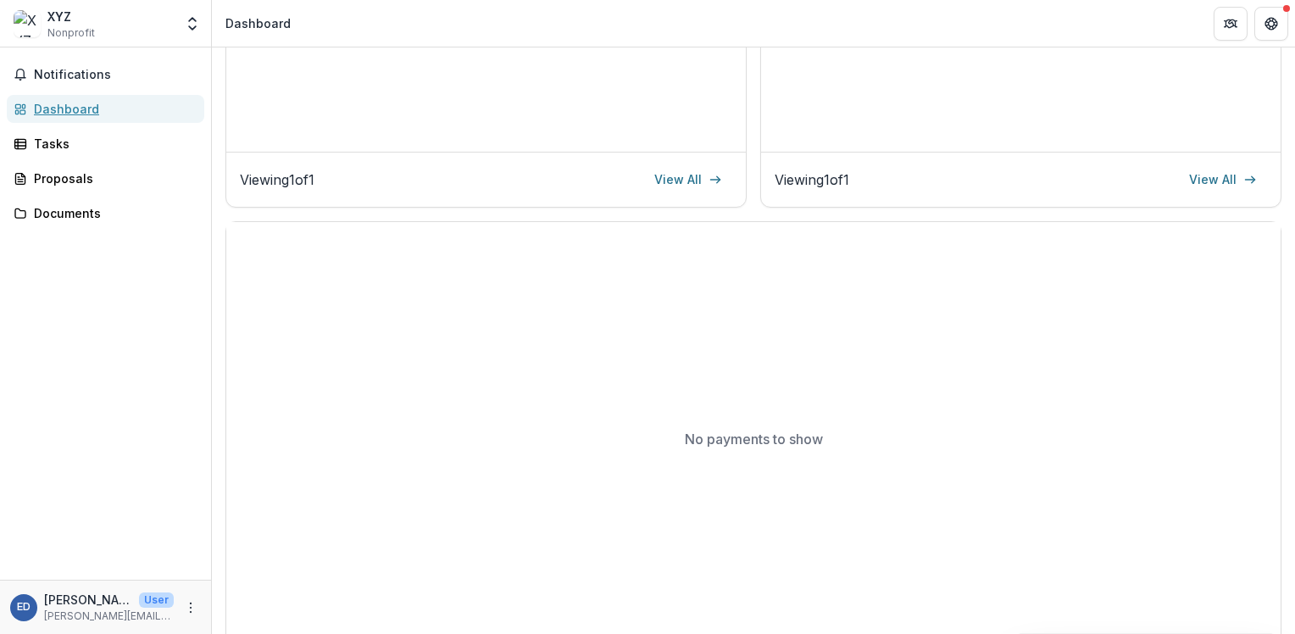
scroll to position [441, 0]
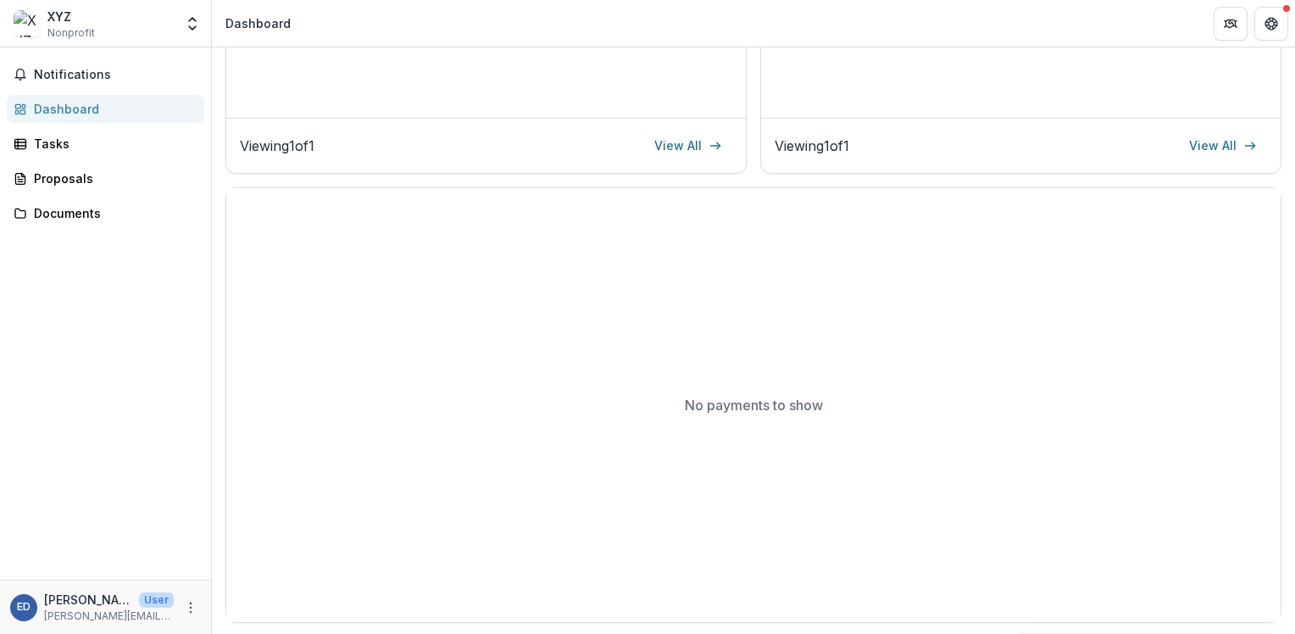
click at [58, 92] on div "Notifications Dashboard Tasks Proposals Documents" at bounding box center [105, 313] width 211 height 532
click at [68, 103] on div "Dashboard" at bounding box center [112, 109] width 157 height 18
click at [78, 612] on p "[PERSON_NAME][EMAIL_ADDRESS][PERSON_NAME][DOMAIN_NAME]" at bounding box center [109, 615] width 130 height 15
click at [192, 609] on icon "More" at bounding box center [191, 608] width 14 height 14
click at [269, 573] on link "Settings" at bounding box center [302, 571] width 181 height 28
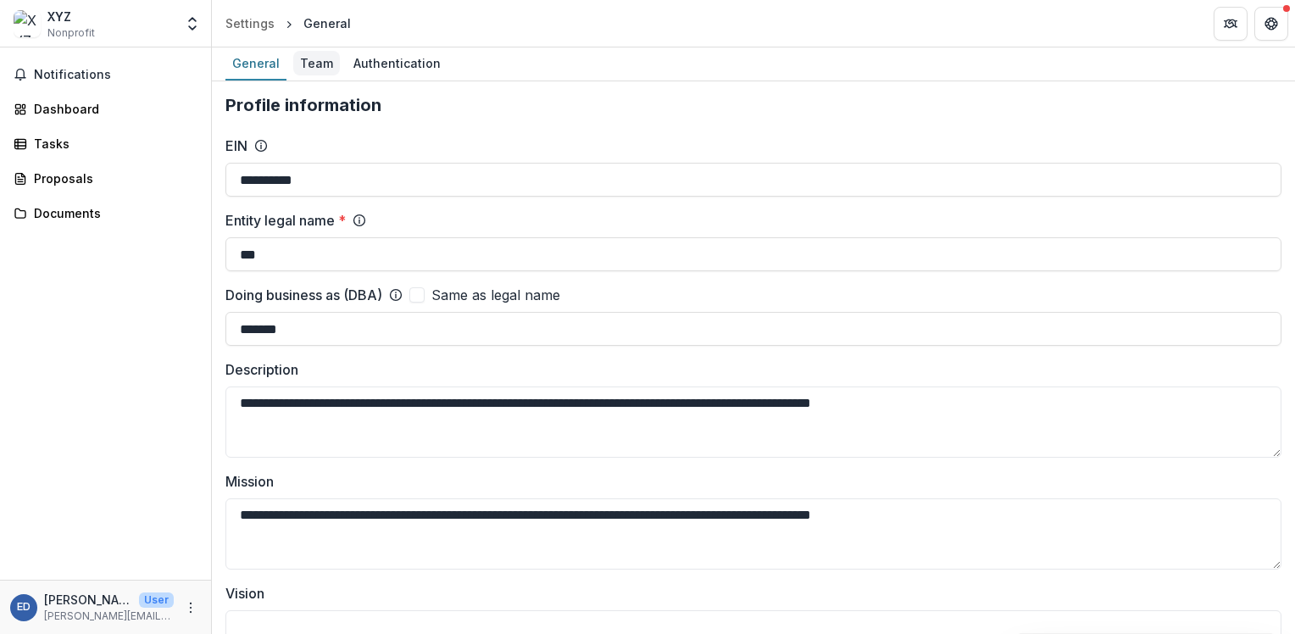
click at [313, 66] on div "Team" at bounding box center [316, 63] width 47 height 25
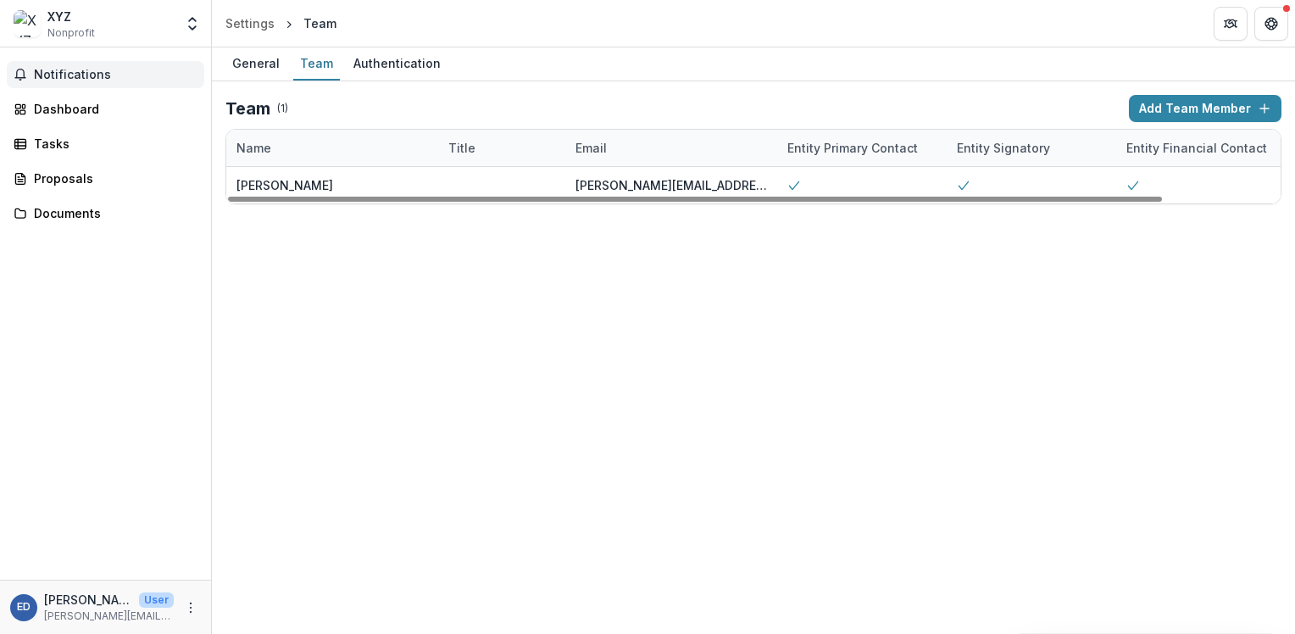
click at [68, 72] on span "Notifications" at bounding box center [116, 75] width 164 height 14
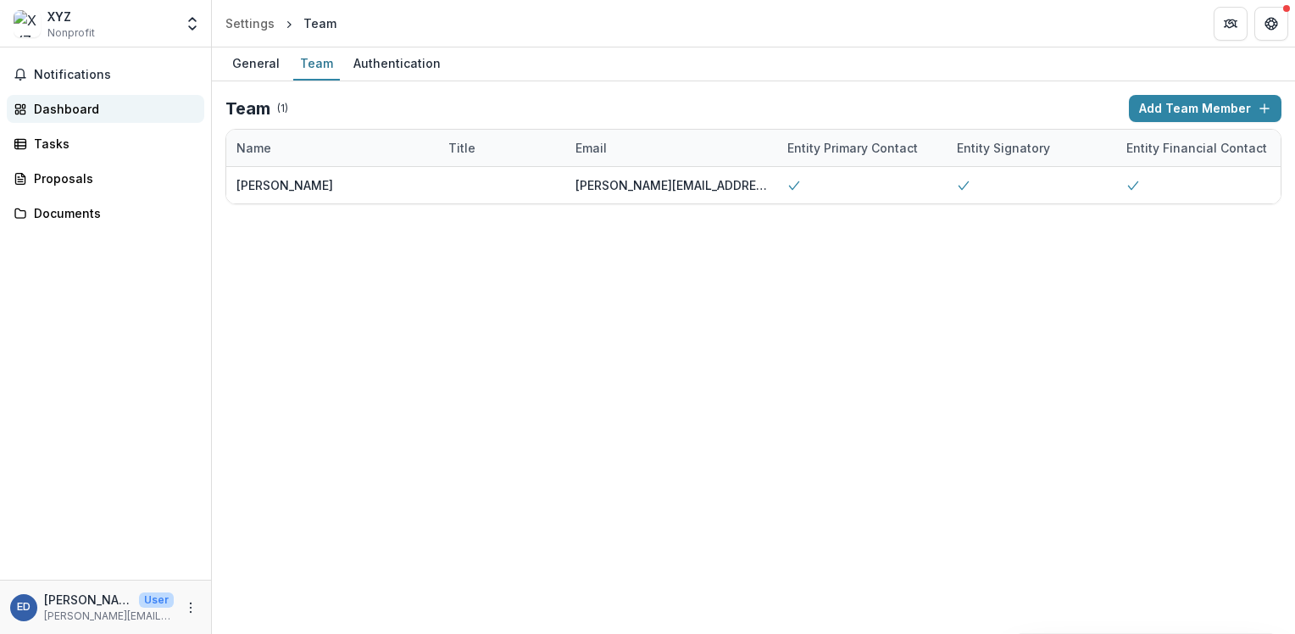
click at [85, 112] on div "Dashboard" at bounding box center [112, 109] width 157 height 18
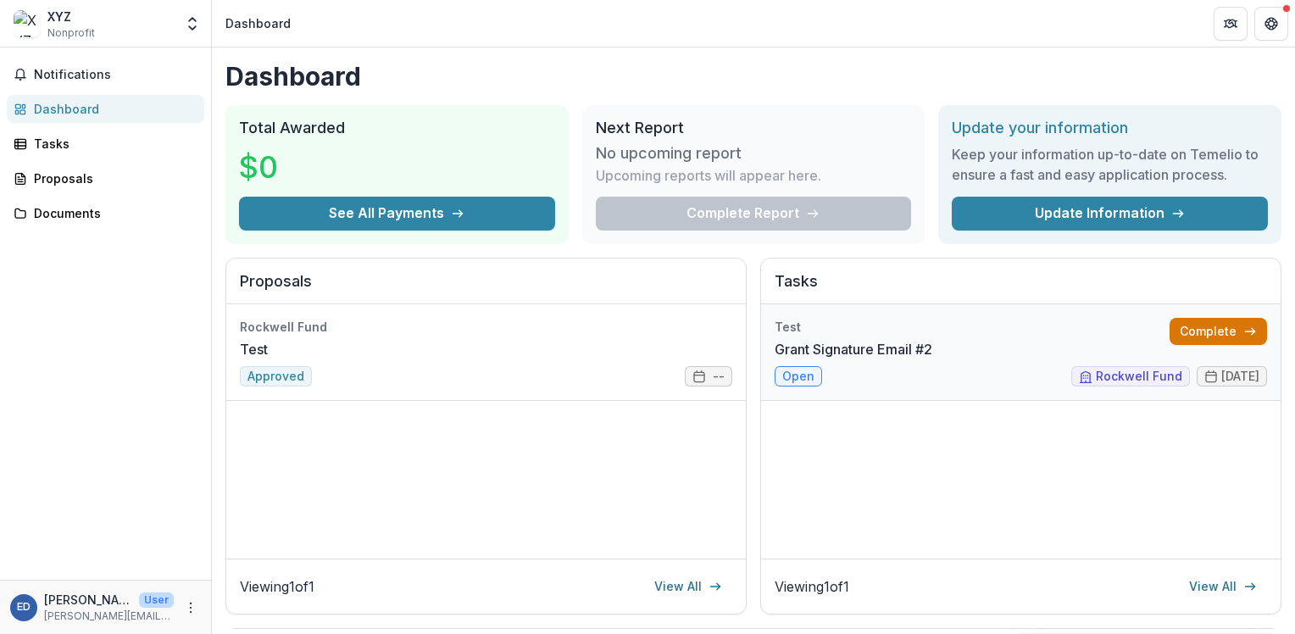
click at [1184, 330] on link "Complete" at bounding box center [1217, 331] width 97 height 27
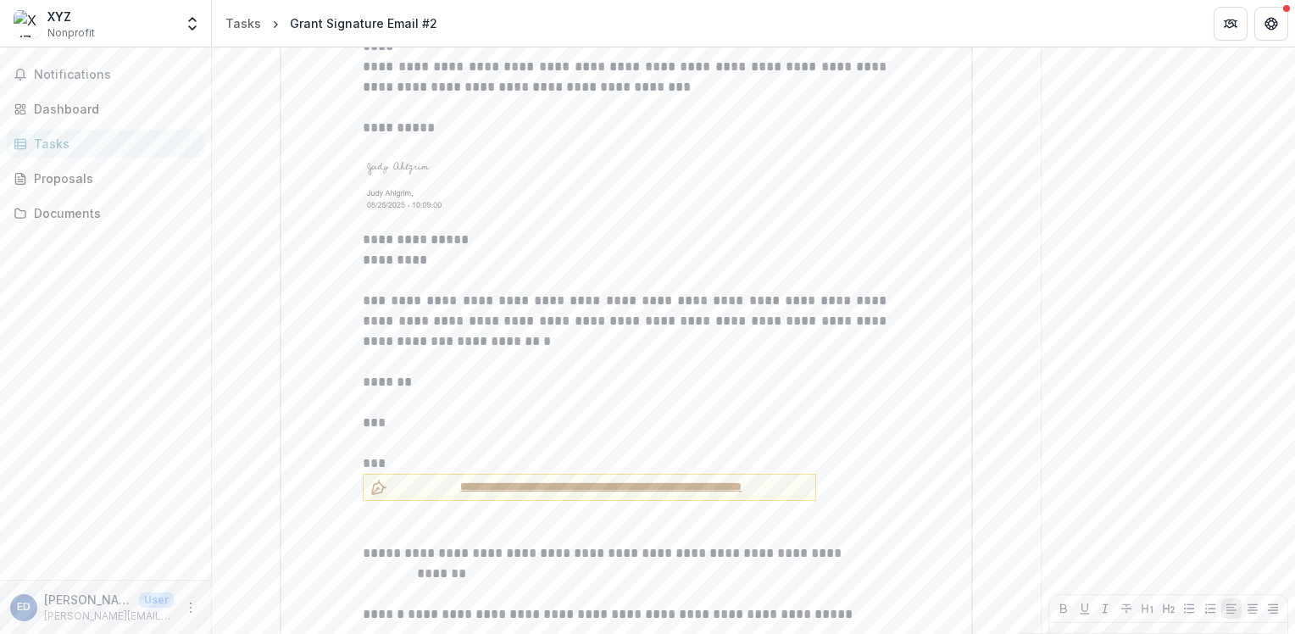
scroll to position [1810, 0]
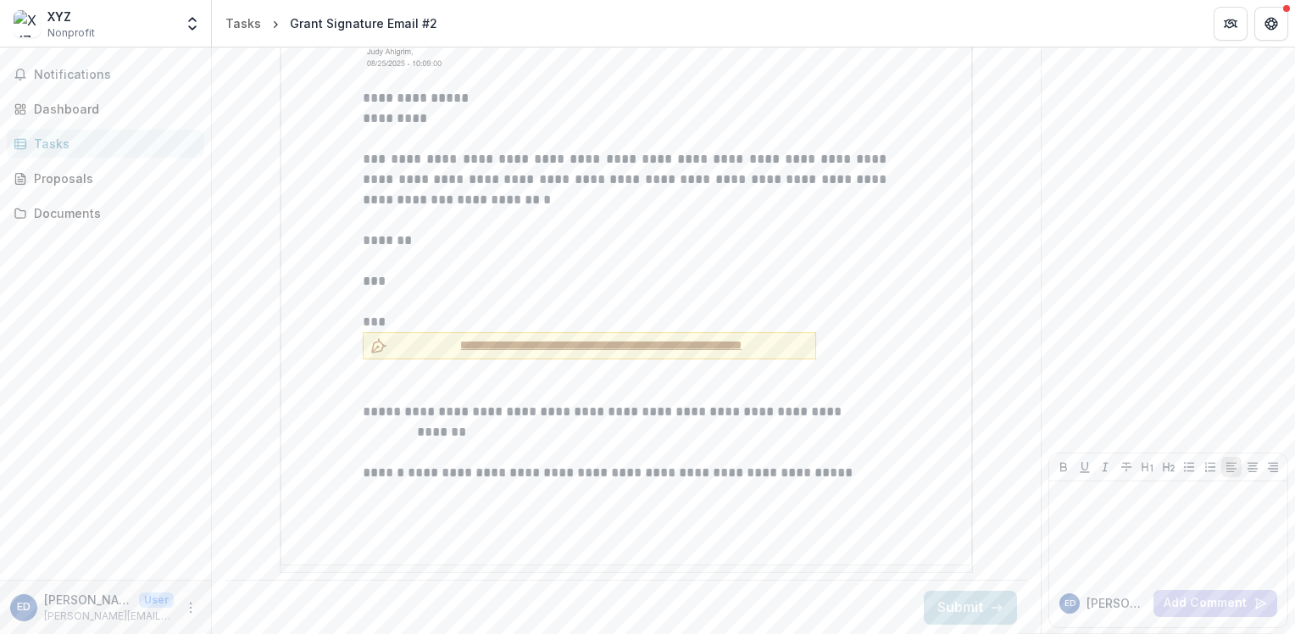
click at [452, 347] on span "**********" at bounding box center [601, 345] width 414 height 18
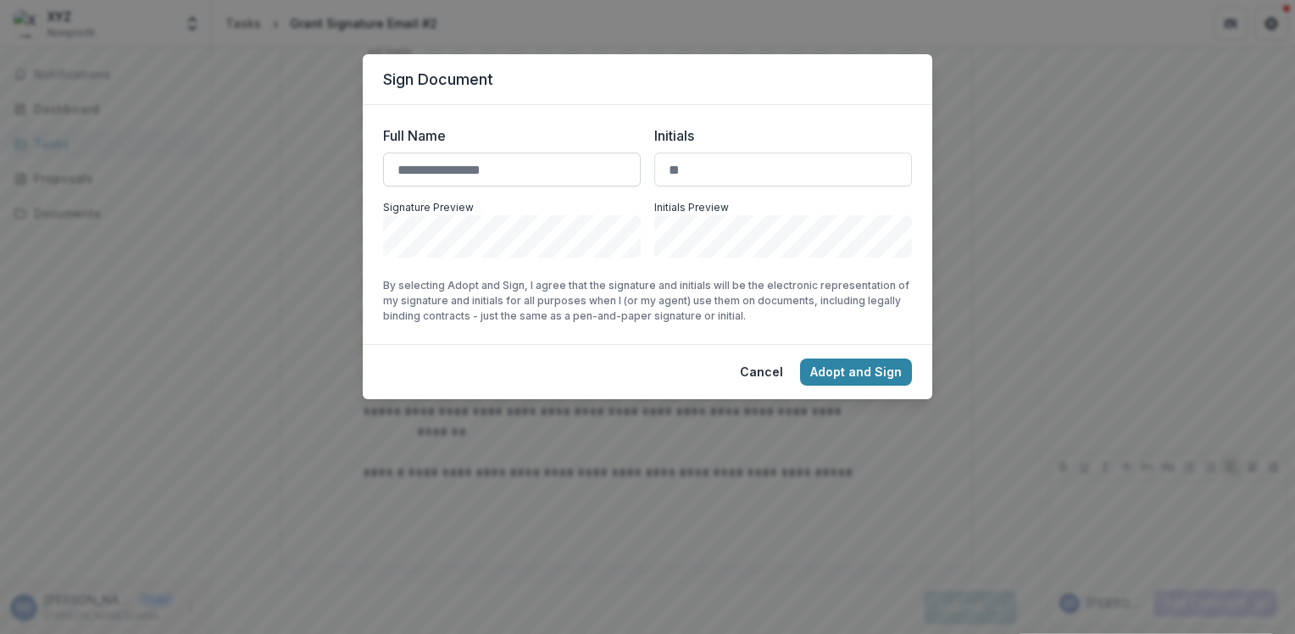
click at [441, 175] on input "Full Name" at bounding box center [512, 170] width 258 height 34
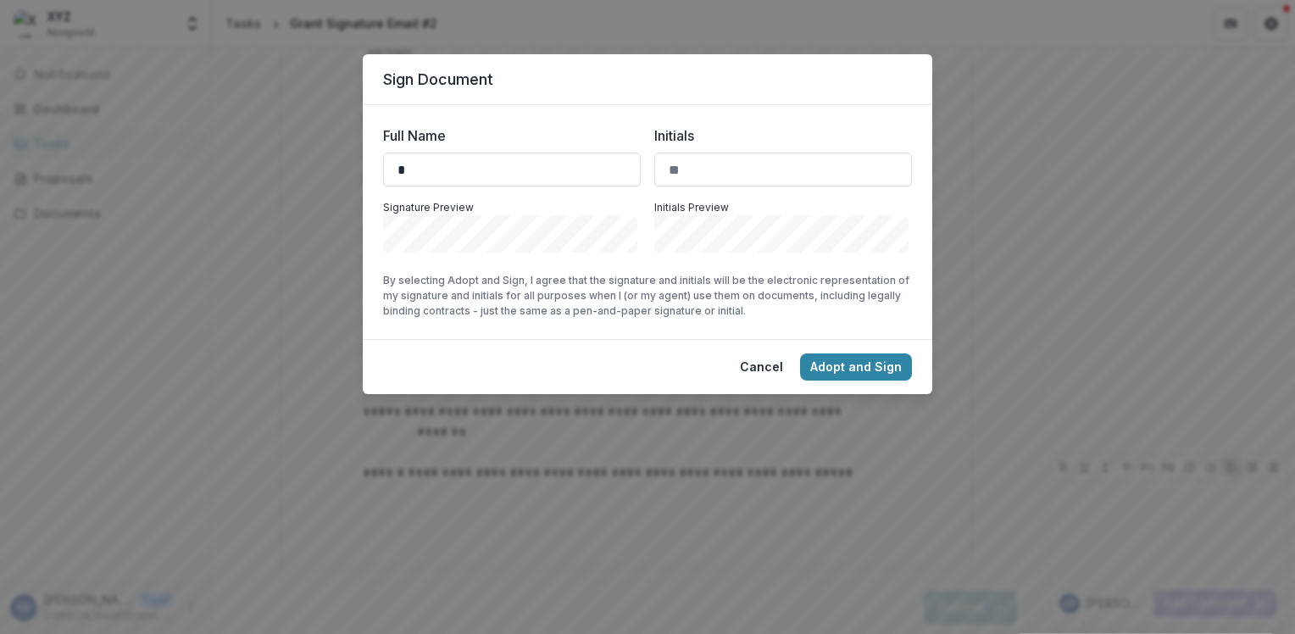
type input "*"
click at [722, 201] on p "Initials Preview" at bounding box center [783, 207] width 258 height 15
click at [702, 182] on input "Initials" at bounding box center [783, 170] width 258 height 34
type input "**"
click at [860, 367] on button "Adopt and Sign" at bounding box center [856, 366] width 112 height 27
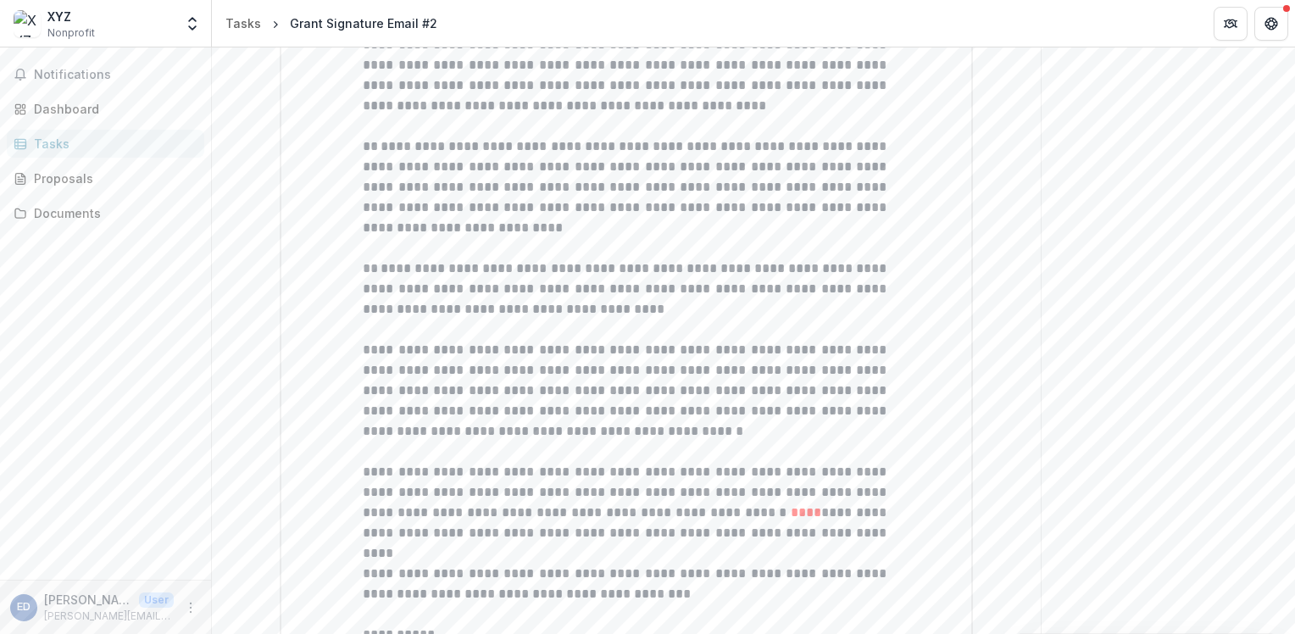
scroll to position [901, 0]
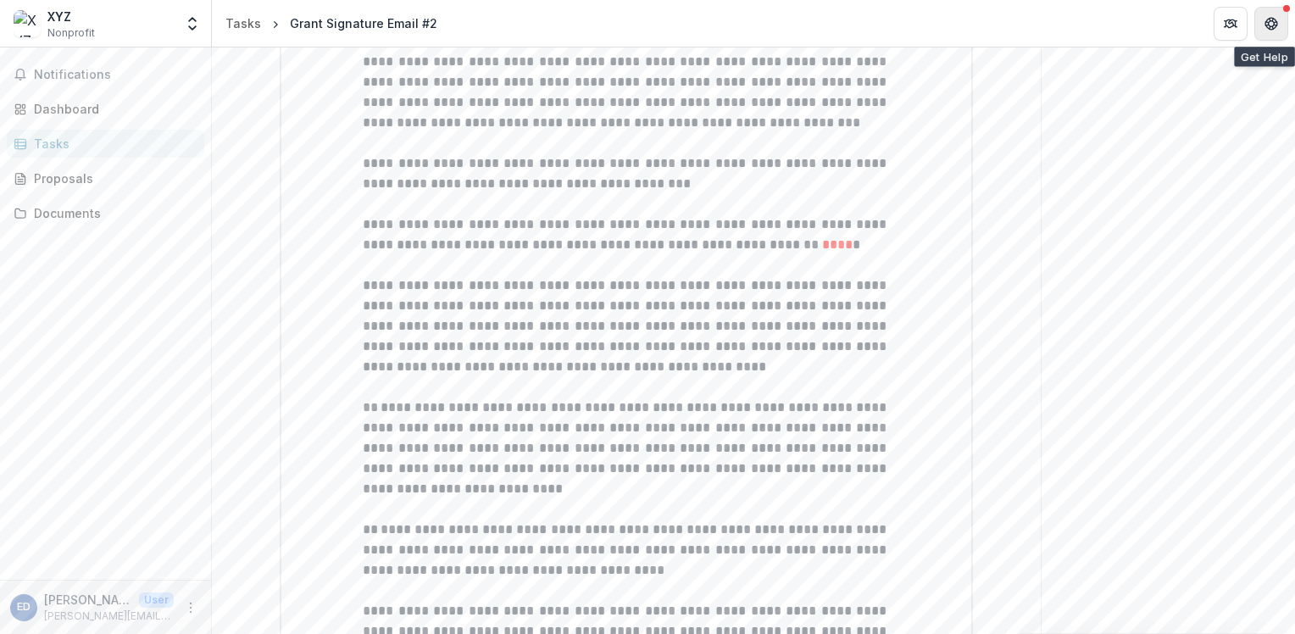
click at [1281, 28] on button "Get Help" at bounding box center [1271, 24] width 34 height 34
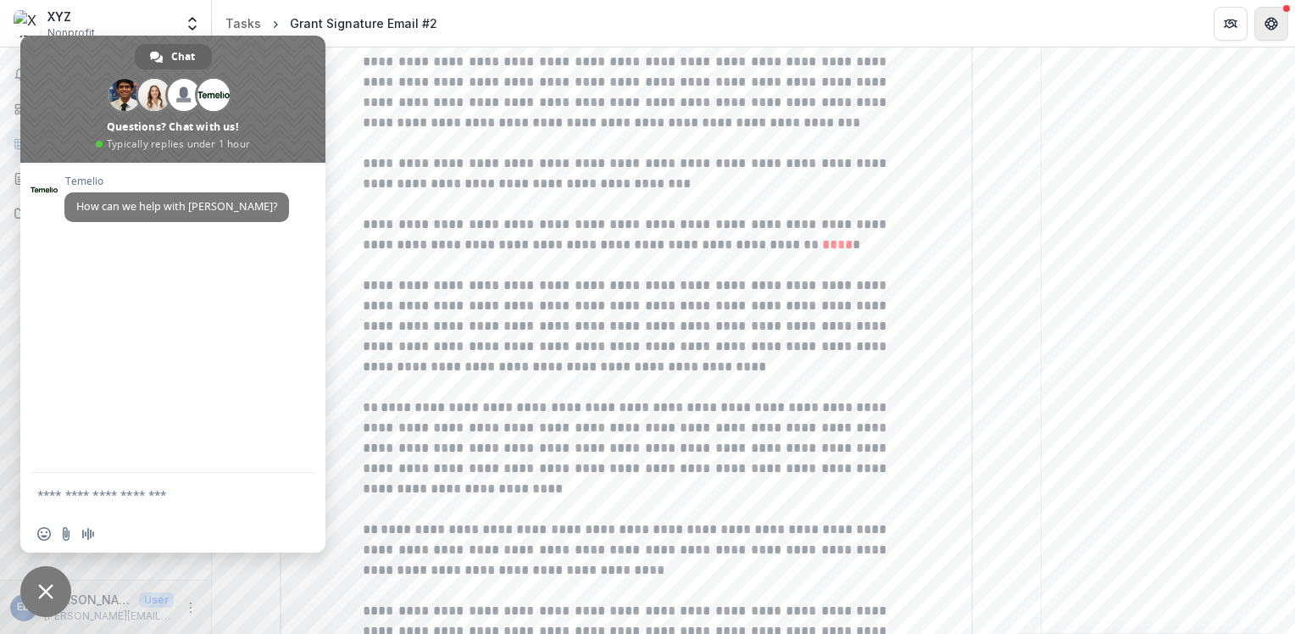
click at [1281, 28] on button "Get Help" at bounding box center [1271, 24] width 34 height 34
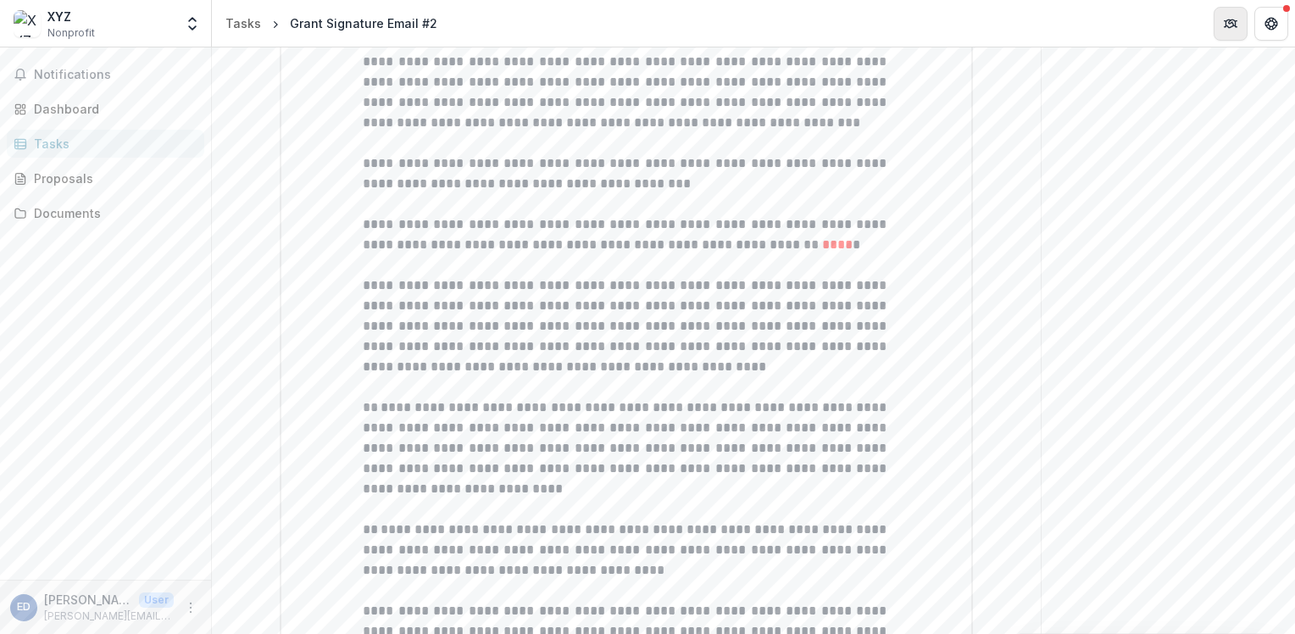
click at [1233, 22] on icon "Partners" at bounding box center [1230, 24] width 14 height 14
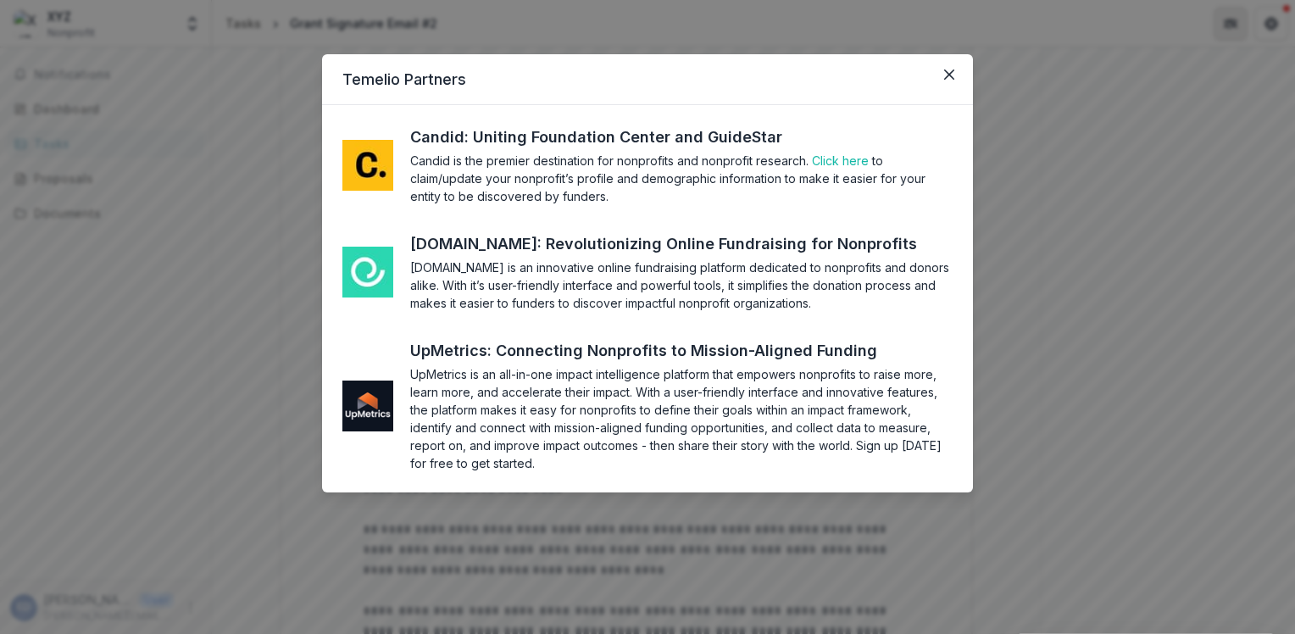
click at [1233, 22] on div "Temelio Partners Candid: Uniting Foundation Center and GuideStar Candid is the …" at bounding box center [647, 317] width 1295 height 634
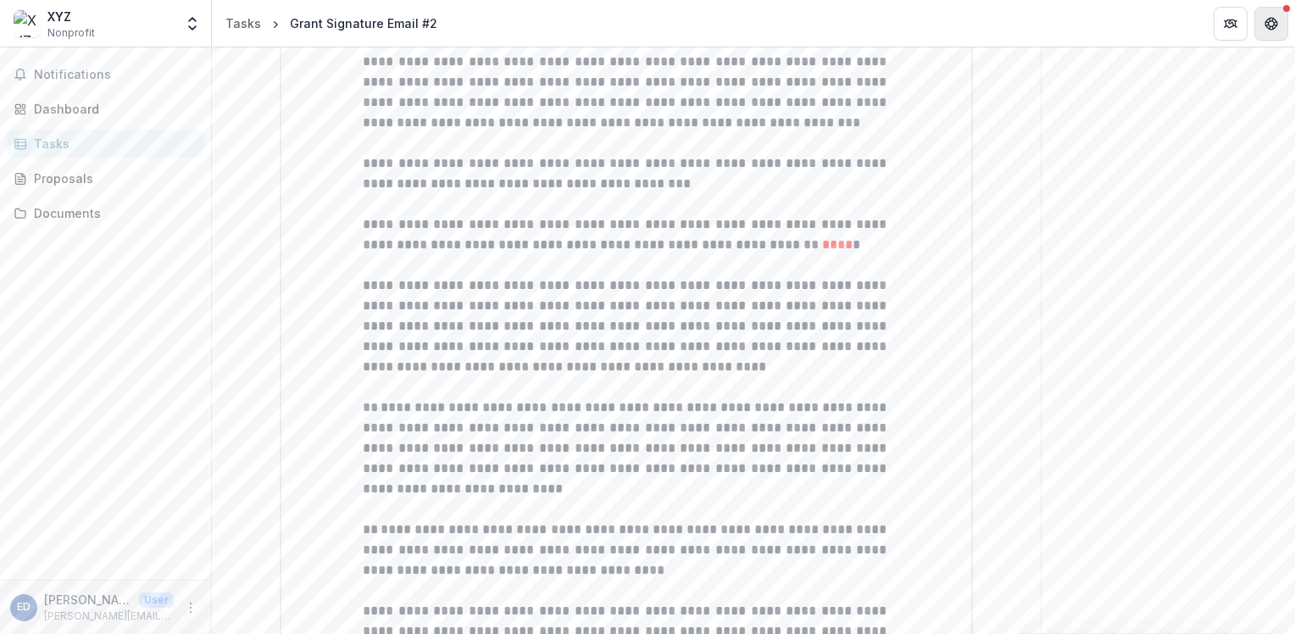
click at [1271, 32] on button "Get Help" at bounding box center [1271, 24] width 34 height 34
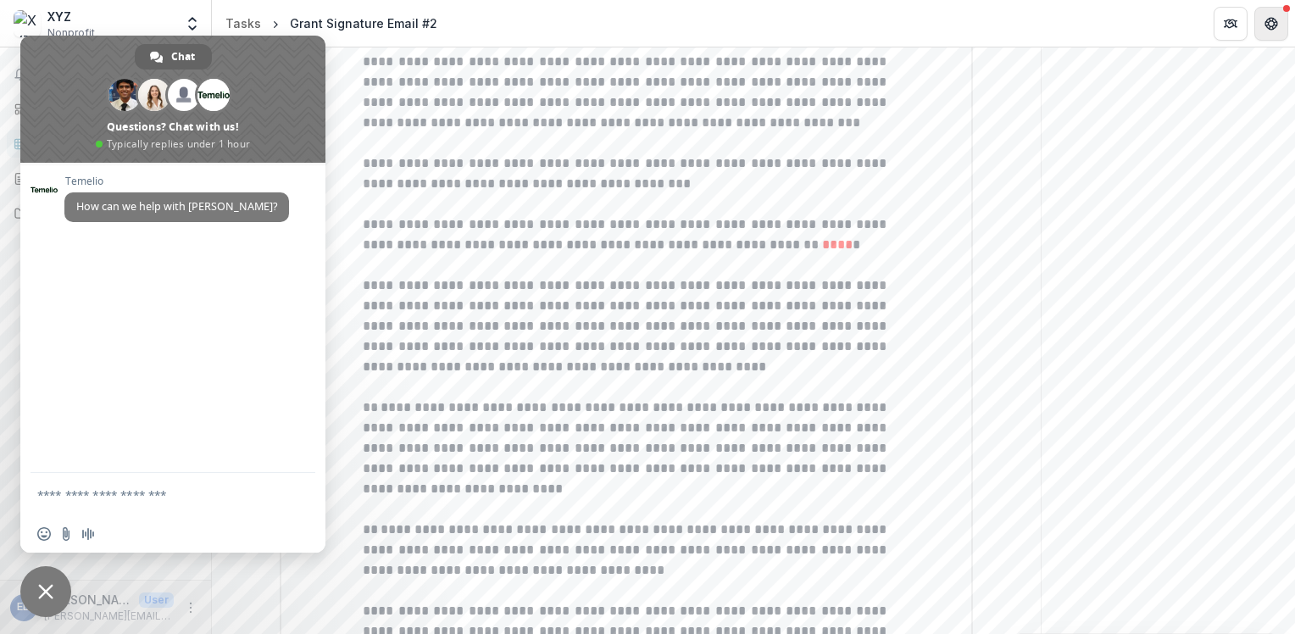
click at [1271, 32] on button "Get Help" at bounding box center [1271, 24] width 34 height 34
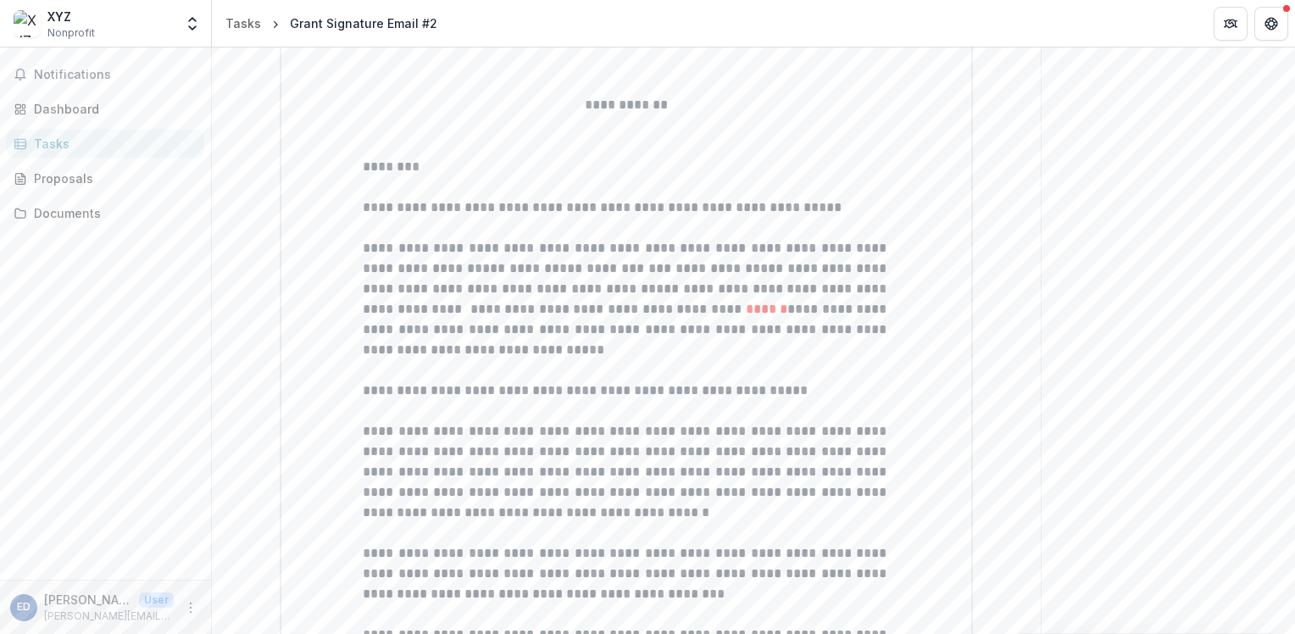
scroll to position [0, 0]
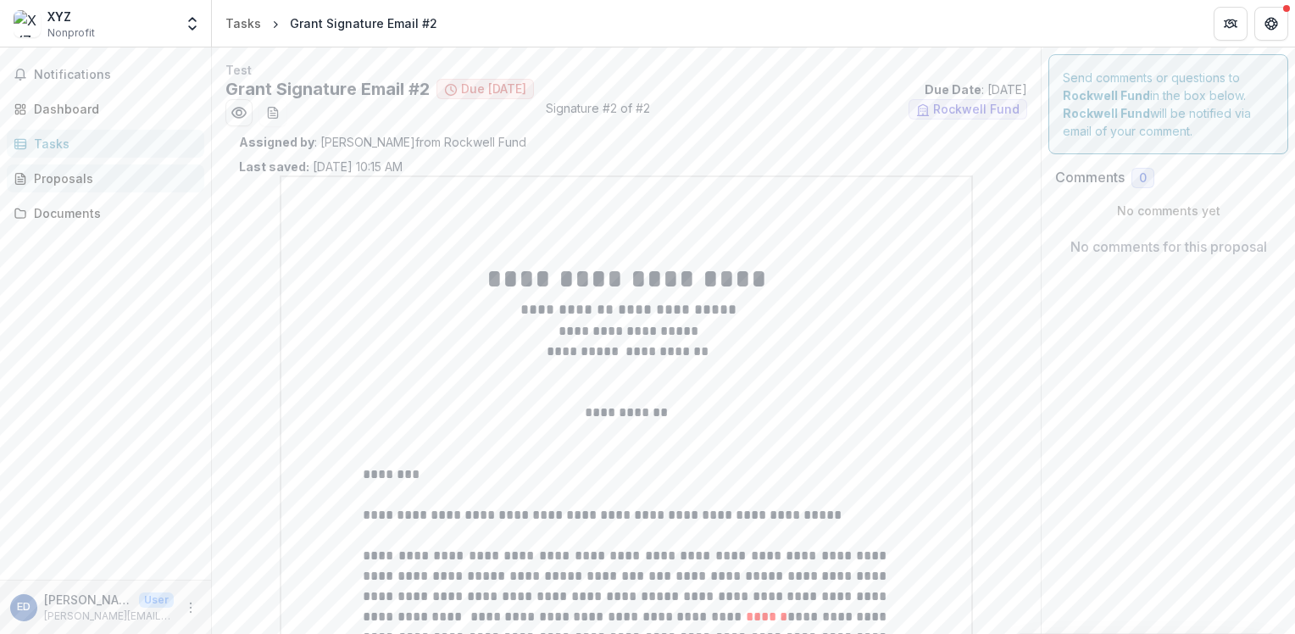
click at [51, 181] on div "Proposals" at bounding box center [112, 178] width 157 height 18
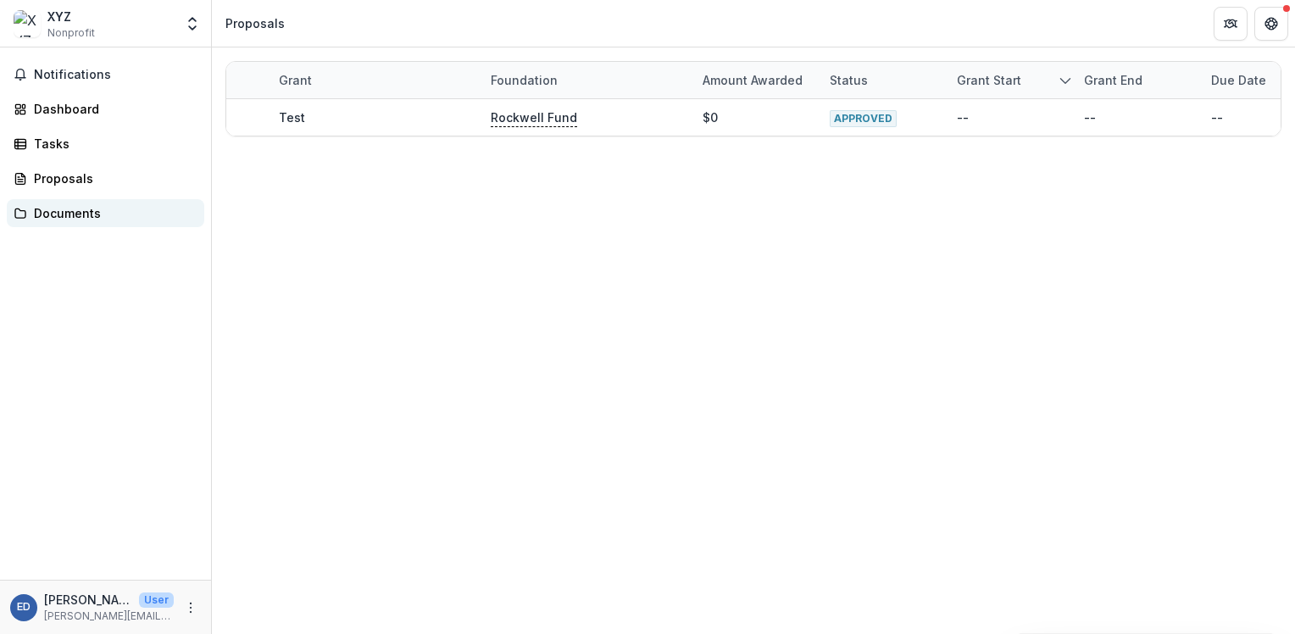
click at [80, 220] on div "Documents" at bounding box center [112, 213] width 157 height 18
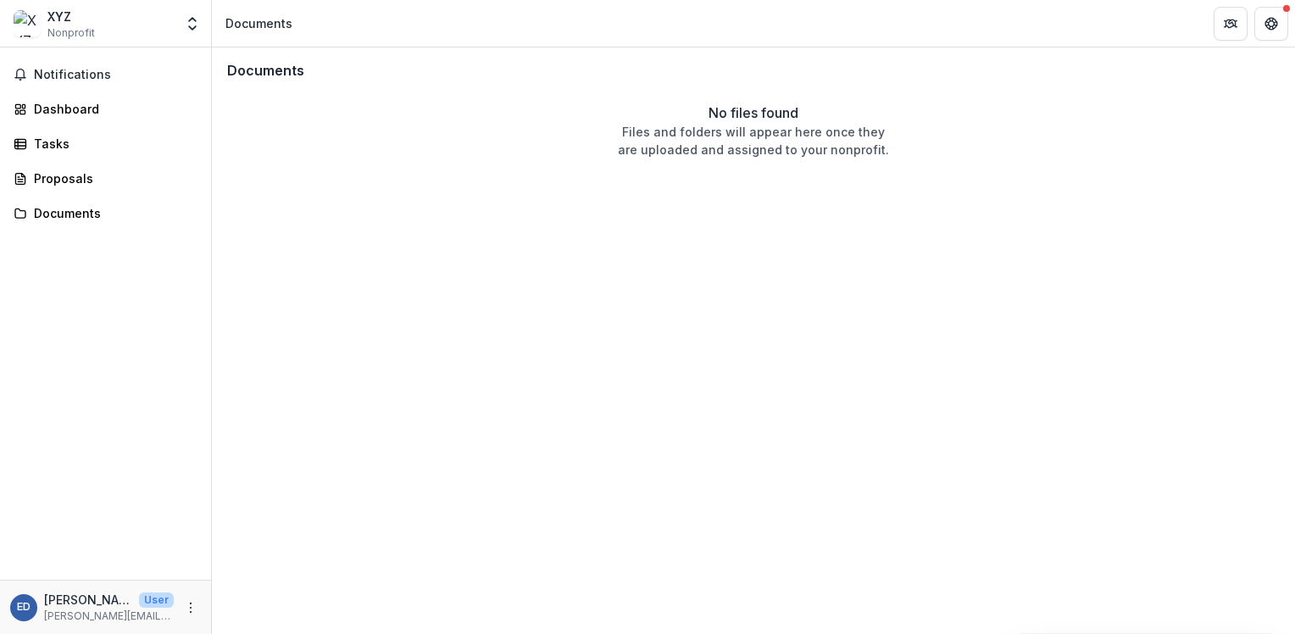
click at [53, 88] on div "Notifications Dashboard Tasks Proposals Documents" at bounding box center [105, 313] width 211 height 532
click at [53, 77] on span "Notifications" at bounding box center [116, 75] width 164 height 14
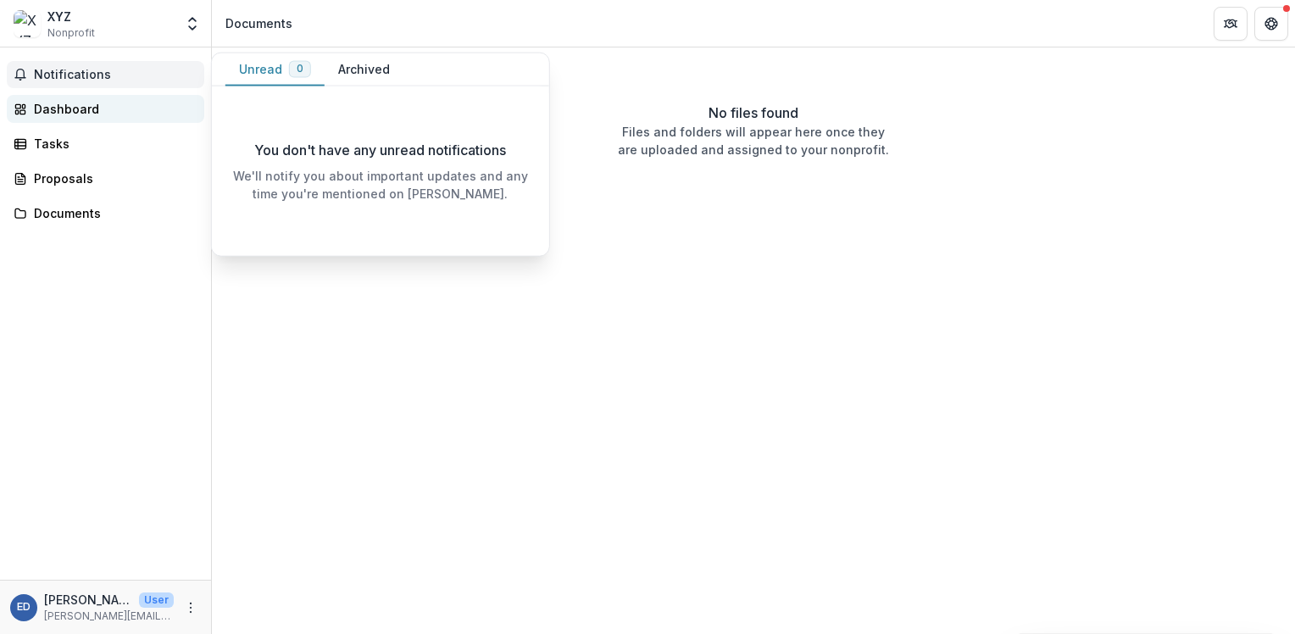
click at [41, 115] on div "Dashboard" at bounding box center [112, 109] width 157 height 18
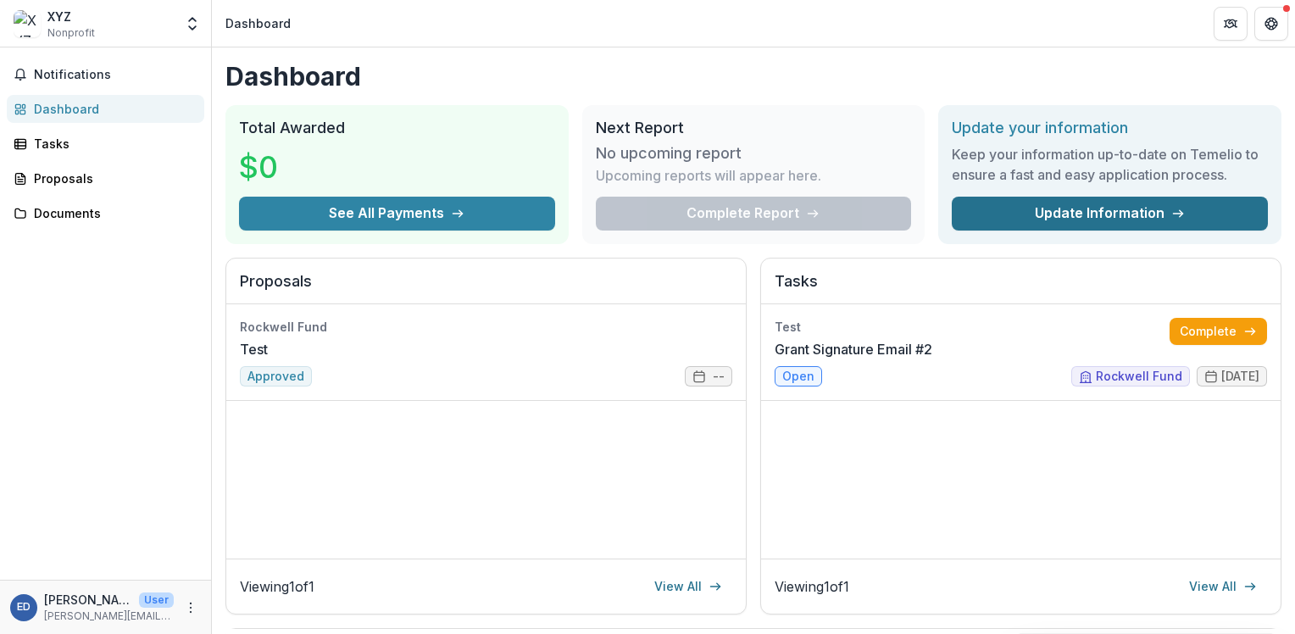
click at [1079, 218] on link "Update Information" at bounding box center [1109, 214] width 316 height 34
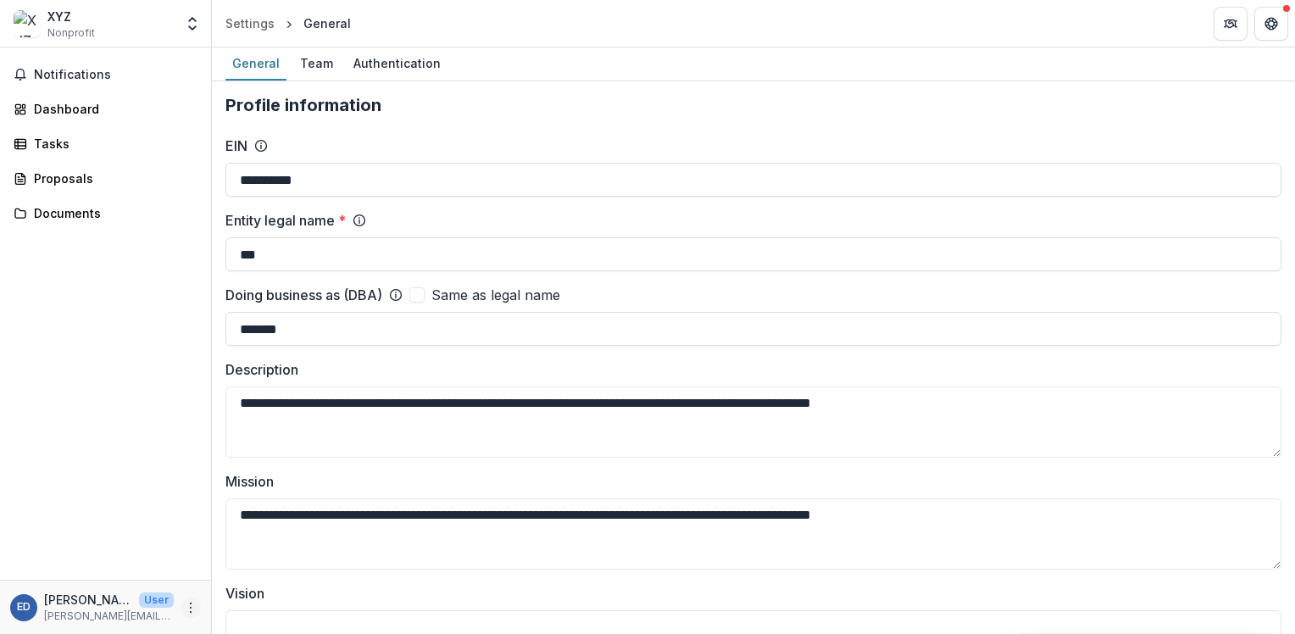
click at [190, 610] on icon "More" at bounding box center [191, 608] width 14 height 14
click at [244, 575] on link "Settings" at bounding box center [302, 571] width 181 height 28
click at [297, 72] on div "Team" at bounding box center [316, 63] width 47 height 25
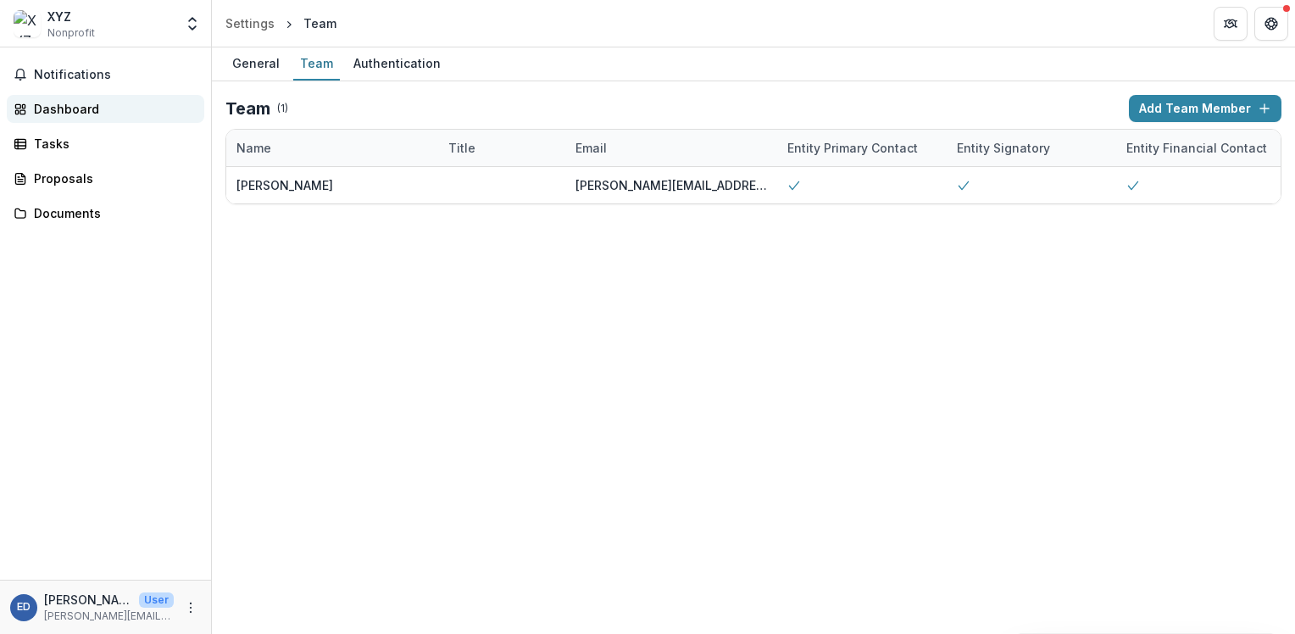
click at [92, 104] on div "Dashboard" at bounding box center [112, 109] width 157 height 18
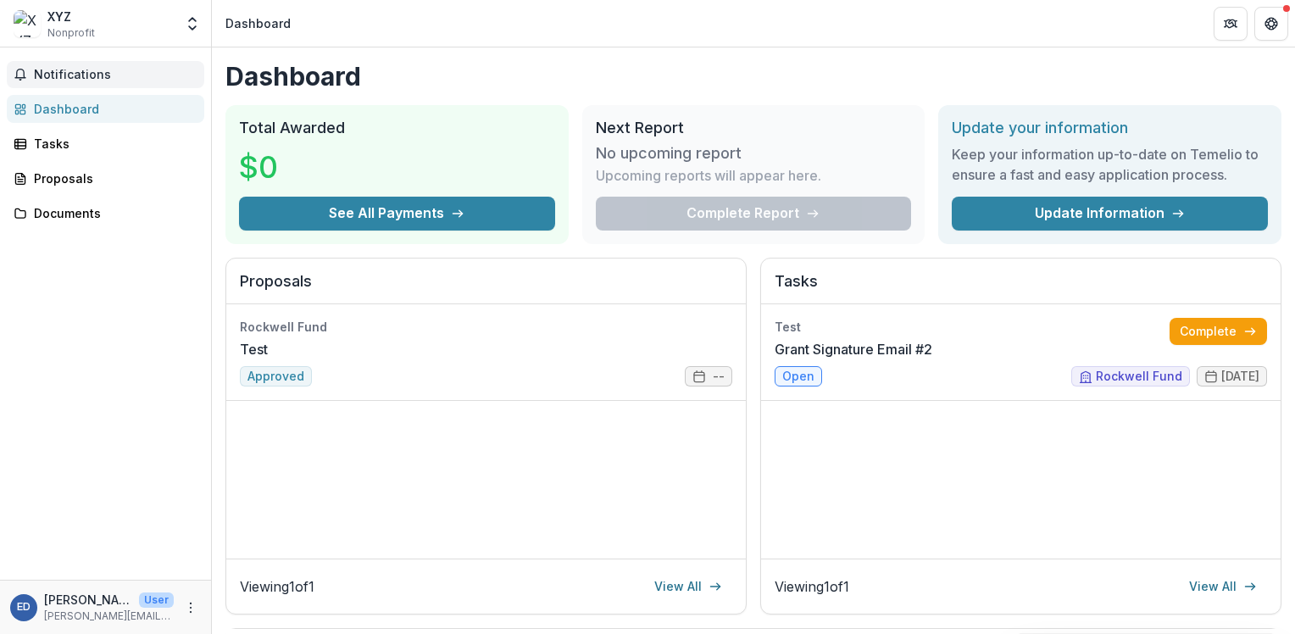
click at [95, 82] on button "Notifications" at bounding box center [105, 74] width 197 height 27
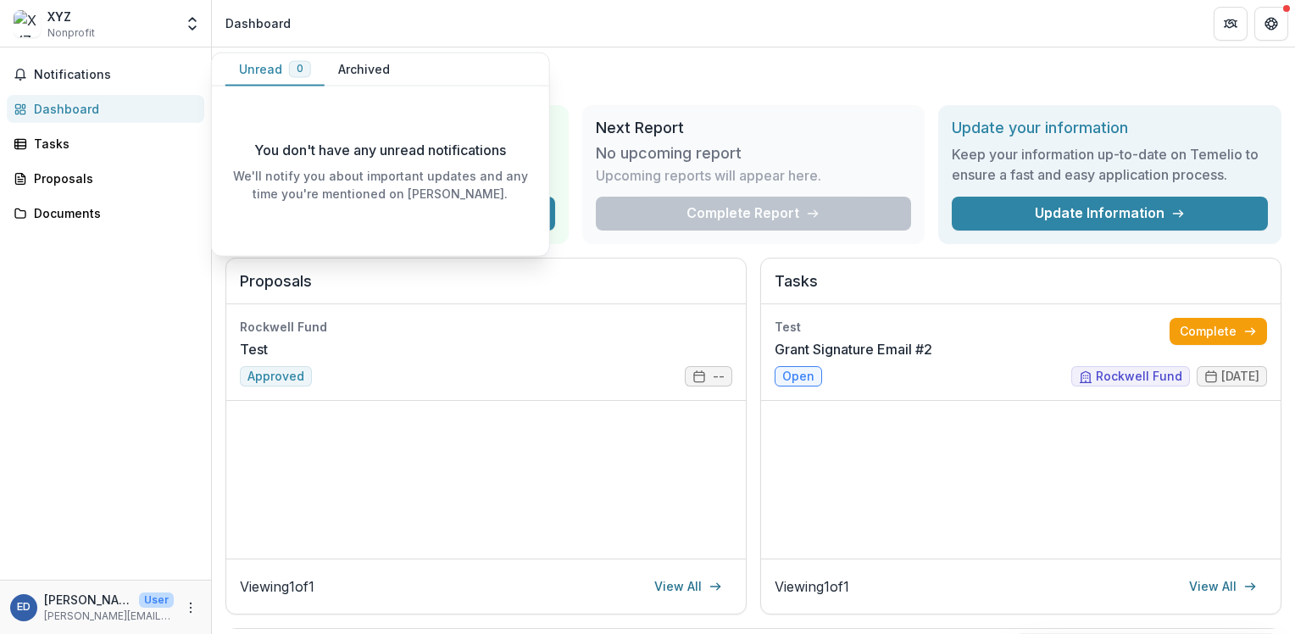
click at [86, 108] on div "Dashboard" at bounding box center [112, 109] width 157 height 18
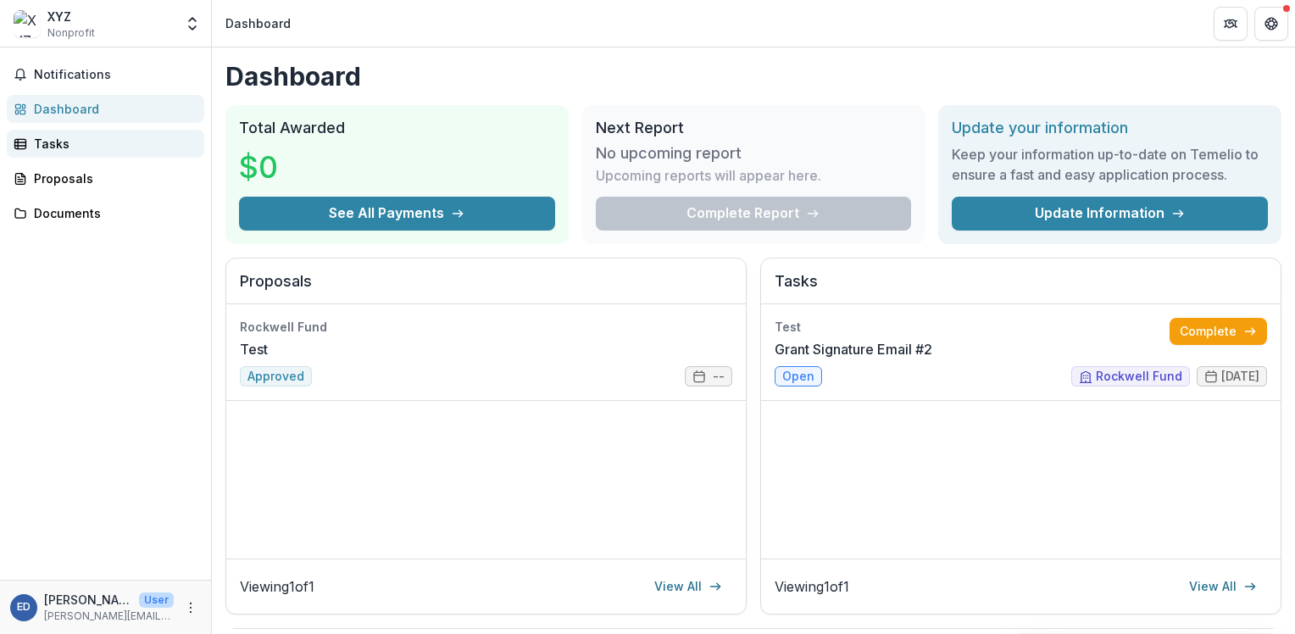
click at [61, 144] on div "Tasks" at bounding box center [112, 144] width 157 height 18
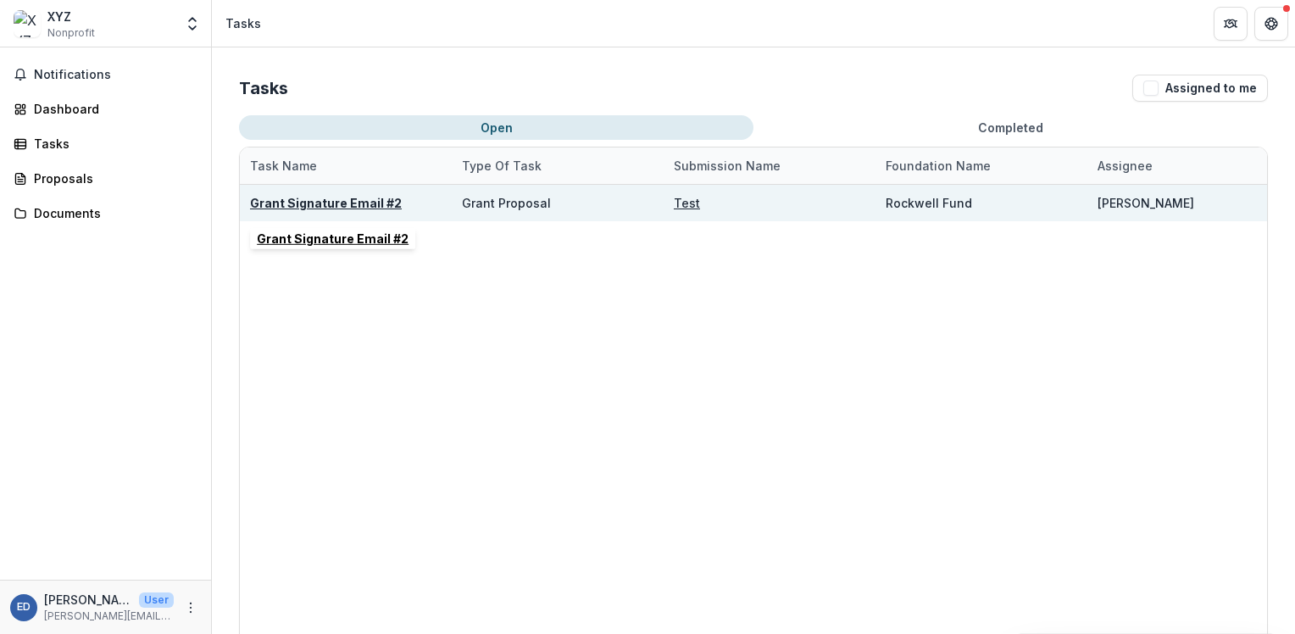
click at [324, 205] on u "Grant Signature Email #2" at bounding box center [326, 203] width 152 height 14
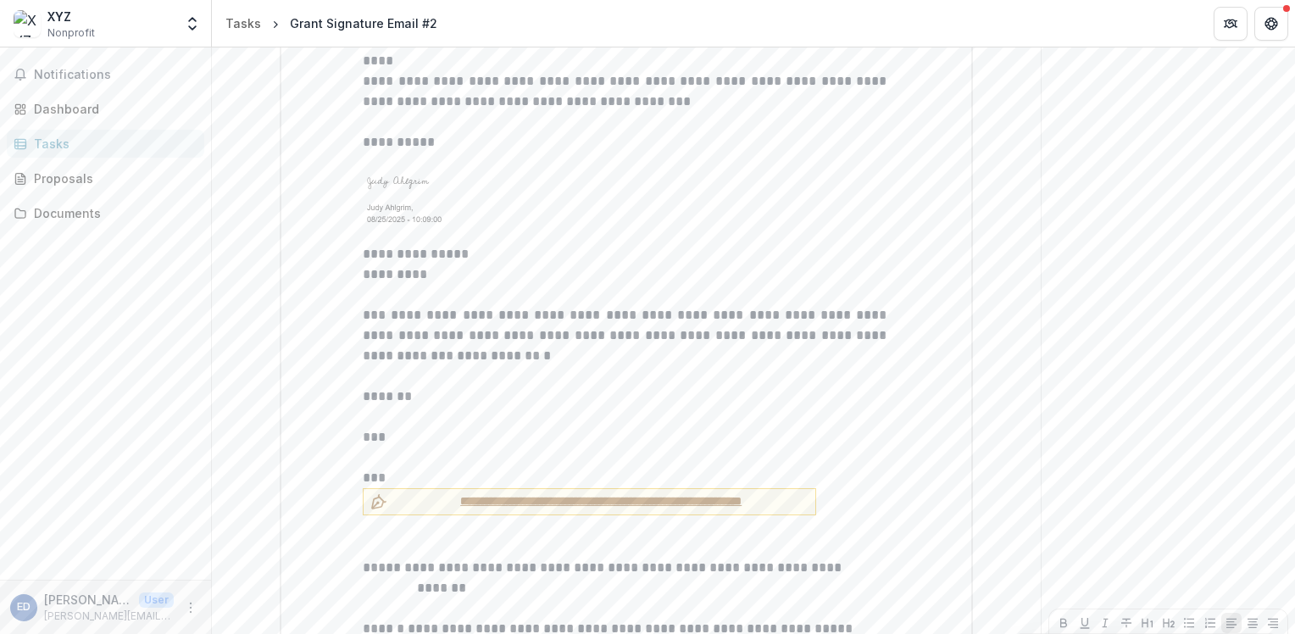
scroll to position [1810, 0]
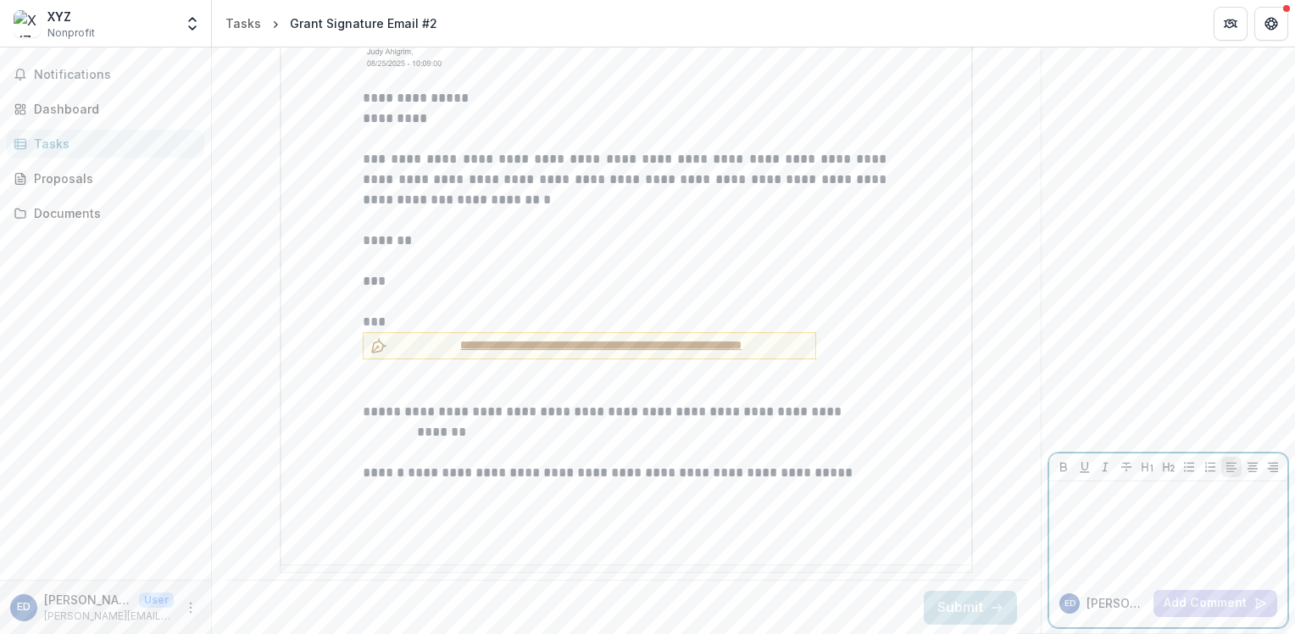
click at [1134, 488] on p at bounding box center [1168, 497] width 225 height 19
click at [461, 345] on span "**********" at bounding box center [601, 345] width 414 height 18
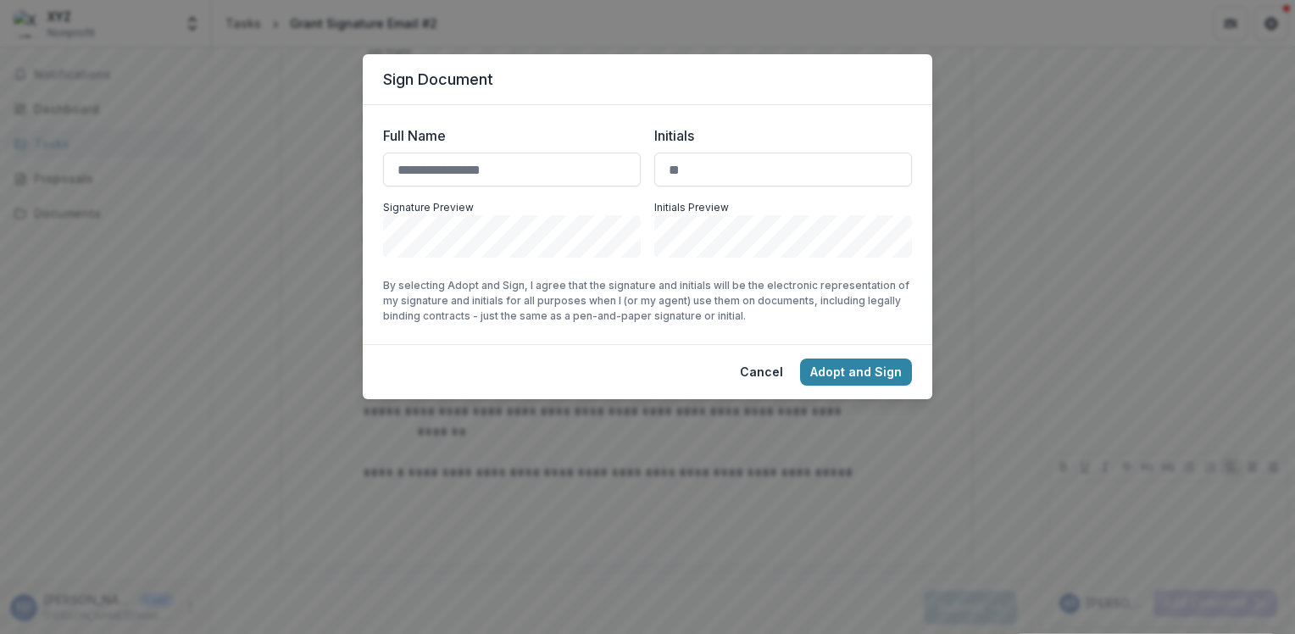
click at [314, 164] on div "Sign Document Full Name Initials Signature Preview Initials Preview By selectin…" at bounding box center [647, 317] width 1295 height 634
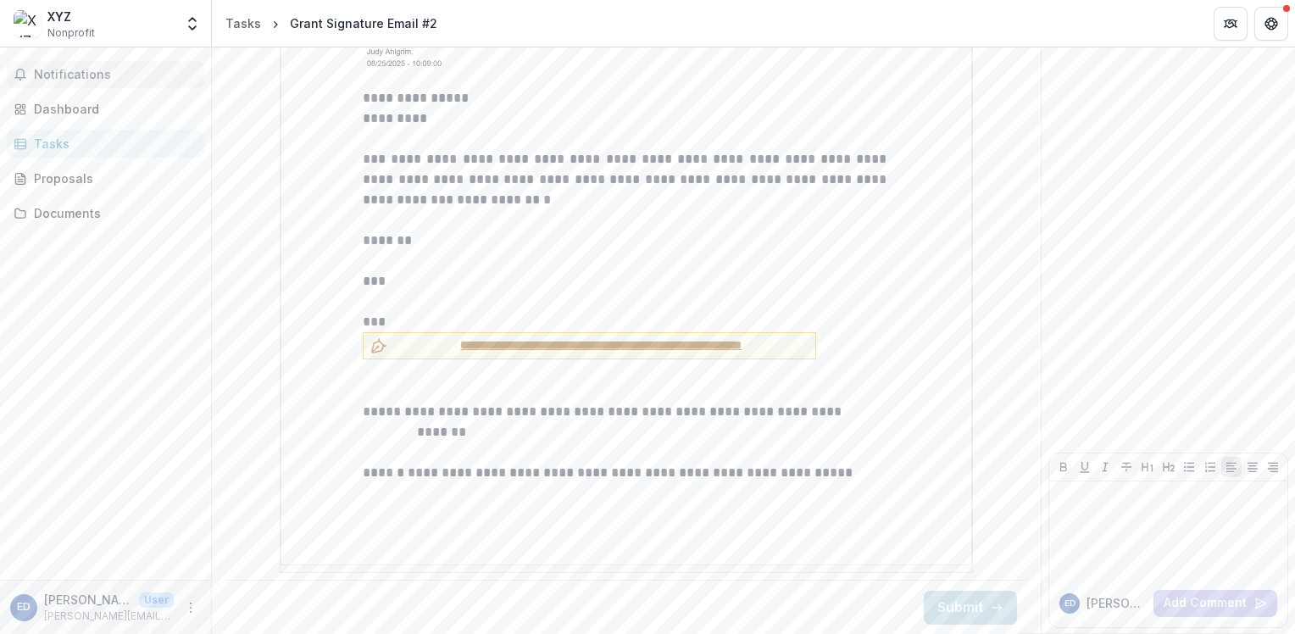
click at [75, 74] on span "Notifications" at bounding box center [116, 75] width 164 height 14
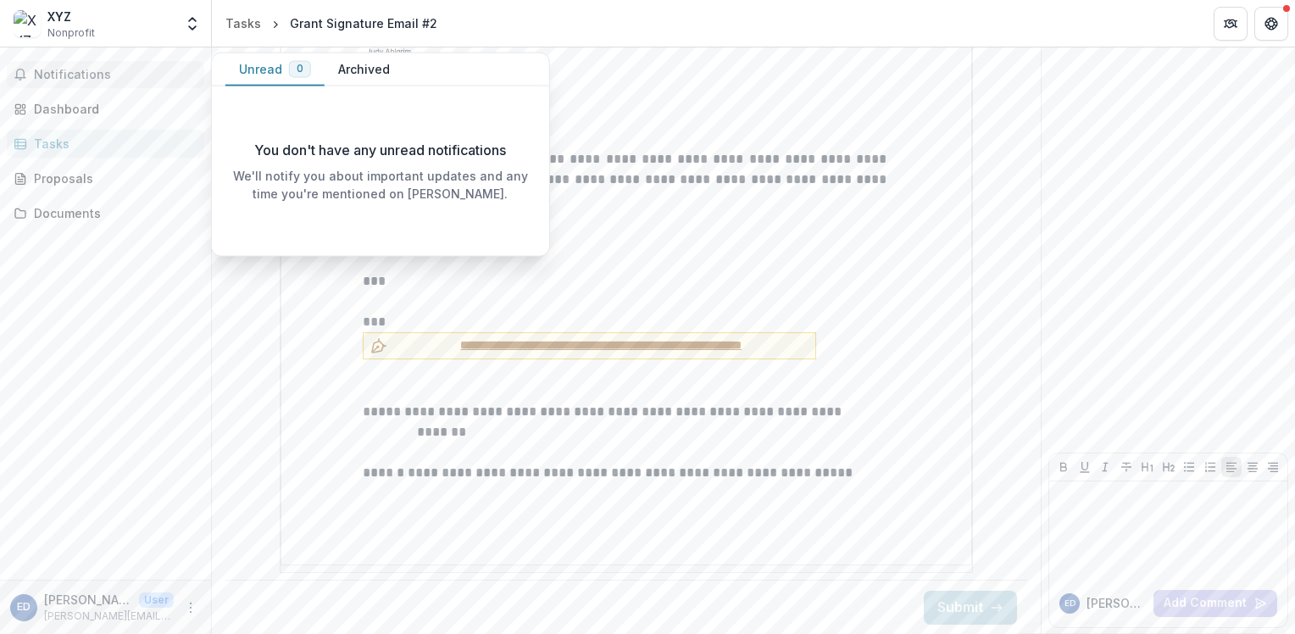
click at [75, 74] on span "Notifications" at bounding box center [116, 75] width 164 height 14
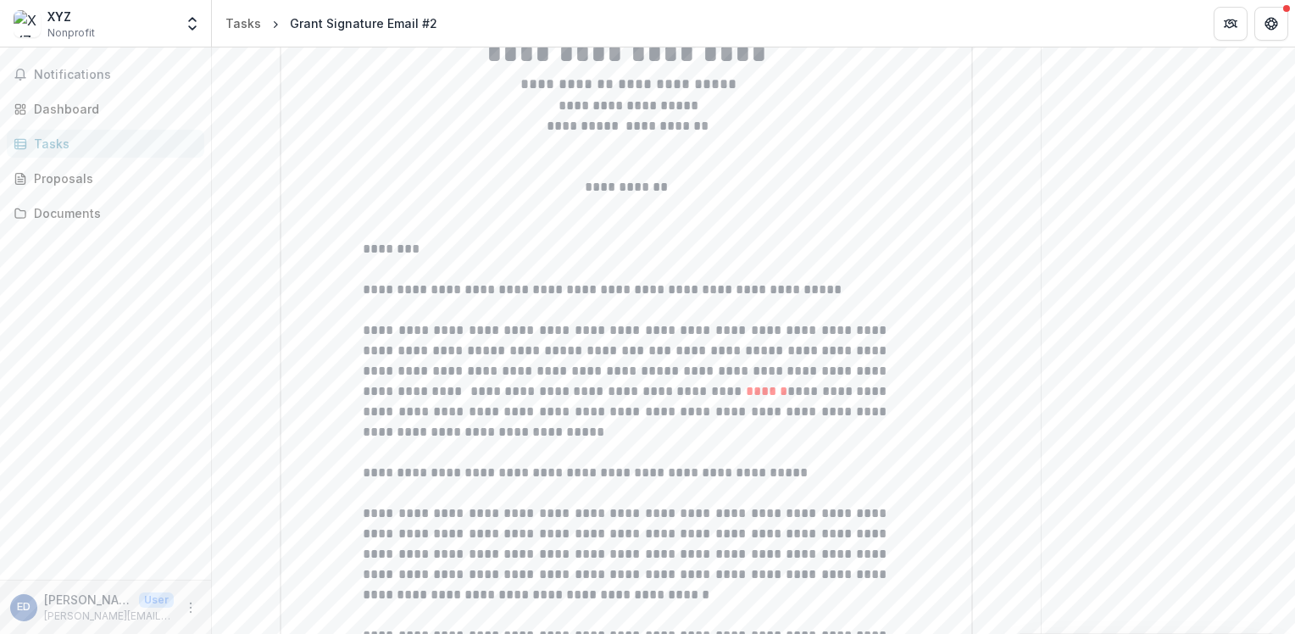
scroll to position [200, 0]
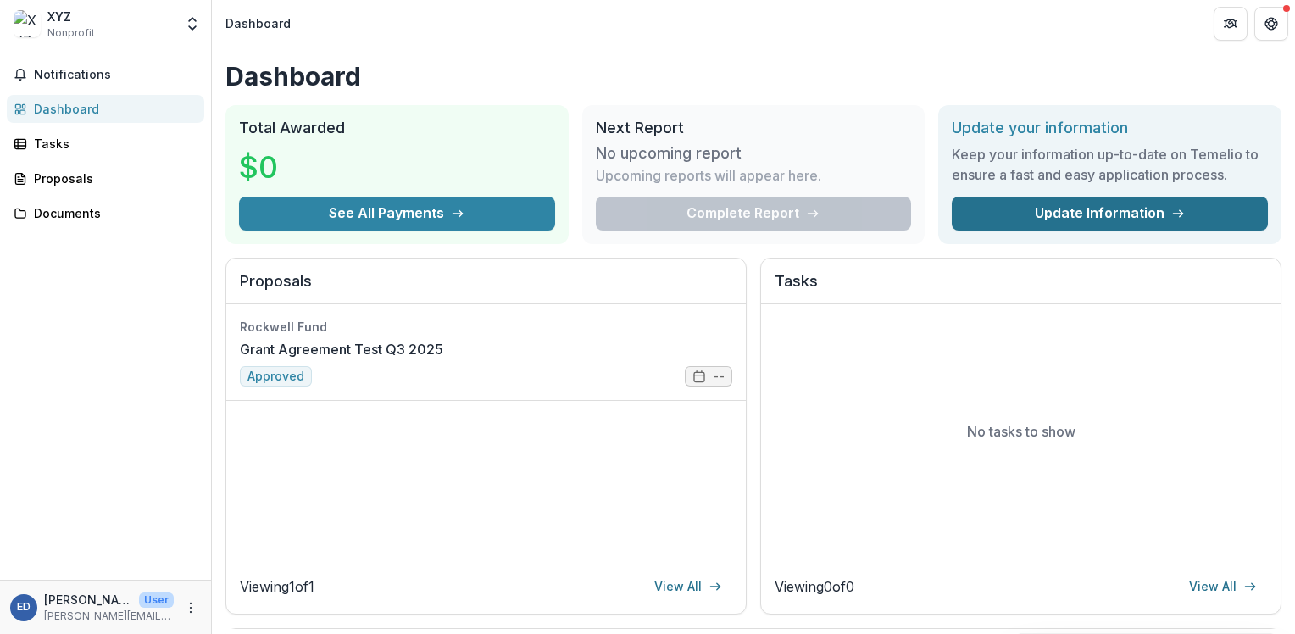
click at [1012, 202] on link "Update Information" at bounding box center [1109, 214] width 316 height 34
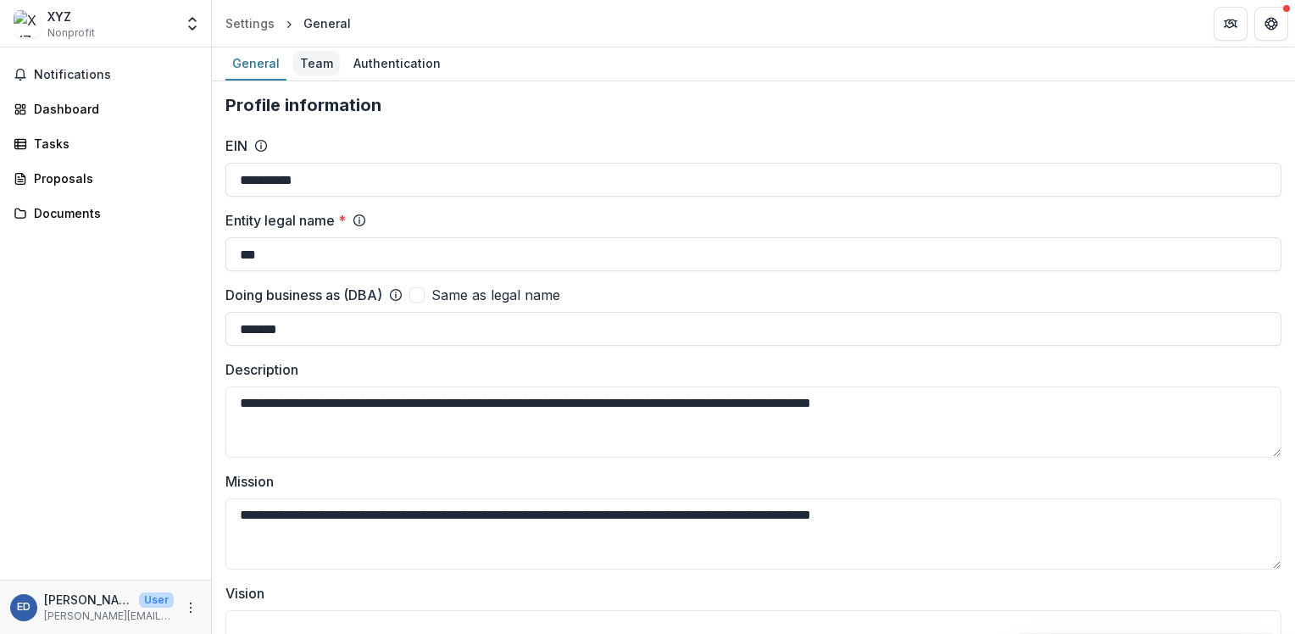
click at [324, 56] on div "Team" at bounding box center [316, 63] width 47 height 25
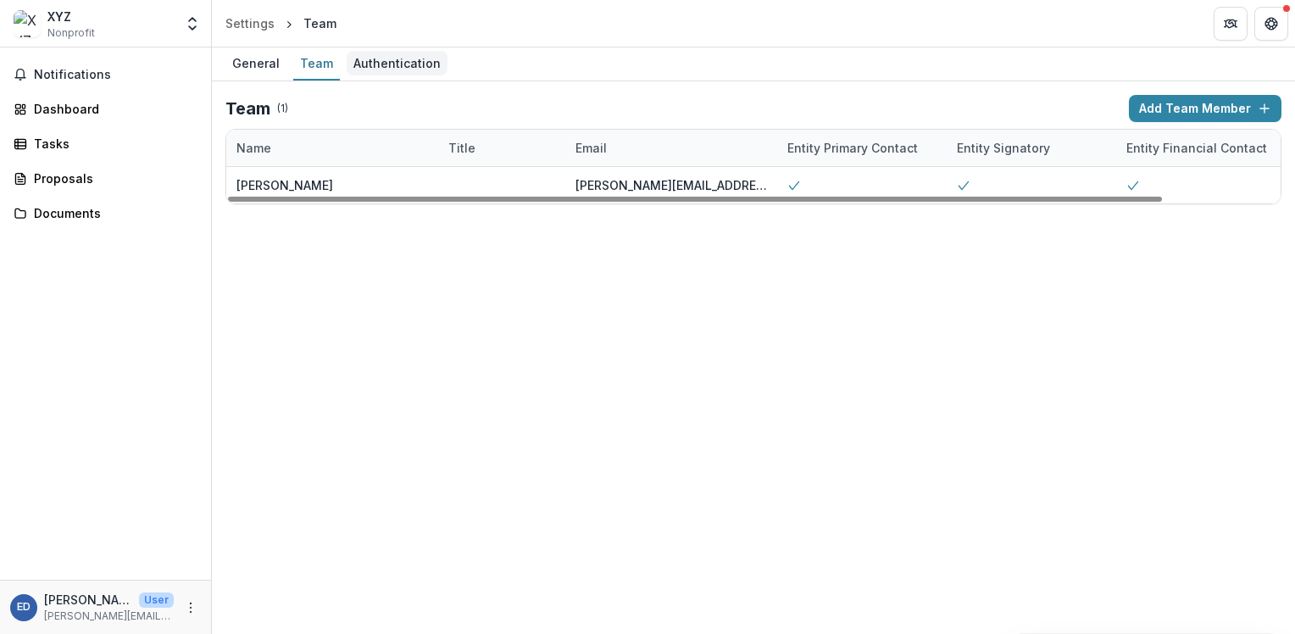
click at [412, 64] on div "Authentication" at bounding box center [397, 63] width 101 height 25
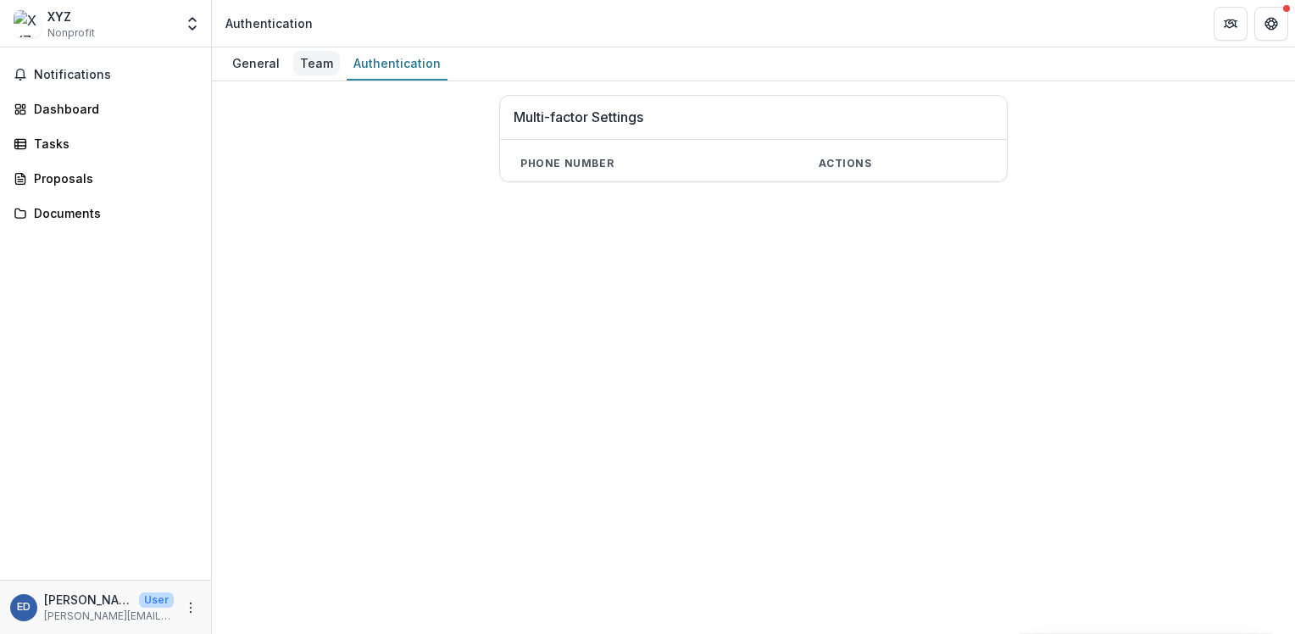
click at [293, 50] on link "Team" at bounding box center [316, 63] width 47 height 33
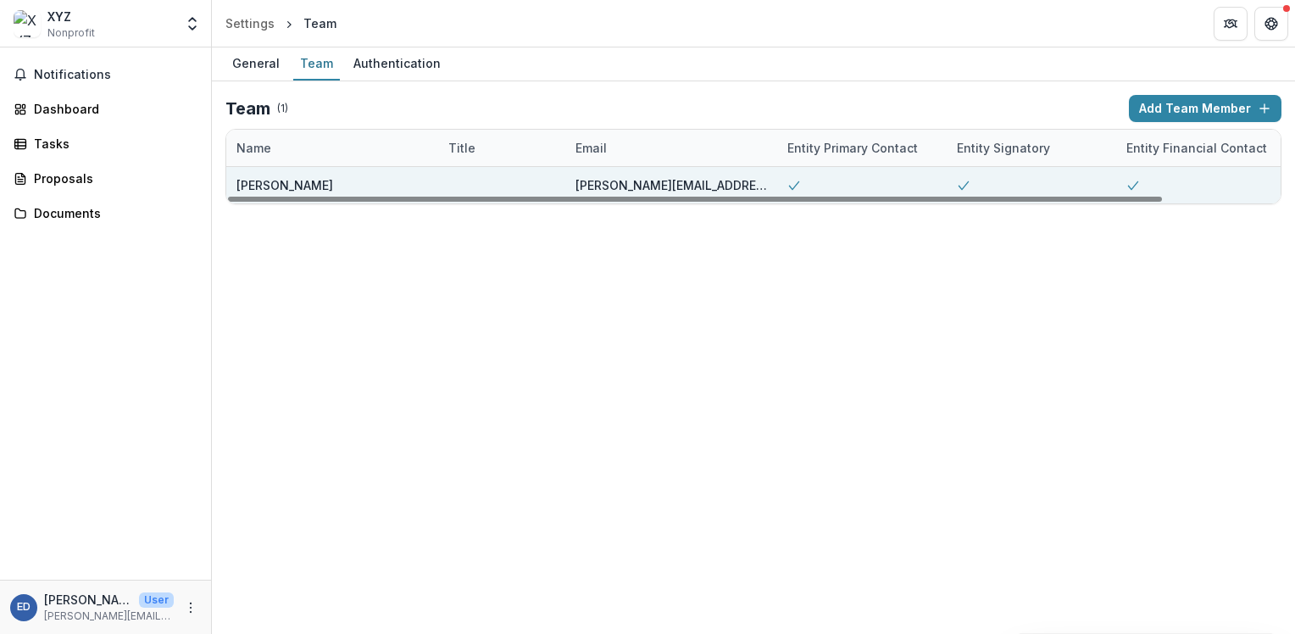
drag, startPoint x: 284, startPoint y: 191, endPoint x: 291, endPoint y: 182, distance: 11.4
click at [284, 197] on div at bounding box center [695, 199] width 934 height 5
click at [307, 178] on div "[PERSON_NAME]" at bounding box center [284, 185] width 97 height 18
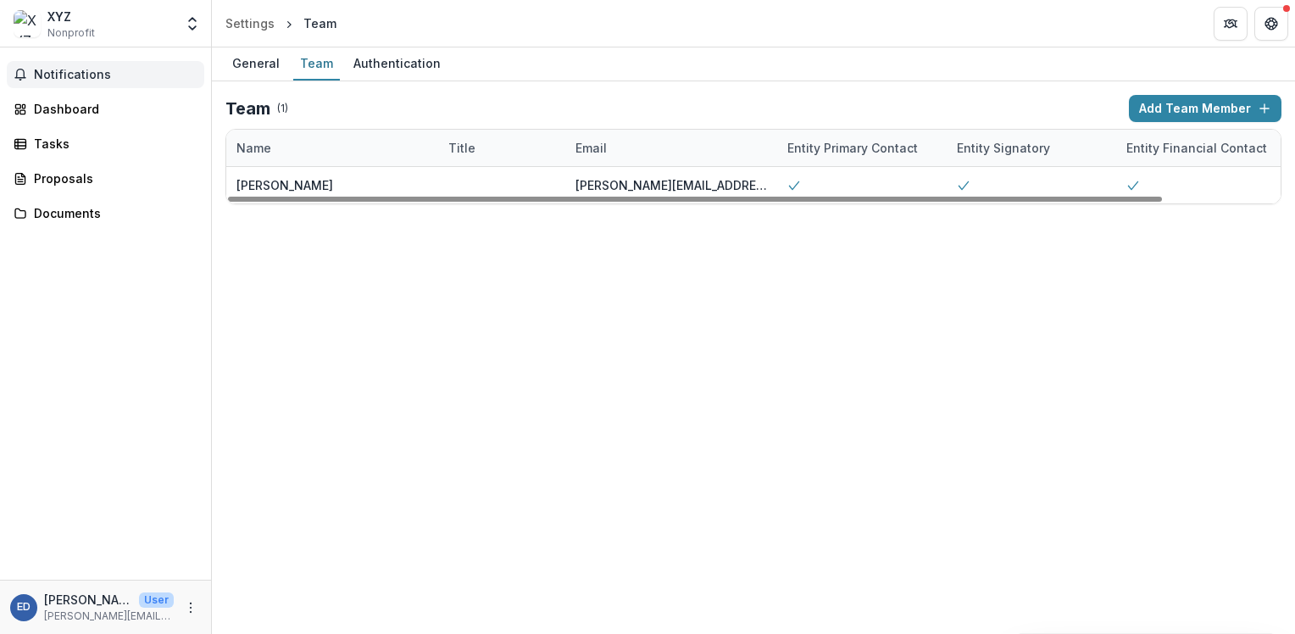
click at [44, 62] on button "Notifications" at bounding box center [105, 74] width 197 height 27
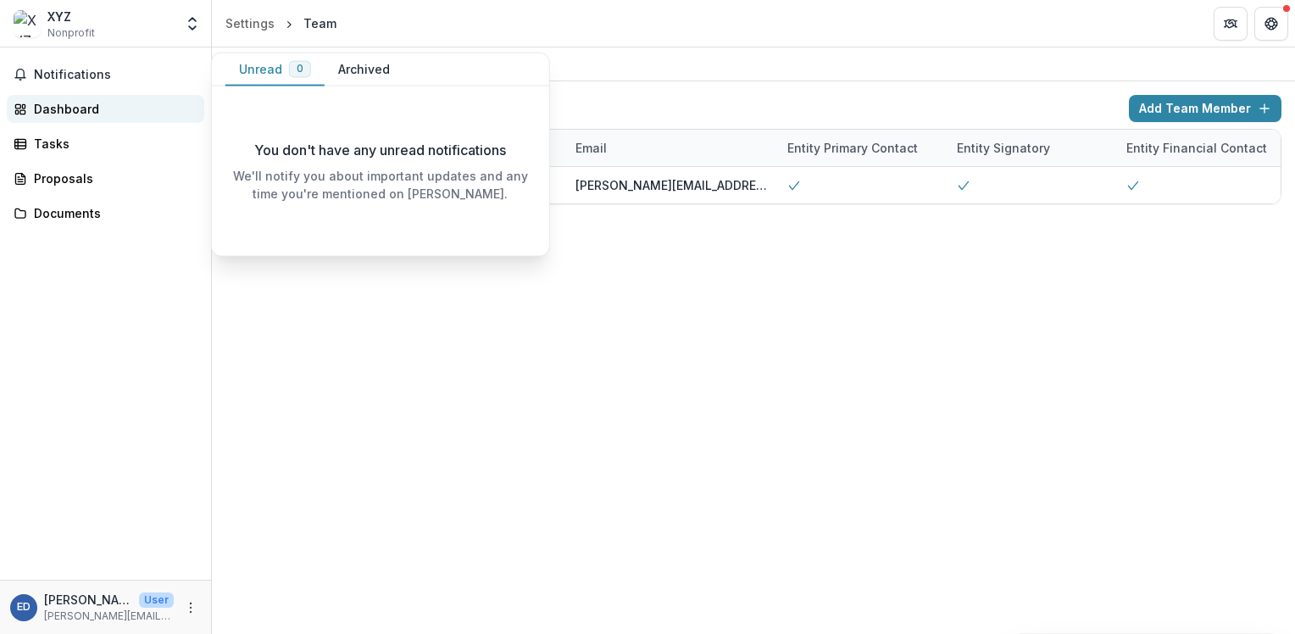
click at [29, 107] on link "Dashboard" at bounding box center [105, 109] width 197 height 28
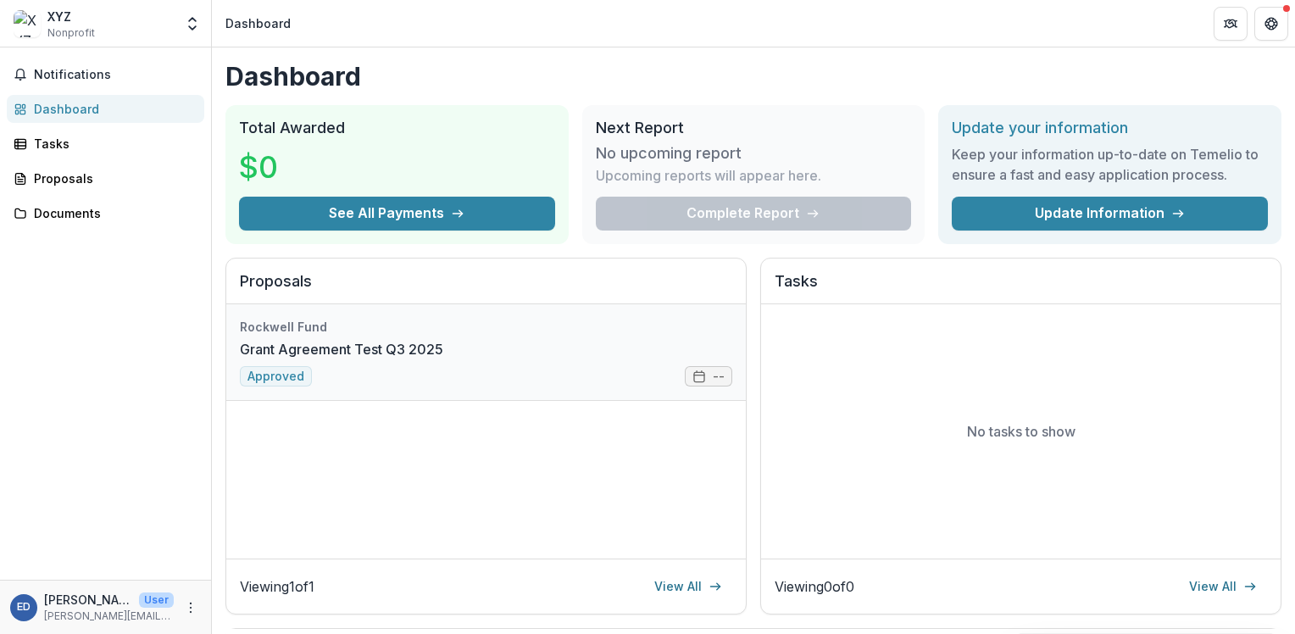
click at [388, 357] on link "Grant Agreement Test Q3 2025" at bounding box center [341, 349] width 203 height 20
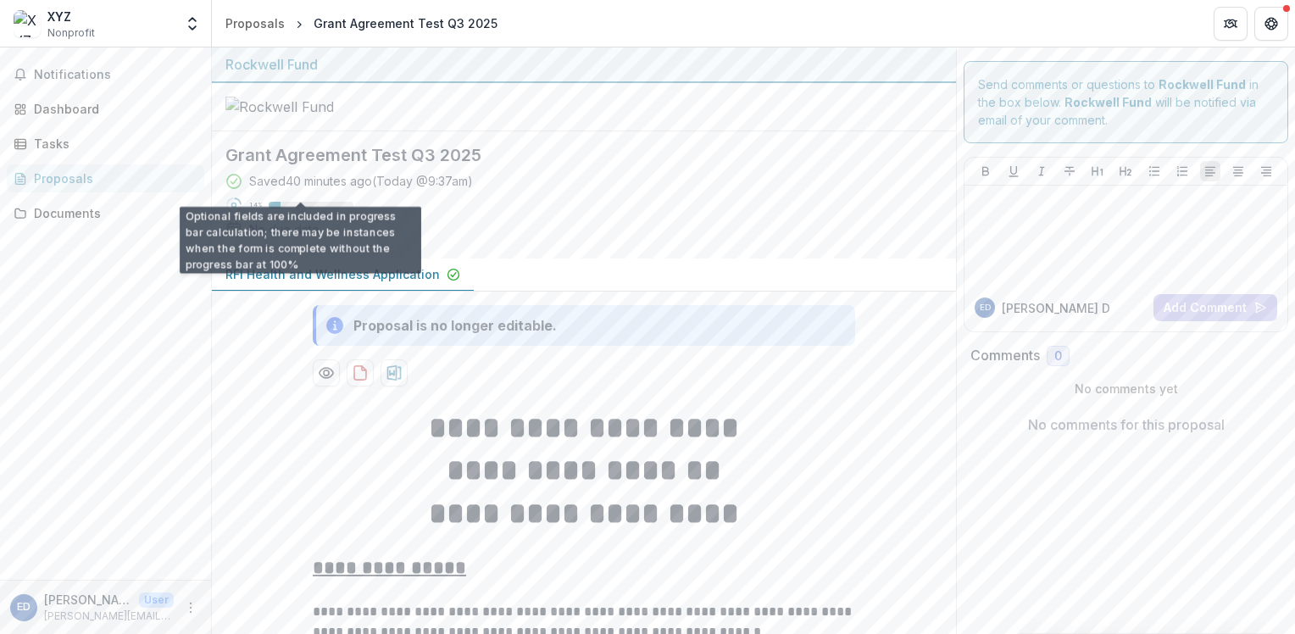
click at [325, 197] on div "14 %" at bounding box center [289, 205] width 128 height 17
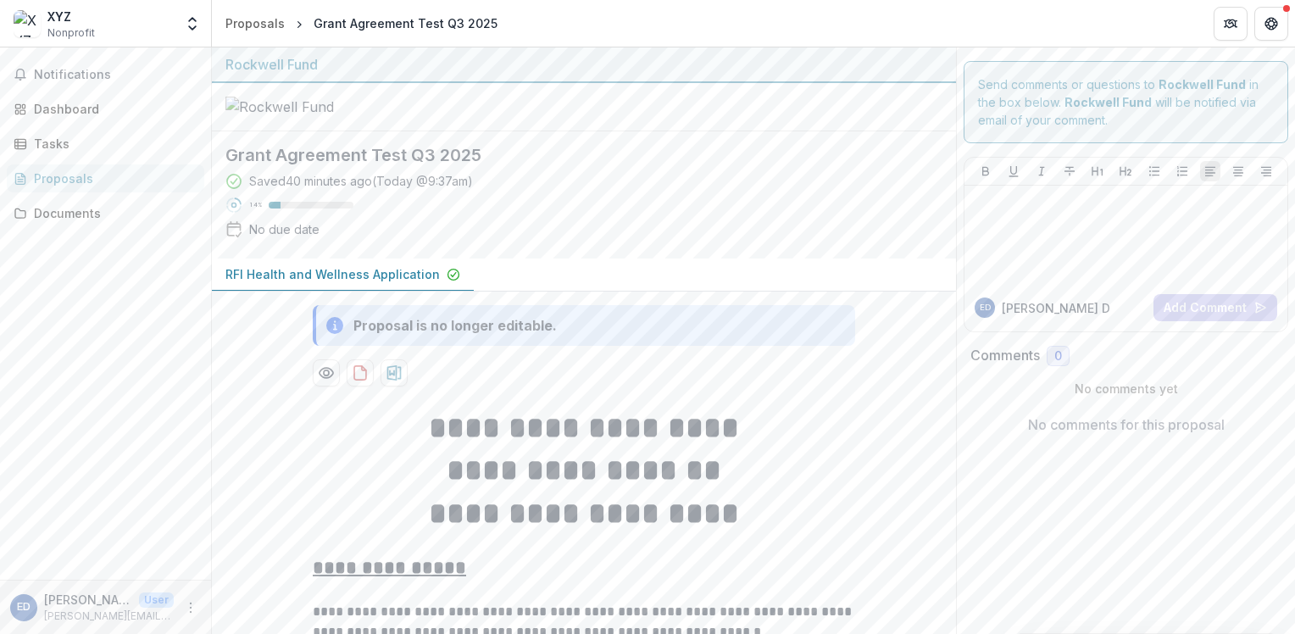
click at [302, 200] on div "14 %" at bounding box center [289, 205] width 128 height 17
click at [298, 202] on div at bounding box center [311, 205] width 85 height 7
click at [302, 145] on h2 "Grant Agreement Test Q3 2025" at bounding box center [570, 155] width 690 height 20
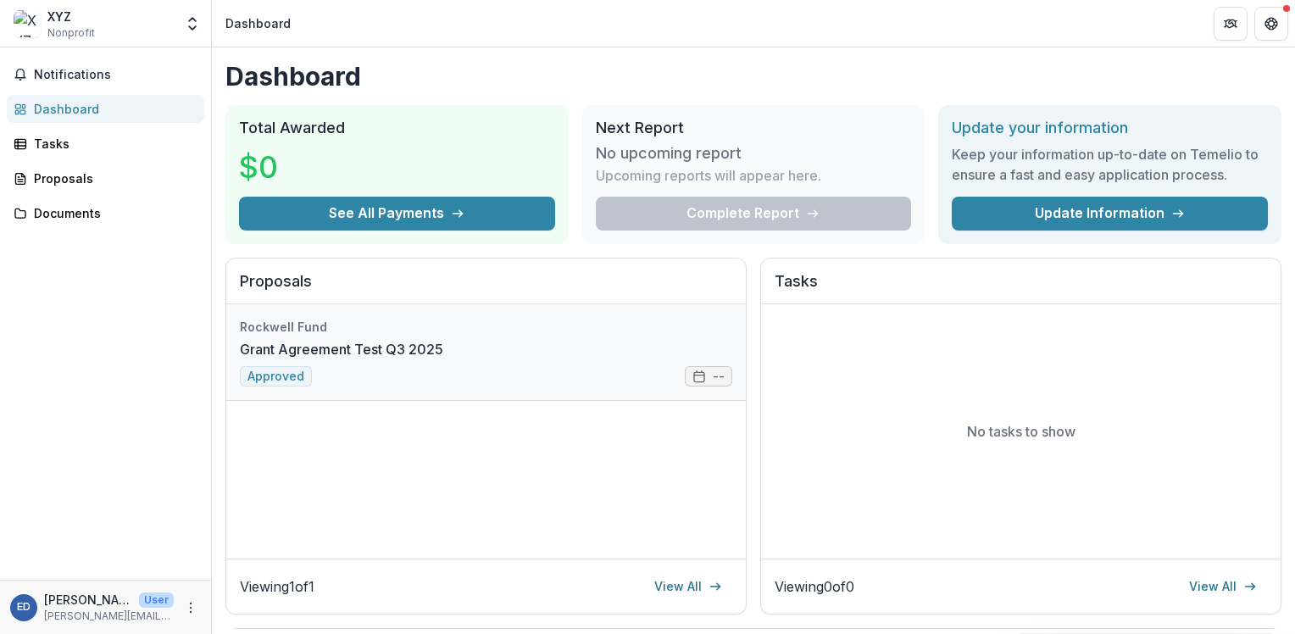
click at [403, 359] on link "Grant Agreement Test Q3 2025" at bounding box center [341, 349] width 203 height 20
click at [732, 202] on div "Complete Report" at bounding box center [754, 214] width 316 height 34
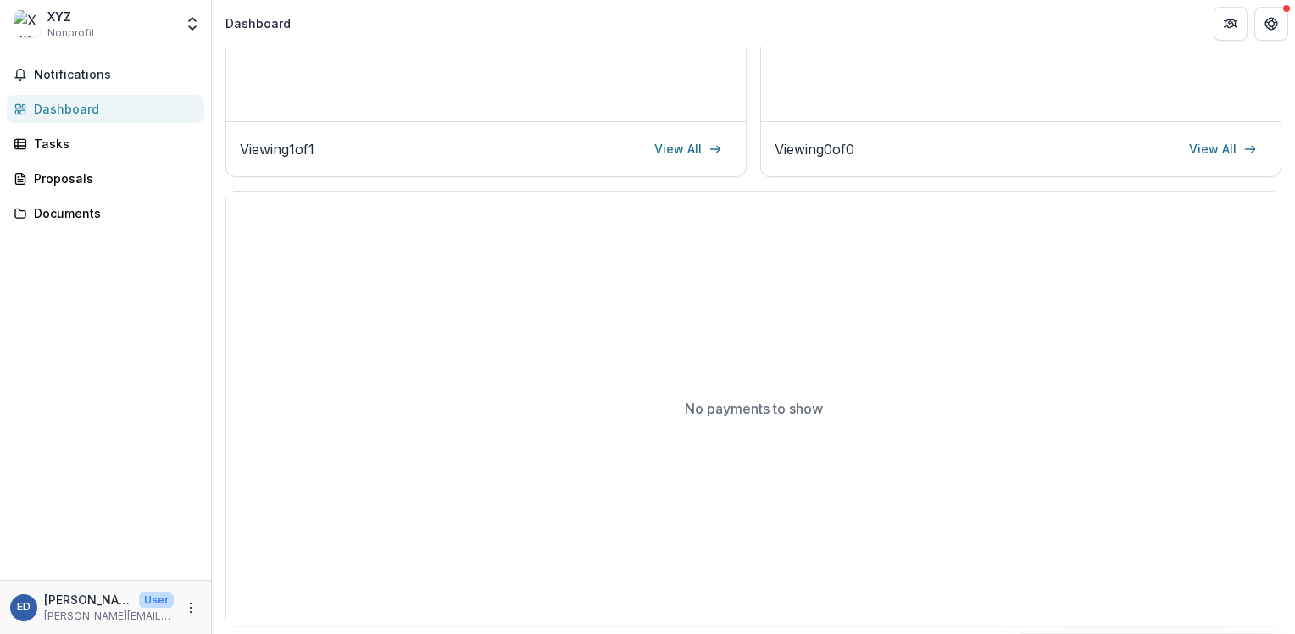
scroll to position [441, 0]
click at [108, 69] on span "Notifications" at bounding box center [107, 75] width 147 height 14
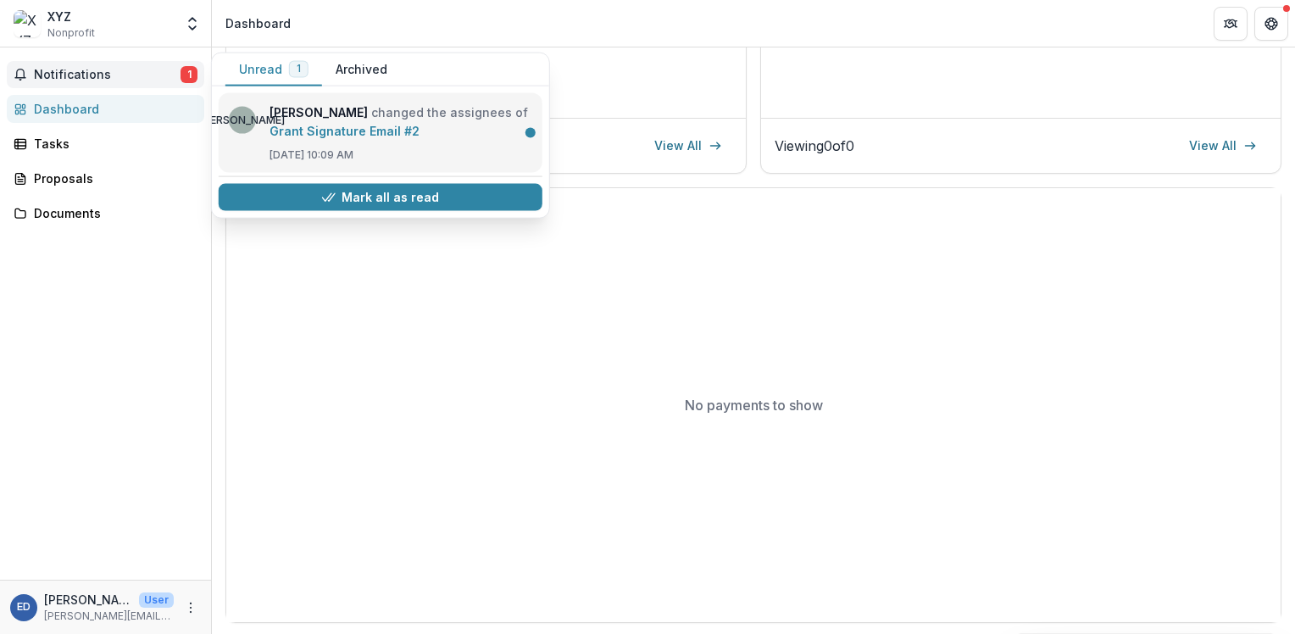
click at [387, 129] on link "Grant Signature Email #2" at bounding box center [344, 131] width 150 height 14
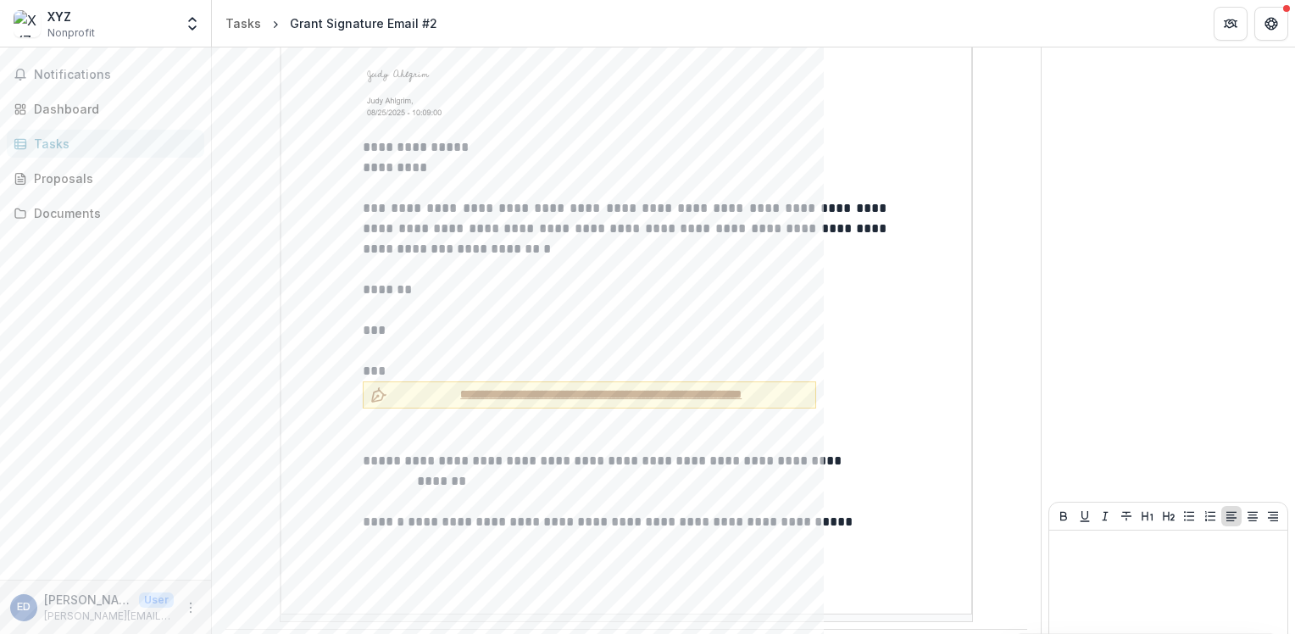
scroll to position [1725, 0]
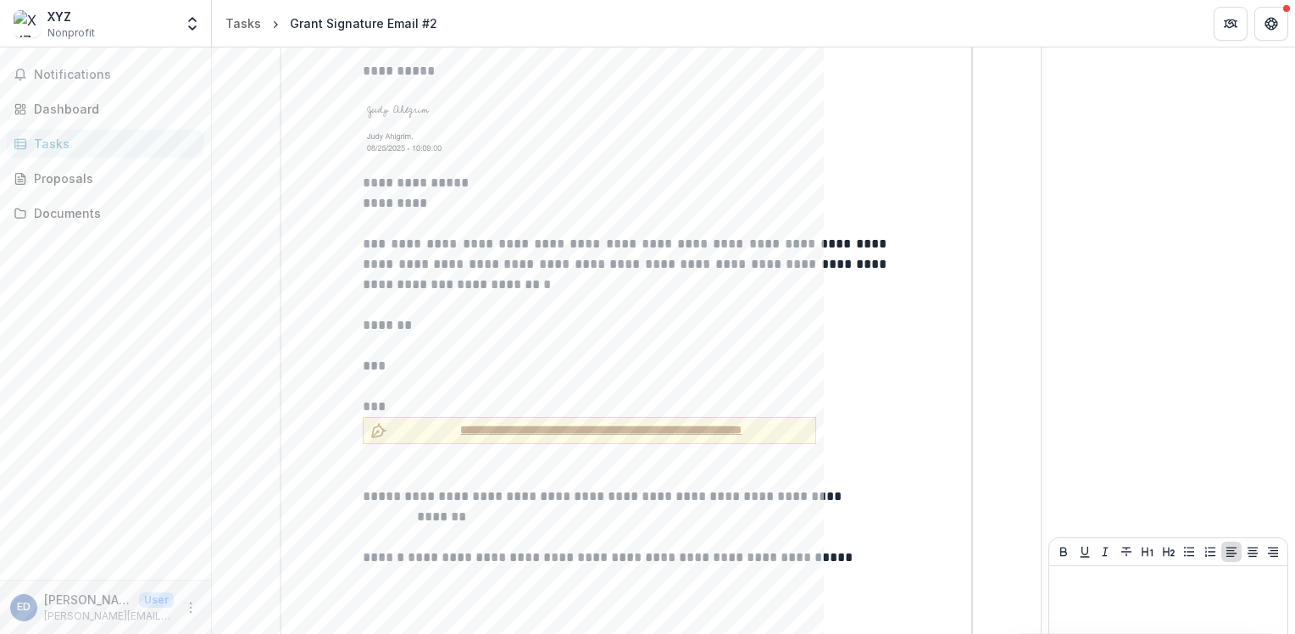
click at [491, 429] on span "**********" at bounding box center [601, 430] width 414 height 18
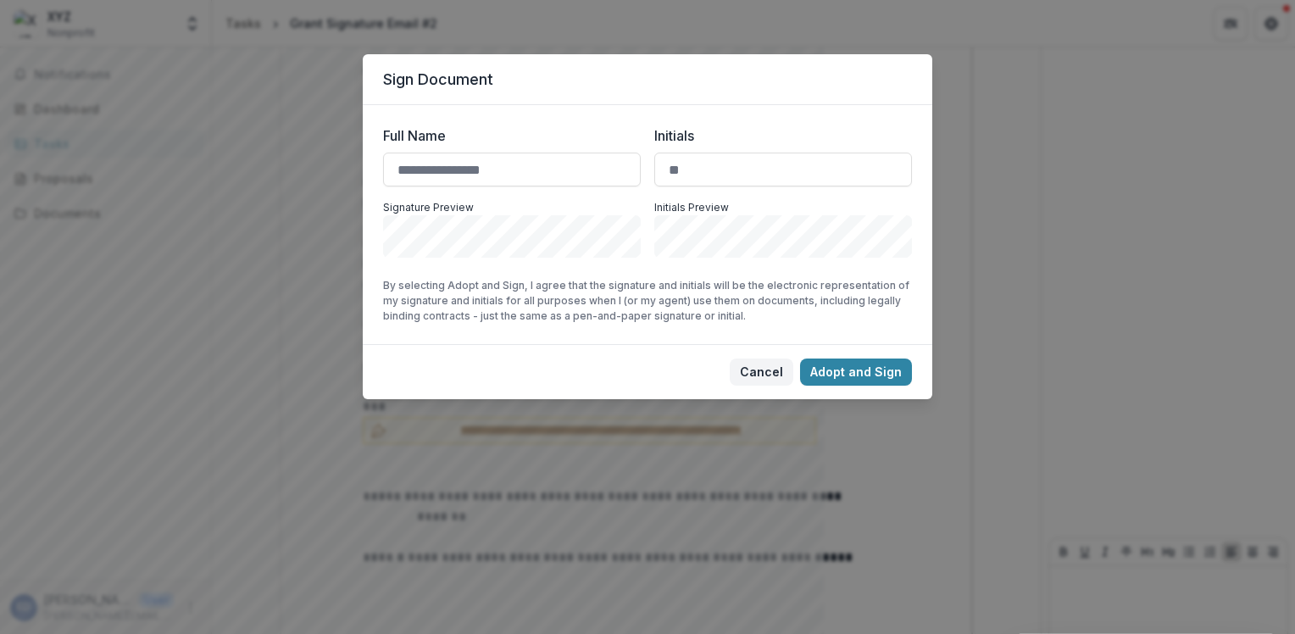
click at [771, 378] on button "Cancel" at bounding box center [761, 371] width 64 height 27
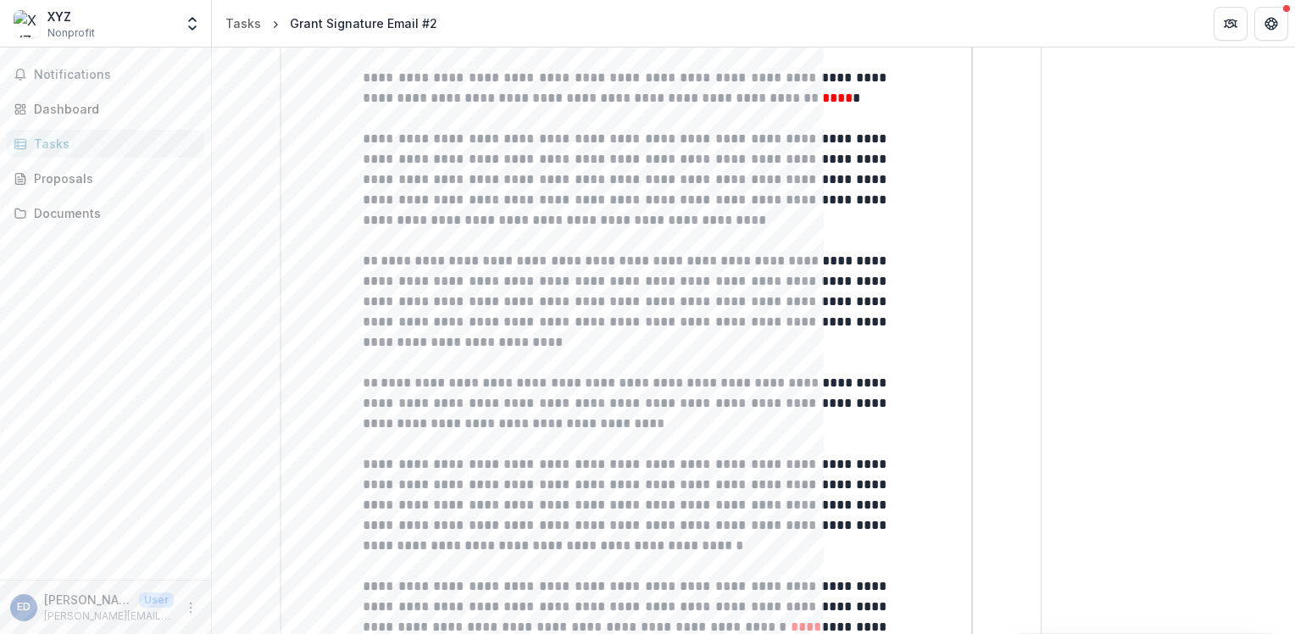
scroll to position [1471, 0]
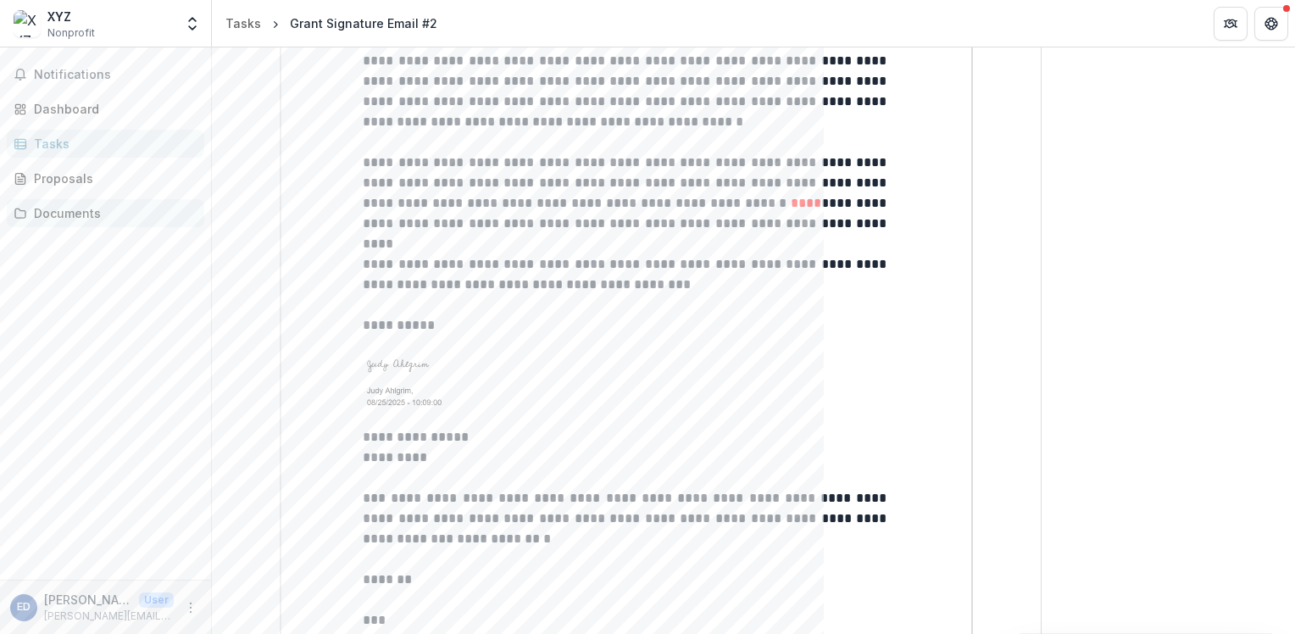
click at [44, 208] on div "Documents" at bounding box center [112, 213] width 157 height 18
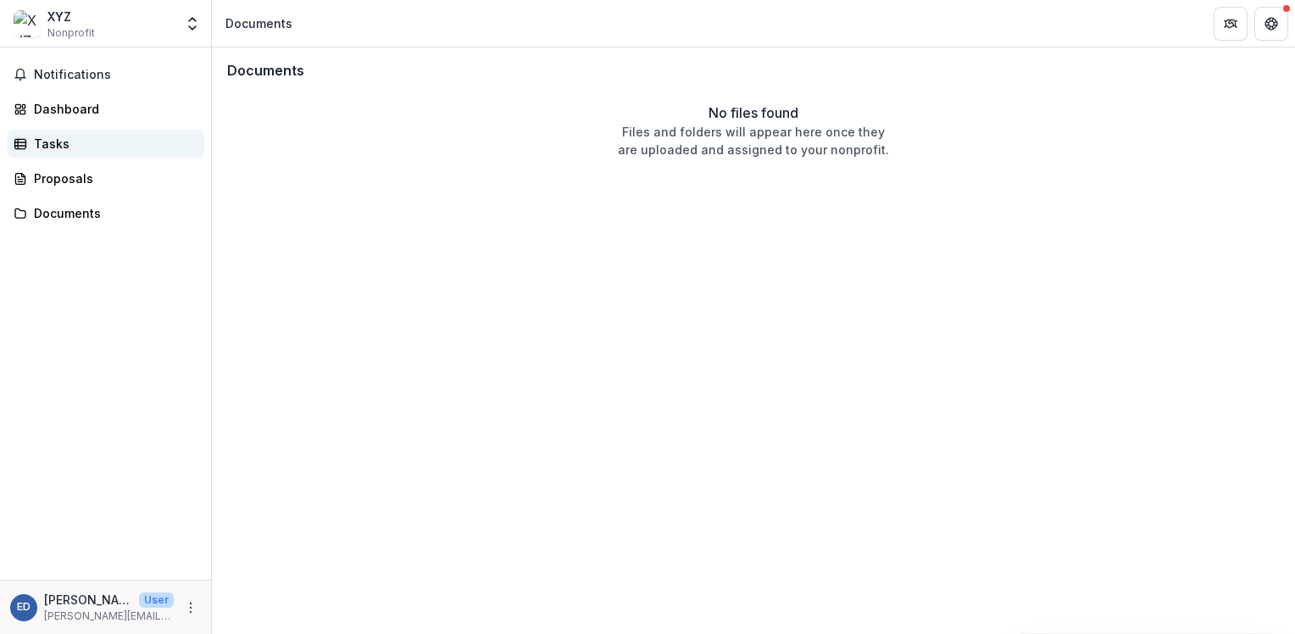
click at [68, 145] on div "Tasks" at bounding box center [112, 144] width 157 height 18
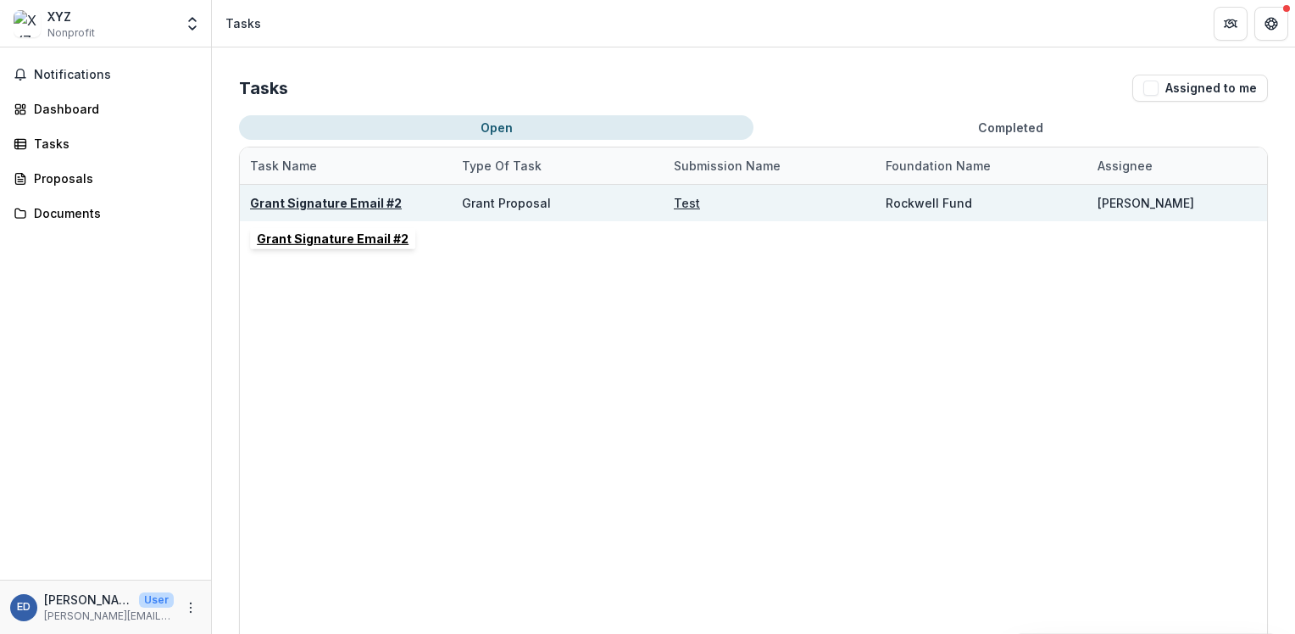
click at [339, 205] on u "Grant Signature Email #2" at bounding box center [326, 203] width 152 height 14
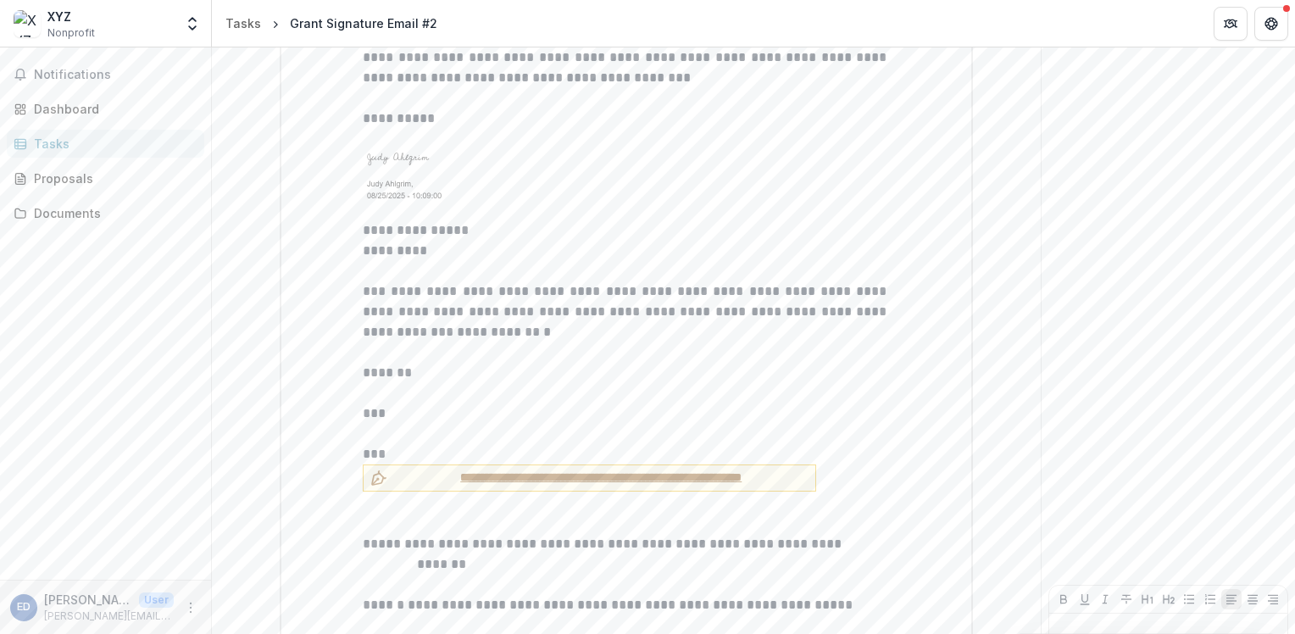
scroll to position [1810, 0]
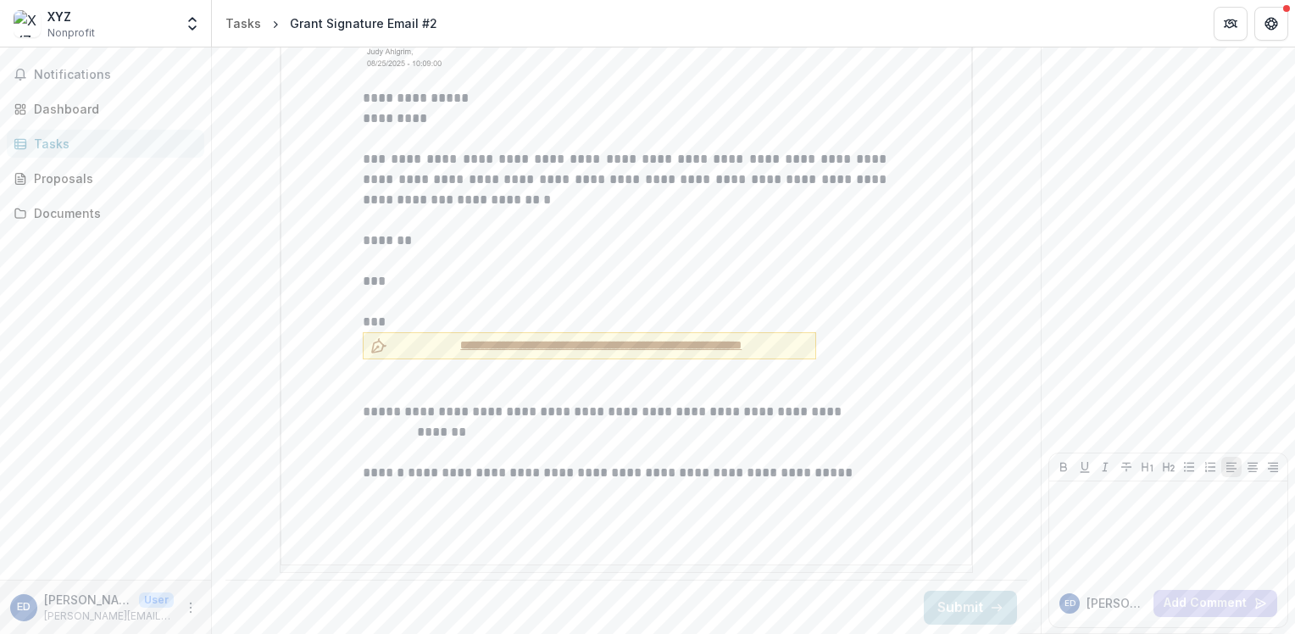
click at [477, 333] on button "**********" at bounding box center [589, 345] width 453 height 27
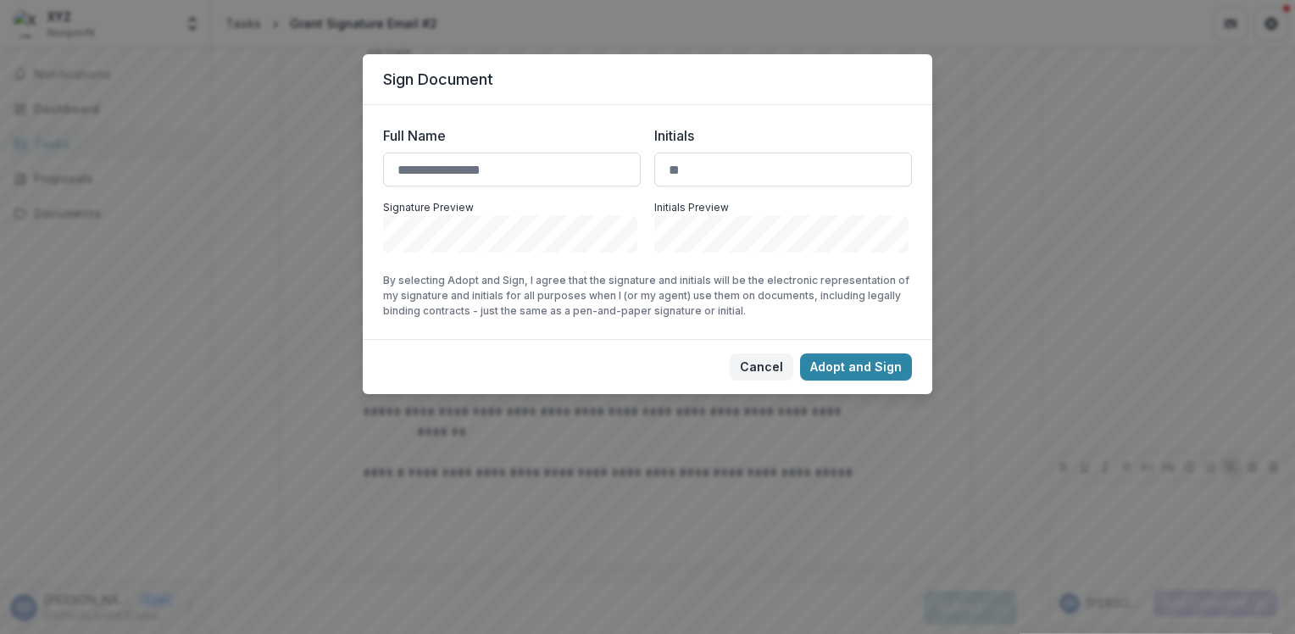
click at [756, 365] on button "Cancel" at bounding box center [761, 366] width 64 height 27
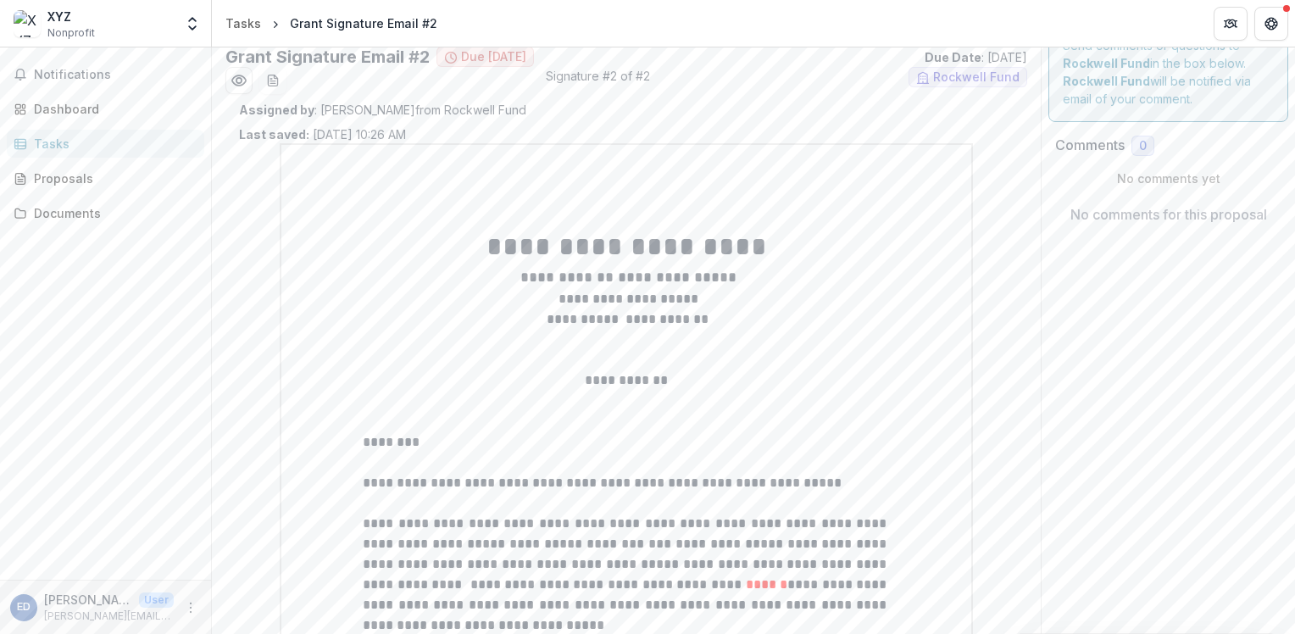
scroll to position [0, 0]
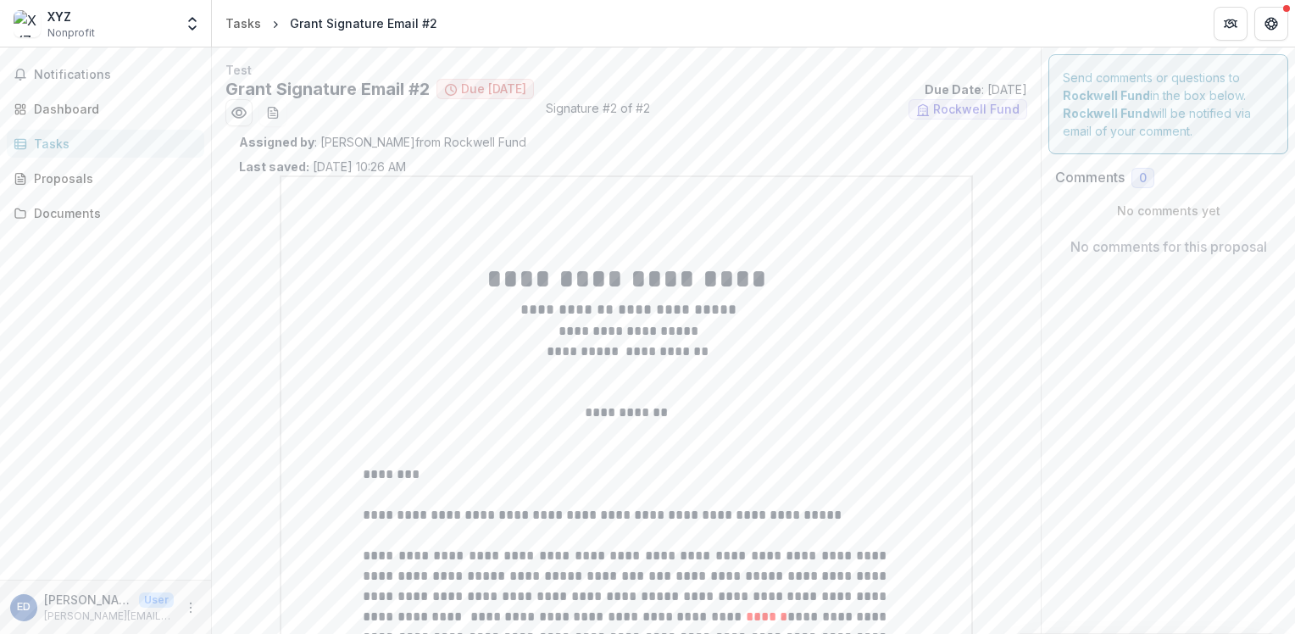
click at [85, 47] on div "Notifications Dashboard Tasks Proposals Documents" at bounding box center [105, 313] width 211 height 532
click at [64, 15] on div "XYZ" at bounding box center [70, 17] width 47 height 18
click at [163, 22] on div "XYZ Nonprofit" at bounding box center [94, 24] width 160 height 33
click at [174, 25] on div "XYZ Nonprofit Team Settings Settings" at bounding box center [105, 24] width 197 height 34
click at [187, 25] on icon "Open entity switcher" at bounding box center [192, 23] width 17 height 17
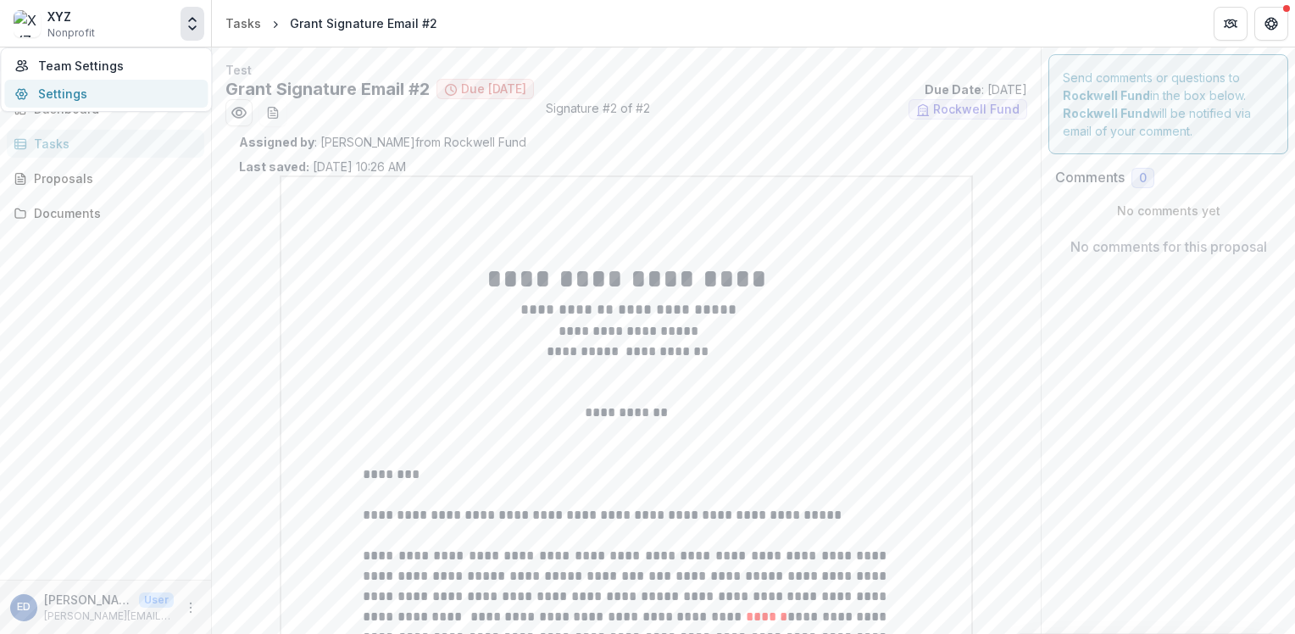
click at [51, 93] on link "Settings" at bounding box center [105, 94] width 203 height 28
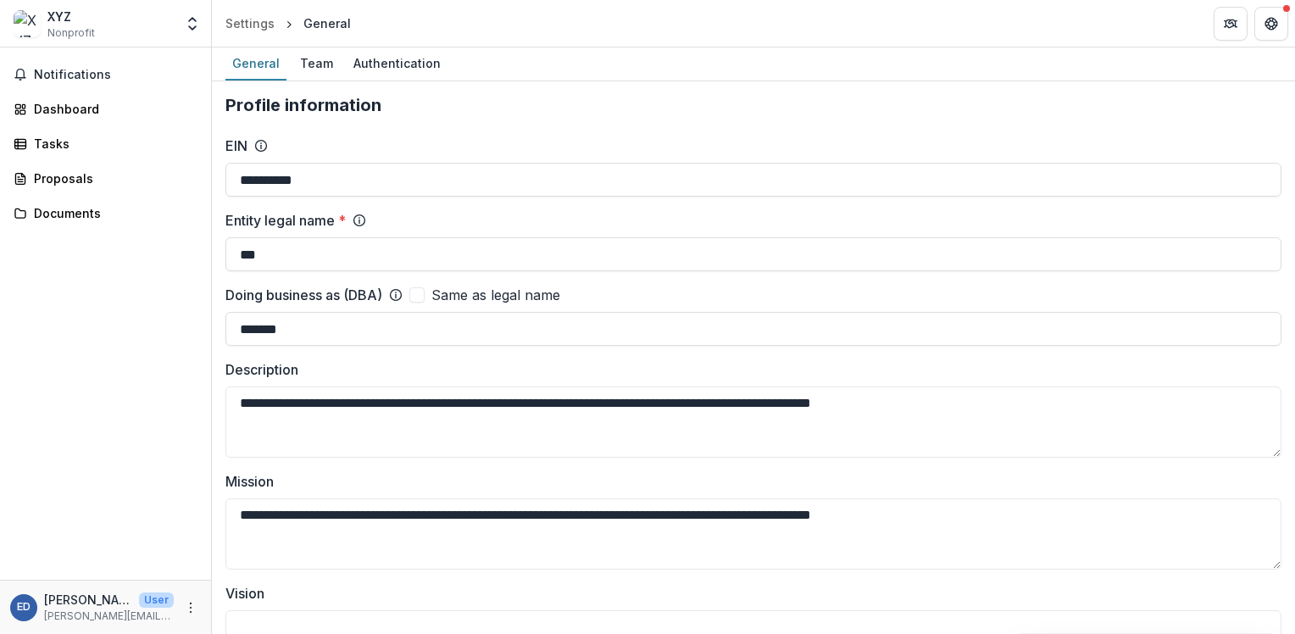
click at [78, 16] on div "XYZ" at bounding box center [70, 17] width 47 height 18
click at [203, 17] on button "Open entity switcher" at bounding box center [192, 24] width 24 height 34
click at [322, 69] on div "Team" at bounding box center [316, 63] width 47 height 25
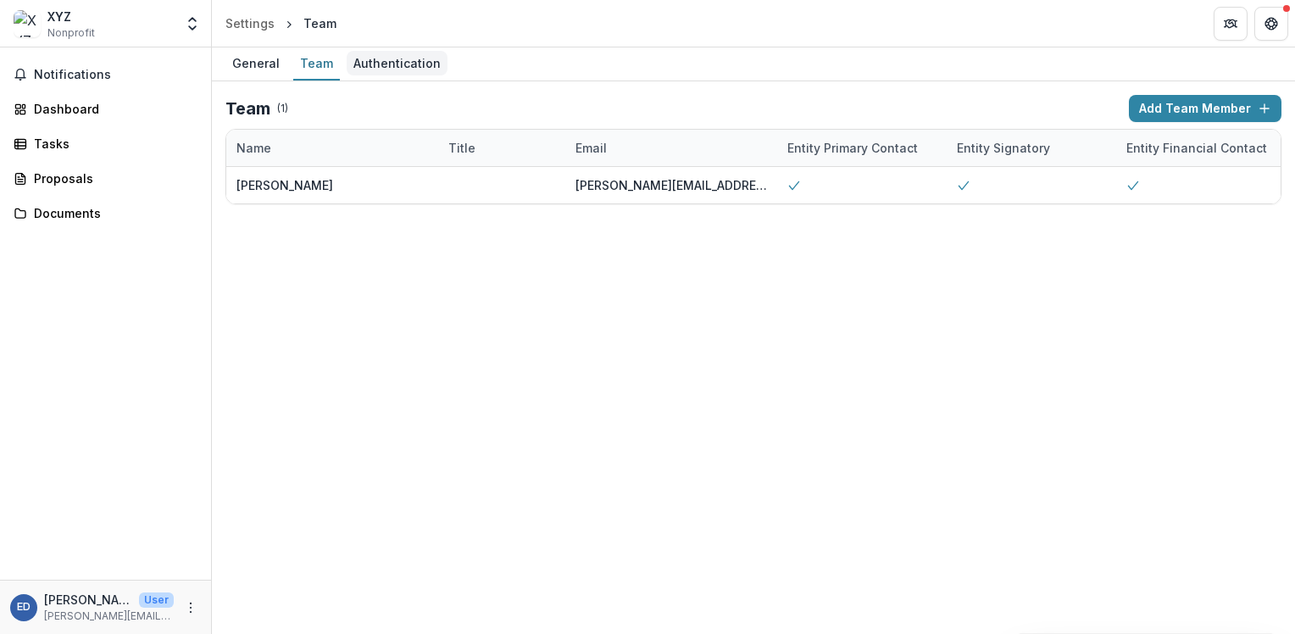
click at [396, 60] on div "Authentication" at bounding box center [397, 63] width 101 height 25
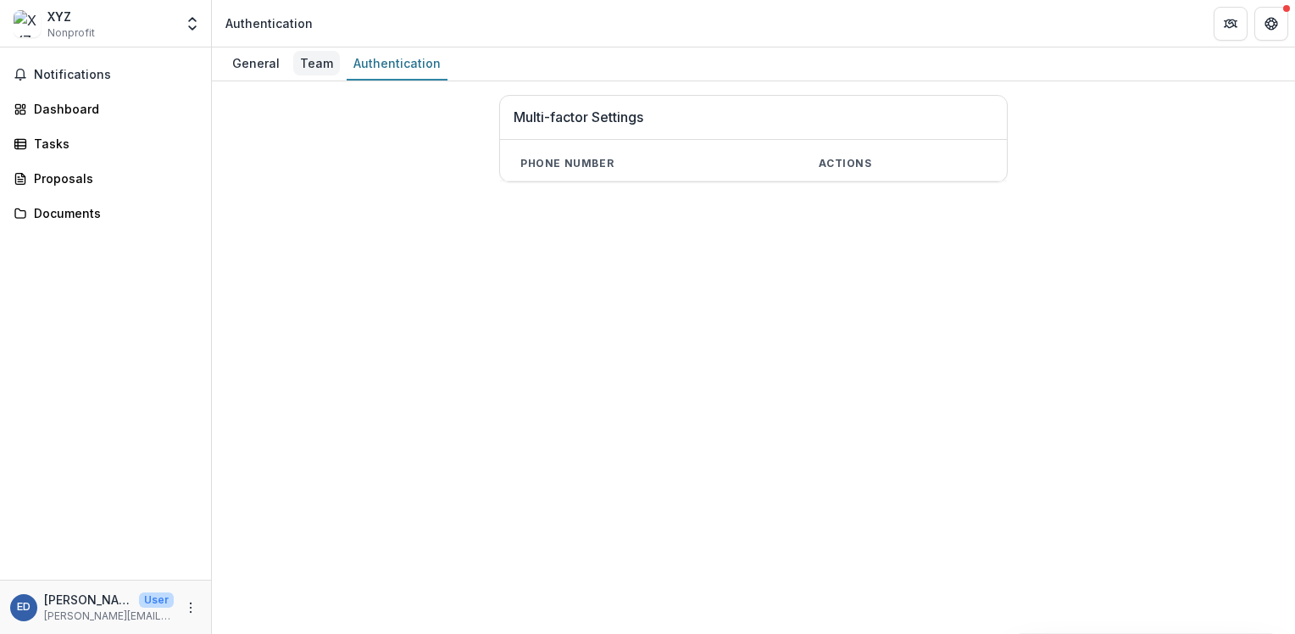
click at [311, 66] on div "Team" at bounding box center [316, 63] width 47 height 25
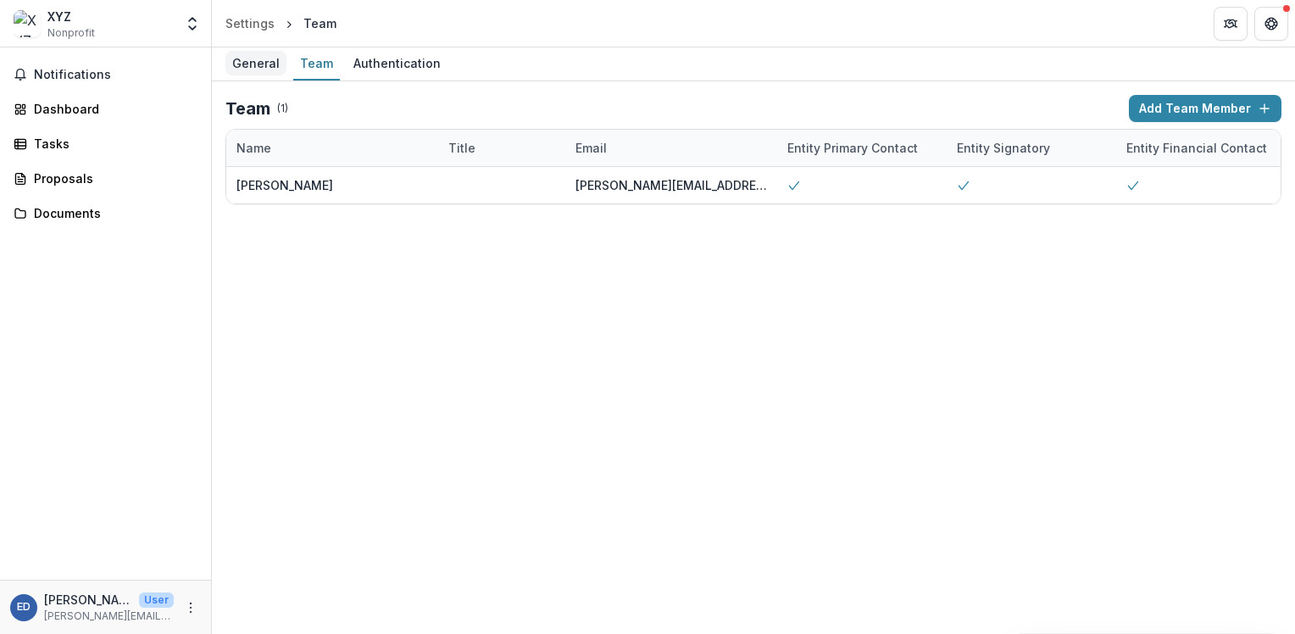
click at [250, 59] on div "General" at bounding box center [255, 63] width 61 height 25
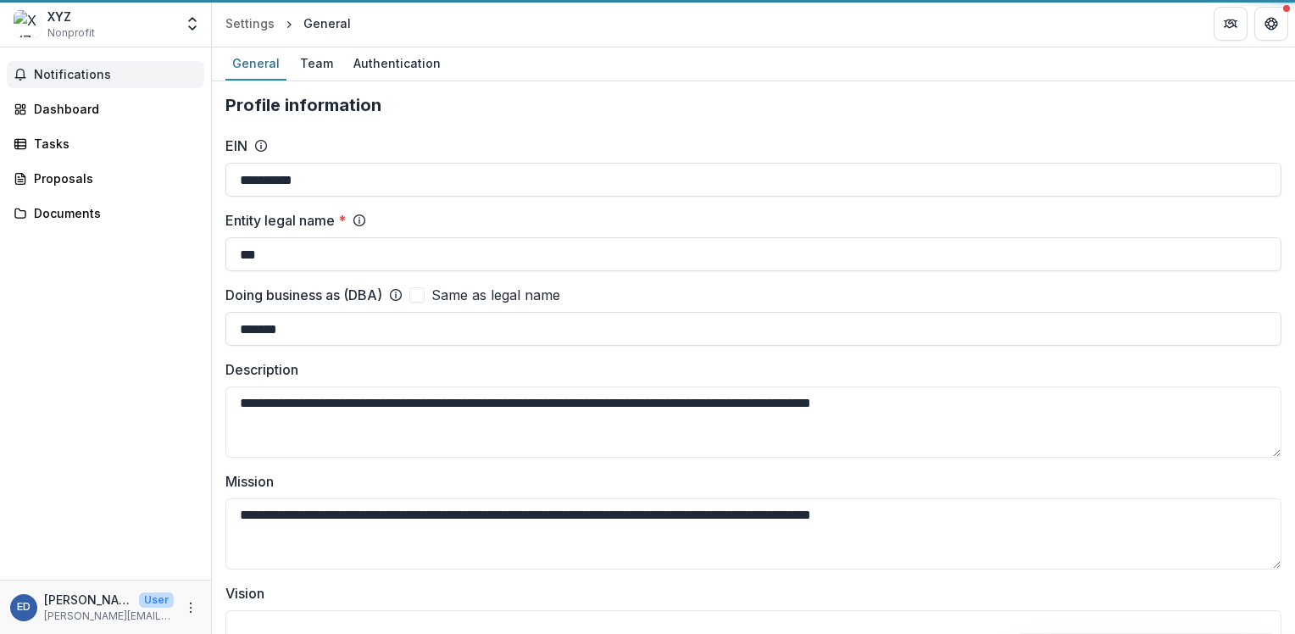
drag, startPoint x: 99, startPoint y: 60, endPoint x: 89, endPoint y: 69, distance: 13.8
click at [98, 61] on button "Notifications" at bounding box center [105, 74] width 197 height 27
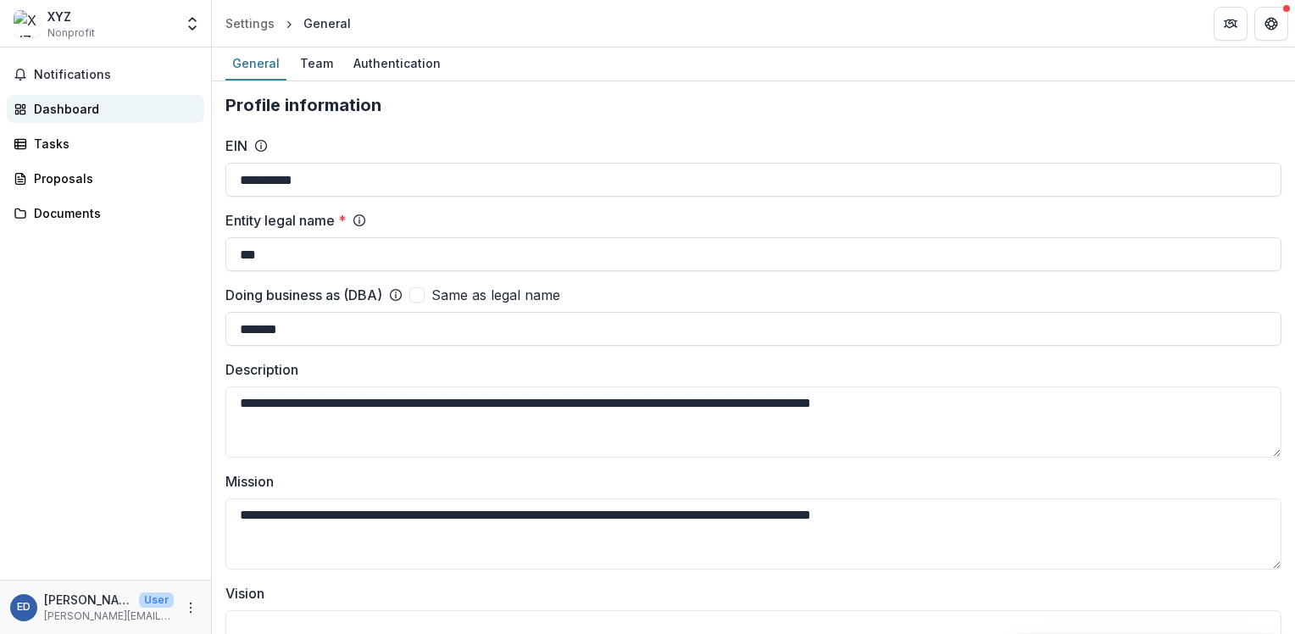
click at [61, 107] on div "Dashboard" at bounding box center [112, 109] width 157 height 18
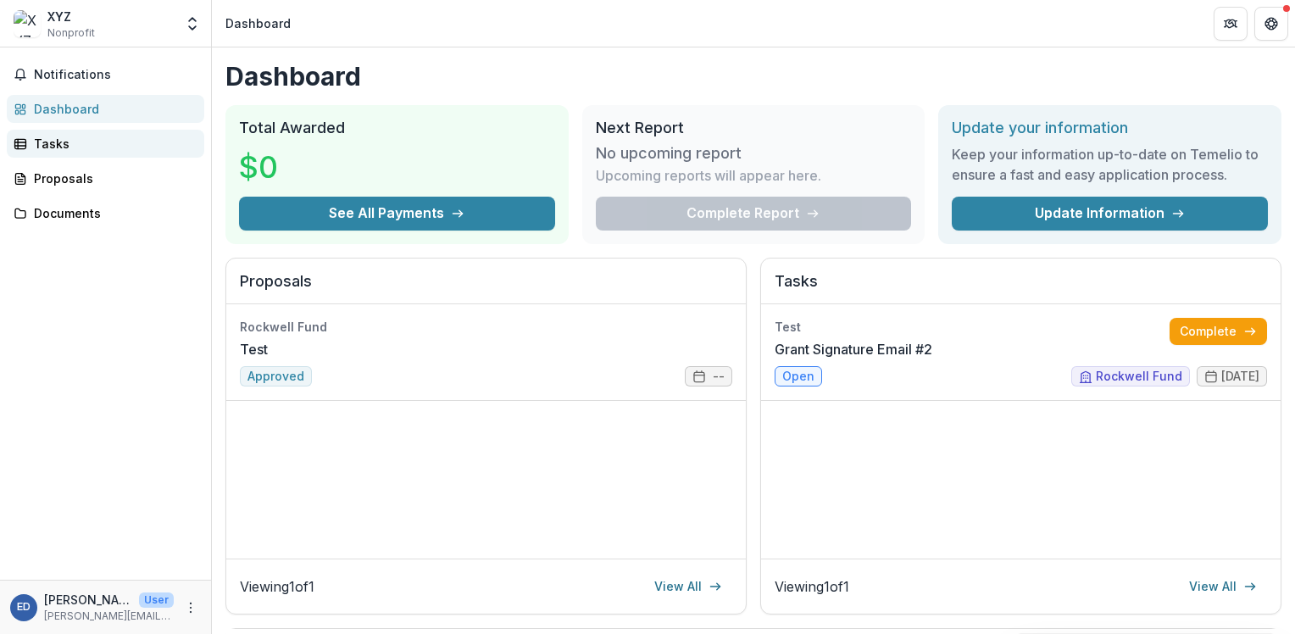
click at [69, 154] on link "Tasks" at bounding box center [105, 144] width 197 height 28
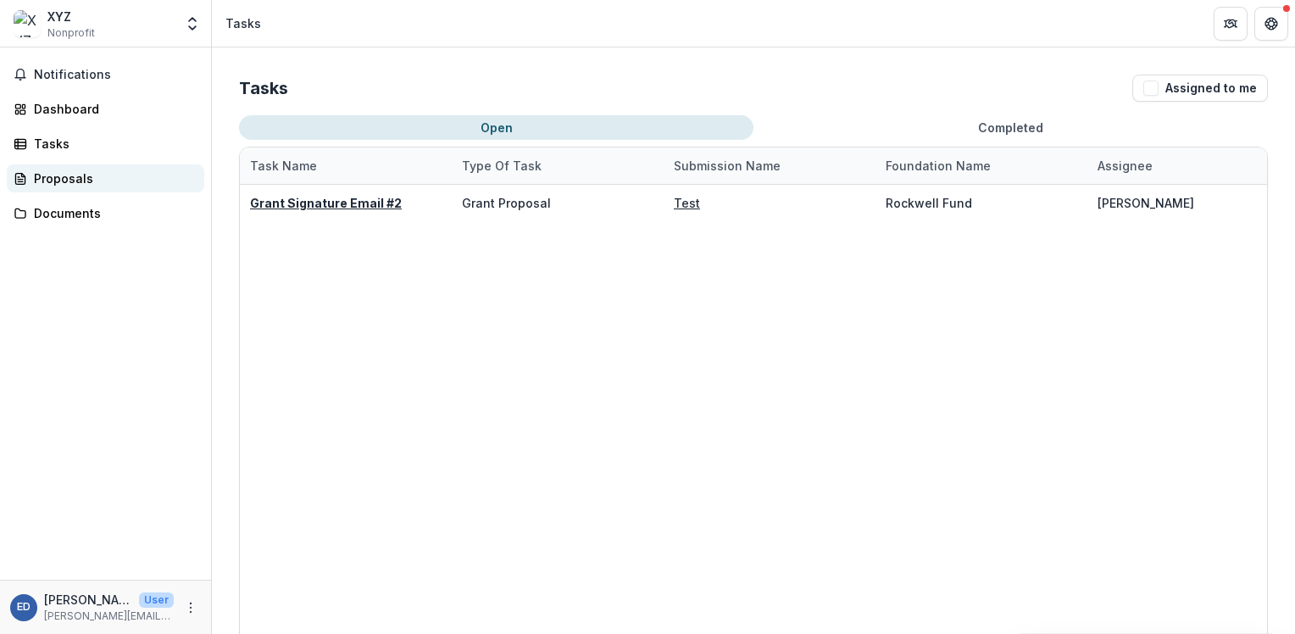
click at [47, 170] on div "Proposals" at bounding box center [112, 178] width 157 height 18
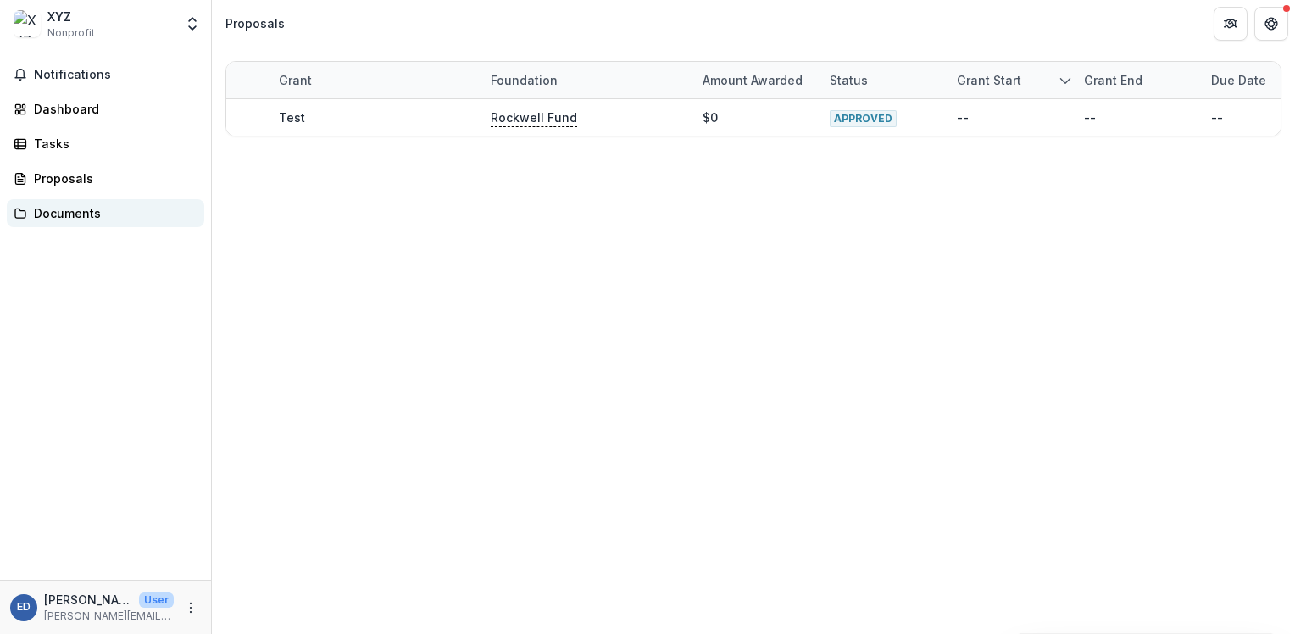
click at [58, 219] on div "Documents" at bounding box center [112, 213] width 157 height 18
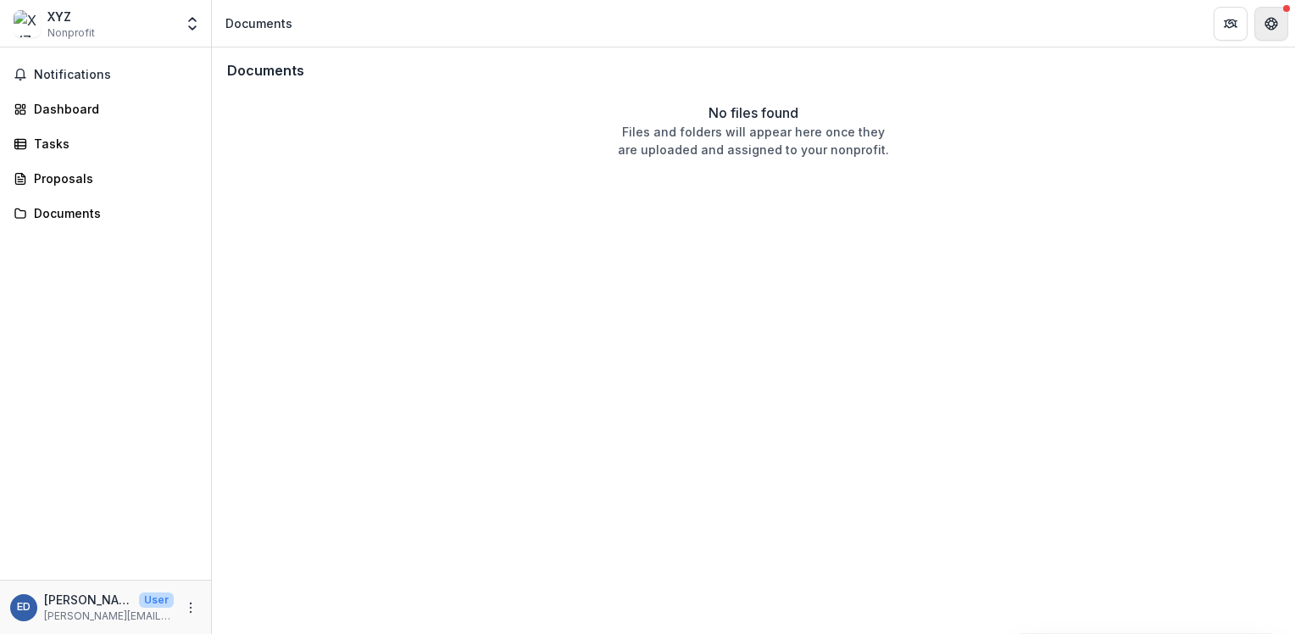
click at [1261, 22] on button "Get Help" at bounding box center [1271, 24] width 34 height 34
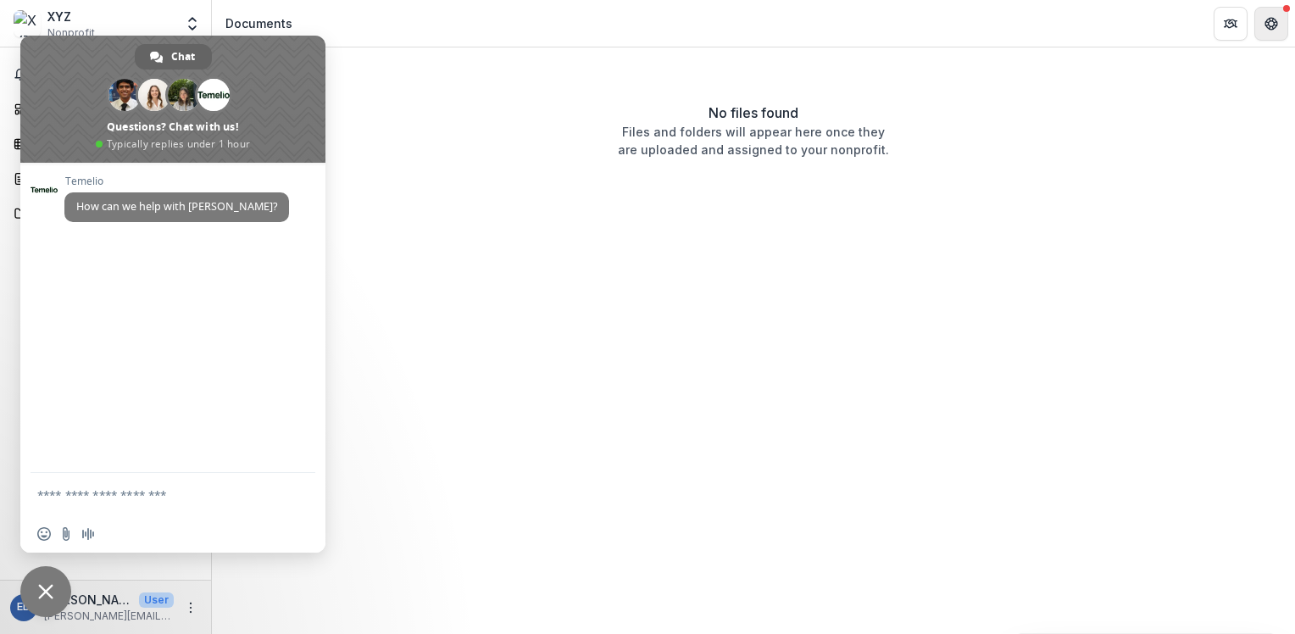
click at [1261, 22] on button "Get Help" at bounding box center [1271, 24] width 34 height 34
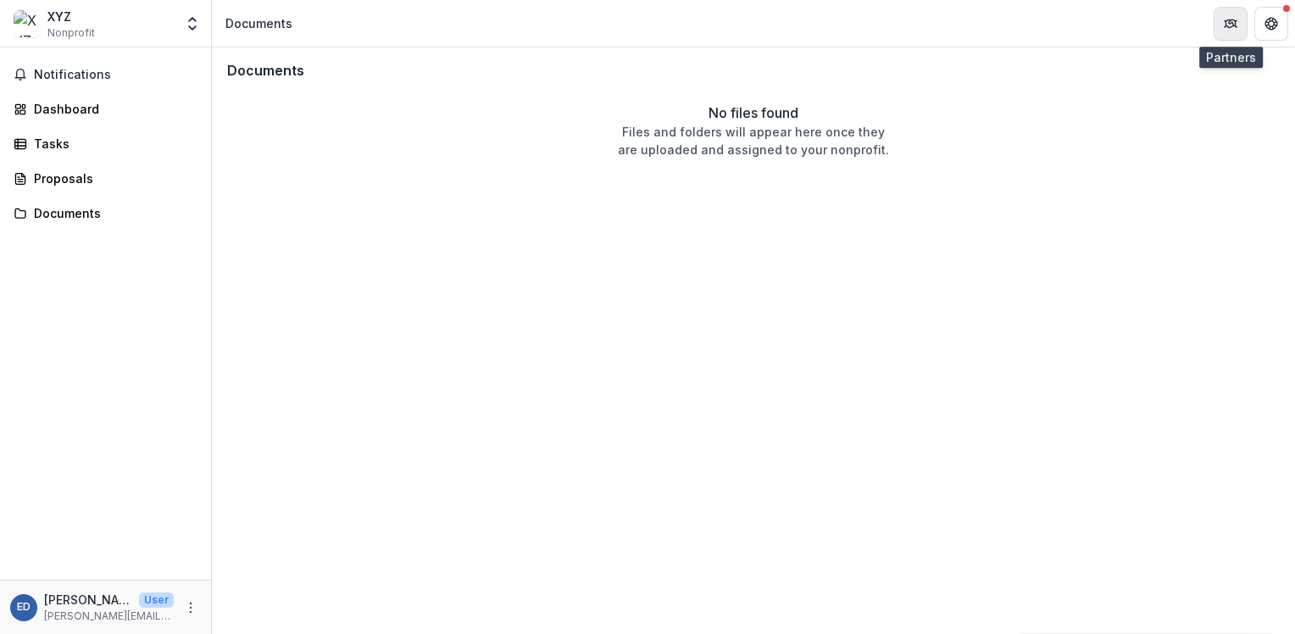
click at [1222, 25] on button "Partners" at bounding box center [1230, 24] width 34 height 34
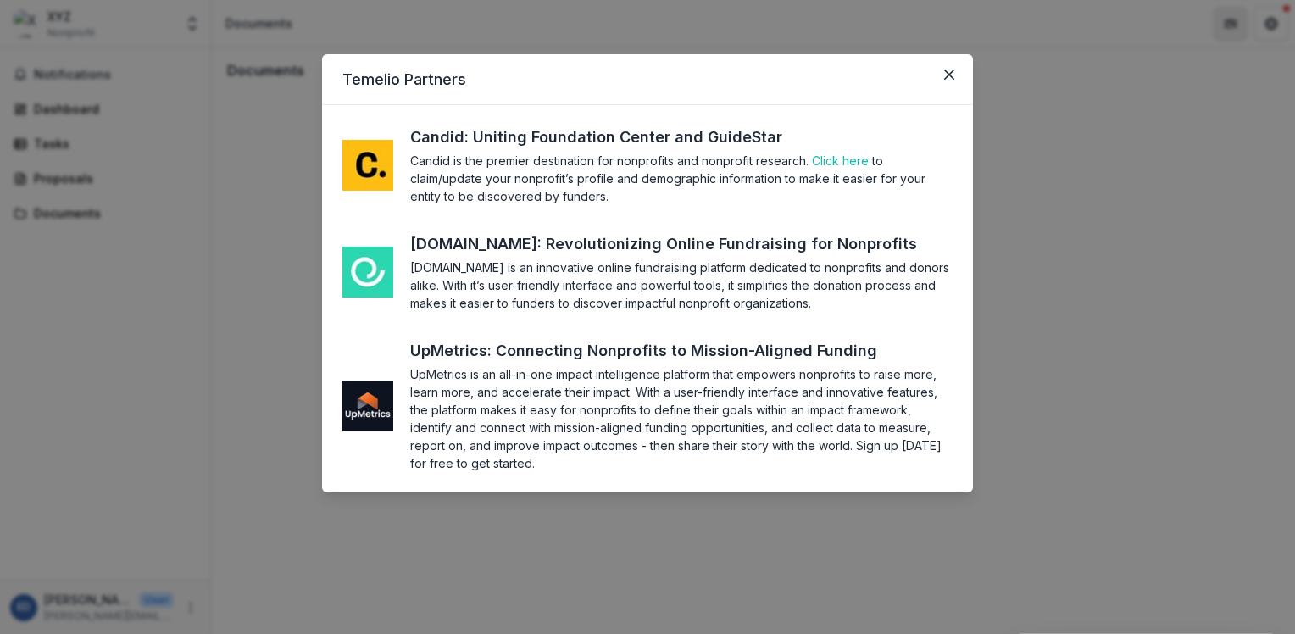
click at [1222, 25] on div "Temelio Partners Candid: Uniting Foundation Center and GuideStar Candid is the …" at bounding box center [647, 317] width 1295 height 634
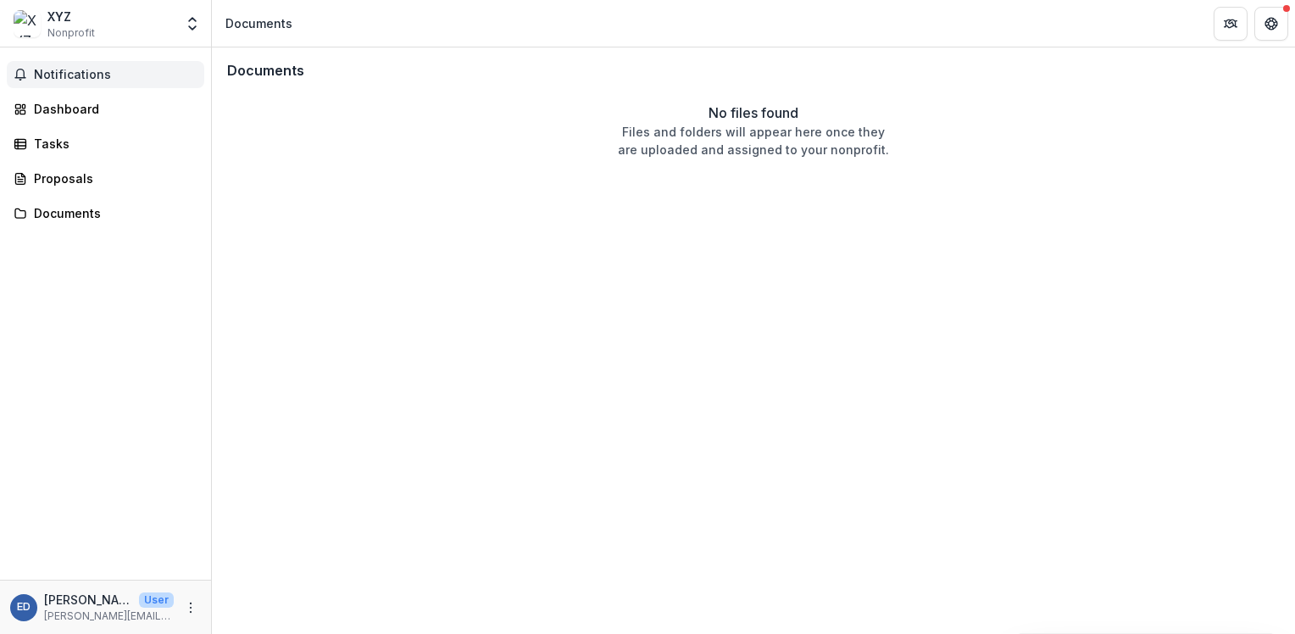
click at [75, 85] on button "Notifications" at bounding box center [105, 74] width 197 height 27
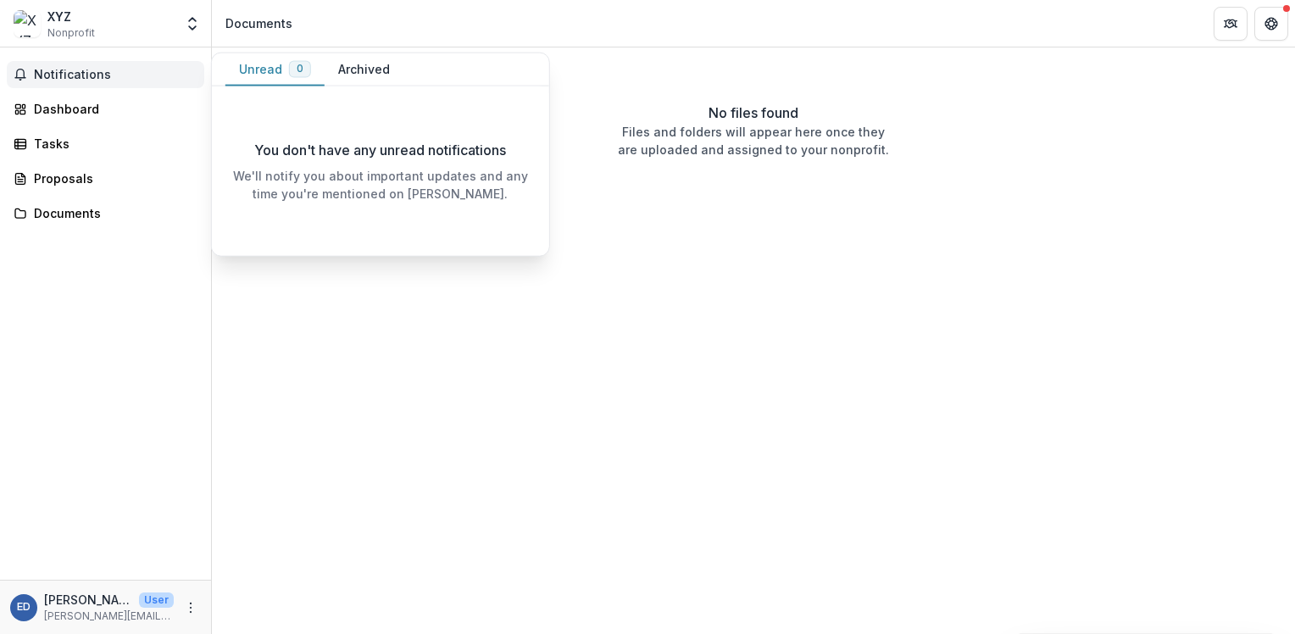
click at [75, 85] on button "Notifications" at bounding box center [105, 74] width 197 height 27
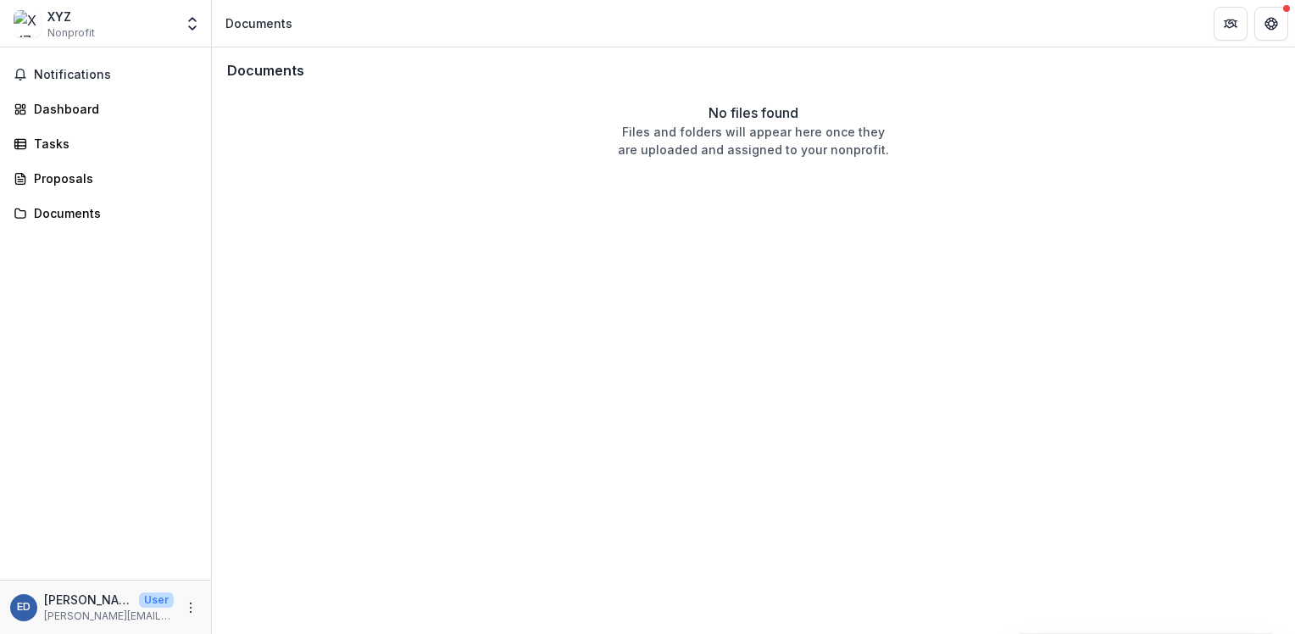
click at [64, 24] on div "XYZ" at bounding box center [70, 17] width 47 height 18
click at [68, 80] on span "Notifications" at bounding box center [116, 75] width 164 height 14
click at [66, 117] on link "Dashboard" at bounding box center [105, 109] width 197 height 28
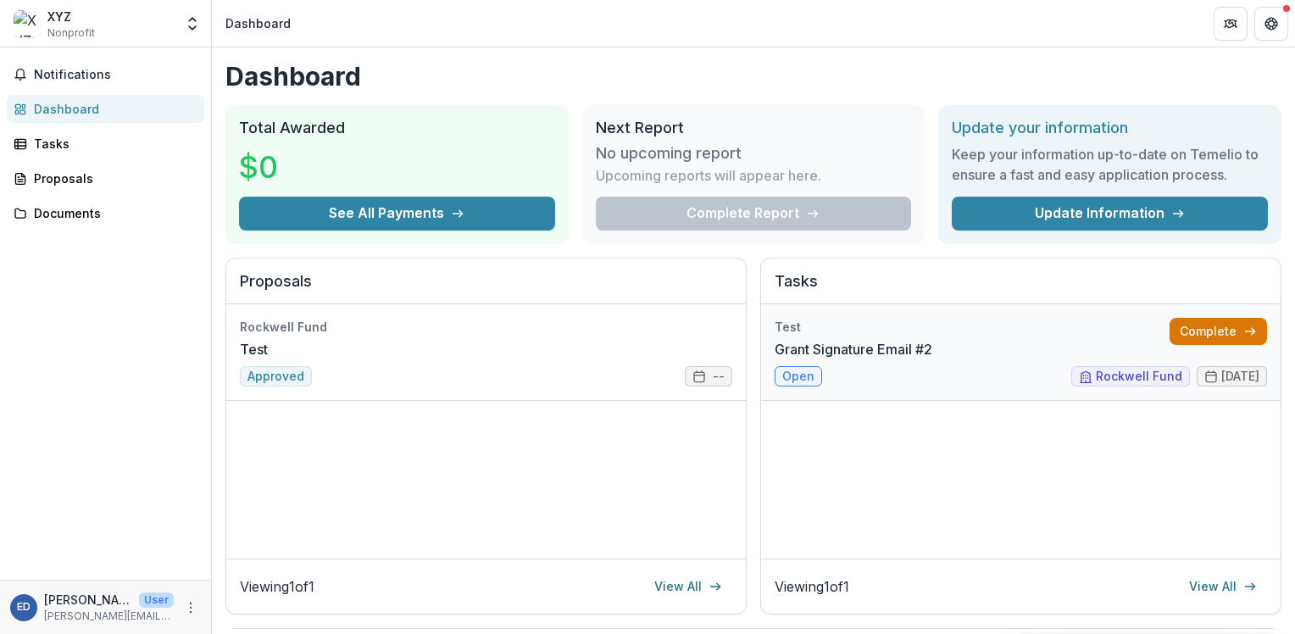
click at [1215, 341] on link "Complete" at bounding box center [1217, 331] width 97 height 27
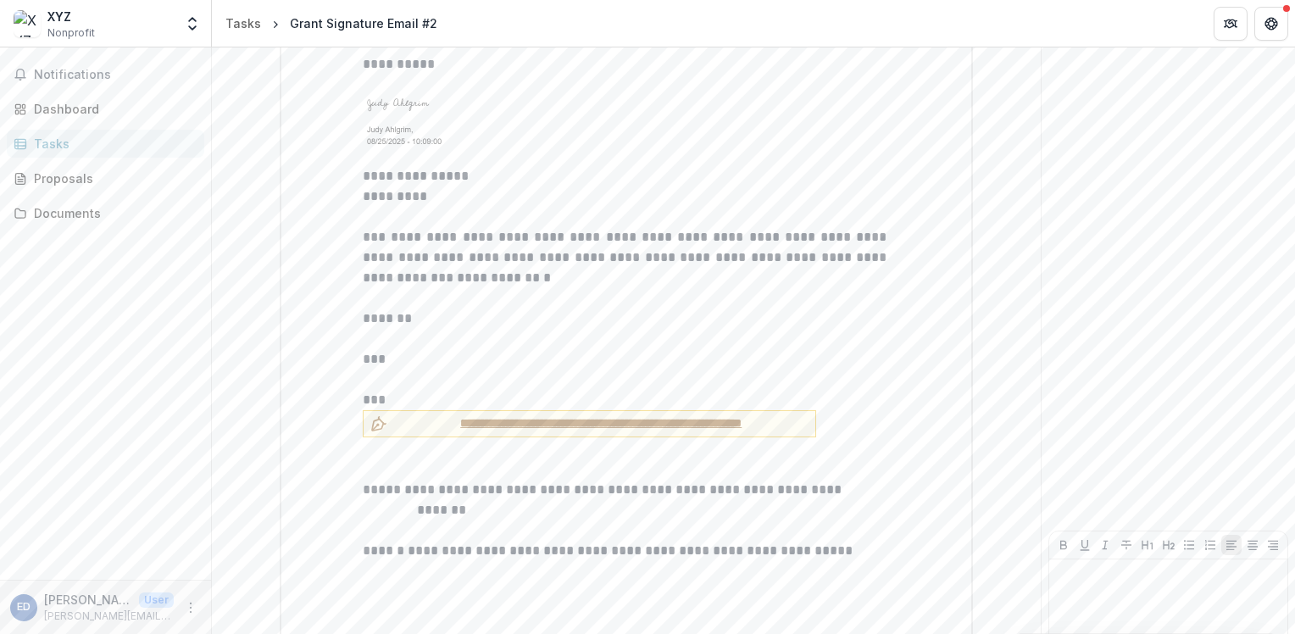
scroll to position [1810, 0]
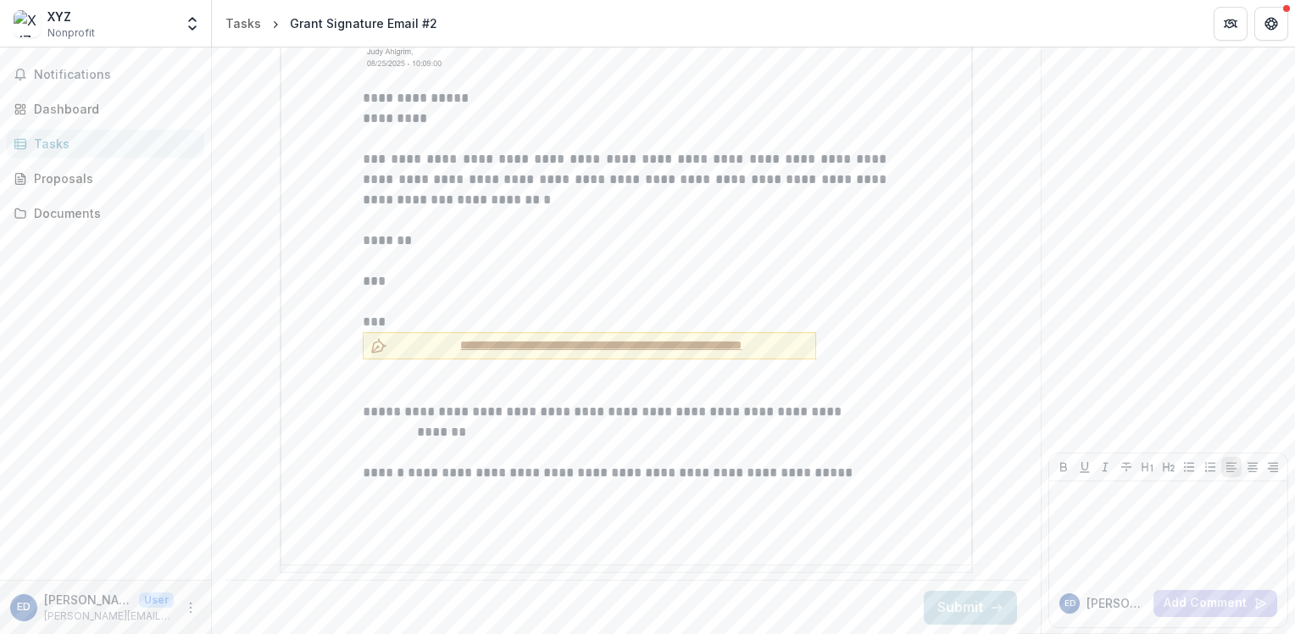
click at [708, 357] on button "**********" at bounding box center [589, 345] width 453 height 27
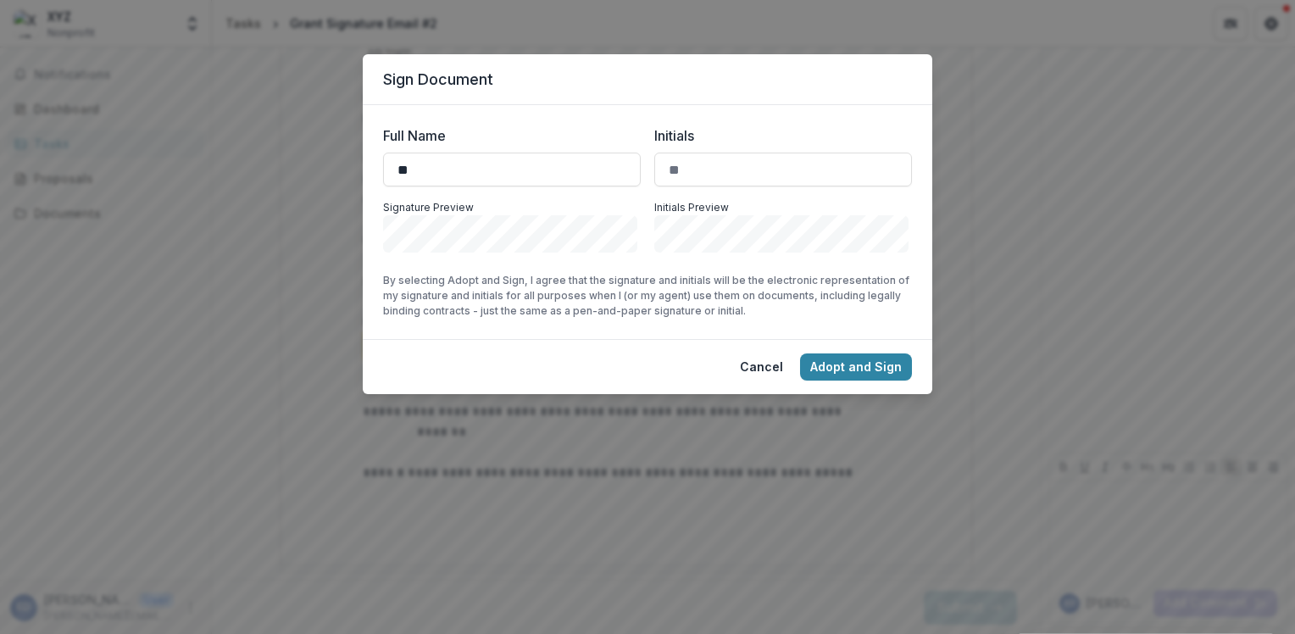
type input "*"
click at [1238, 199] on div "Sign Document Full Name Initials Signature Preview Initials Preview By selectin…" at bounding box center [647, 317] width 1295 height 634
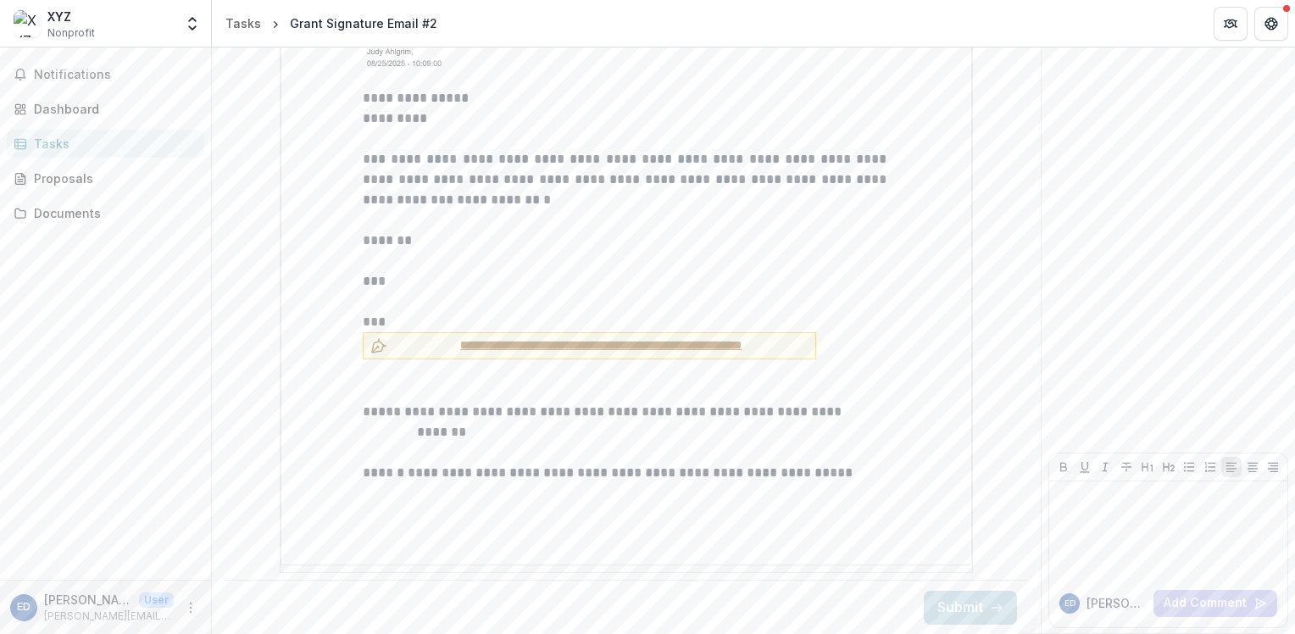
click at [91, 230] on div "Notifications Dashboard Tasks Proposals Documents" at bounding box center [105, 313] width 211 height 532
click at [87, 222] on link "Documents" at bounding box center [105, 213] width 197 height 28
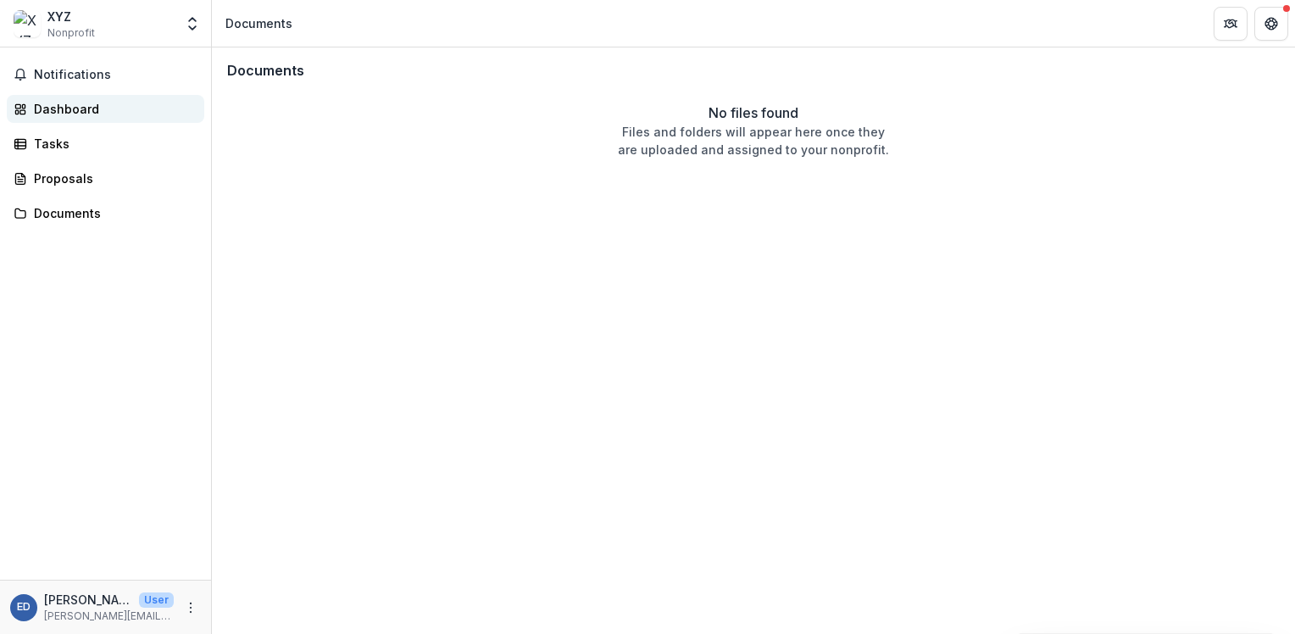
click at [144, 107] on div "Dashboard" at bounding box center [112, 109] width 157 height 18
